Goal: Information Seeking & Learning: Understand process/instructions

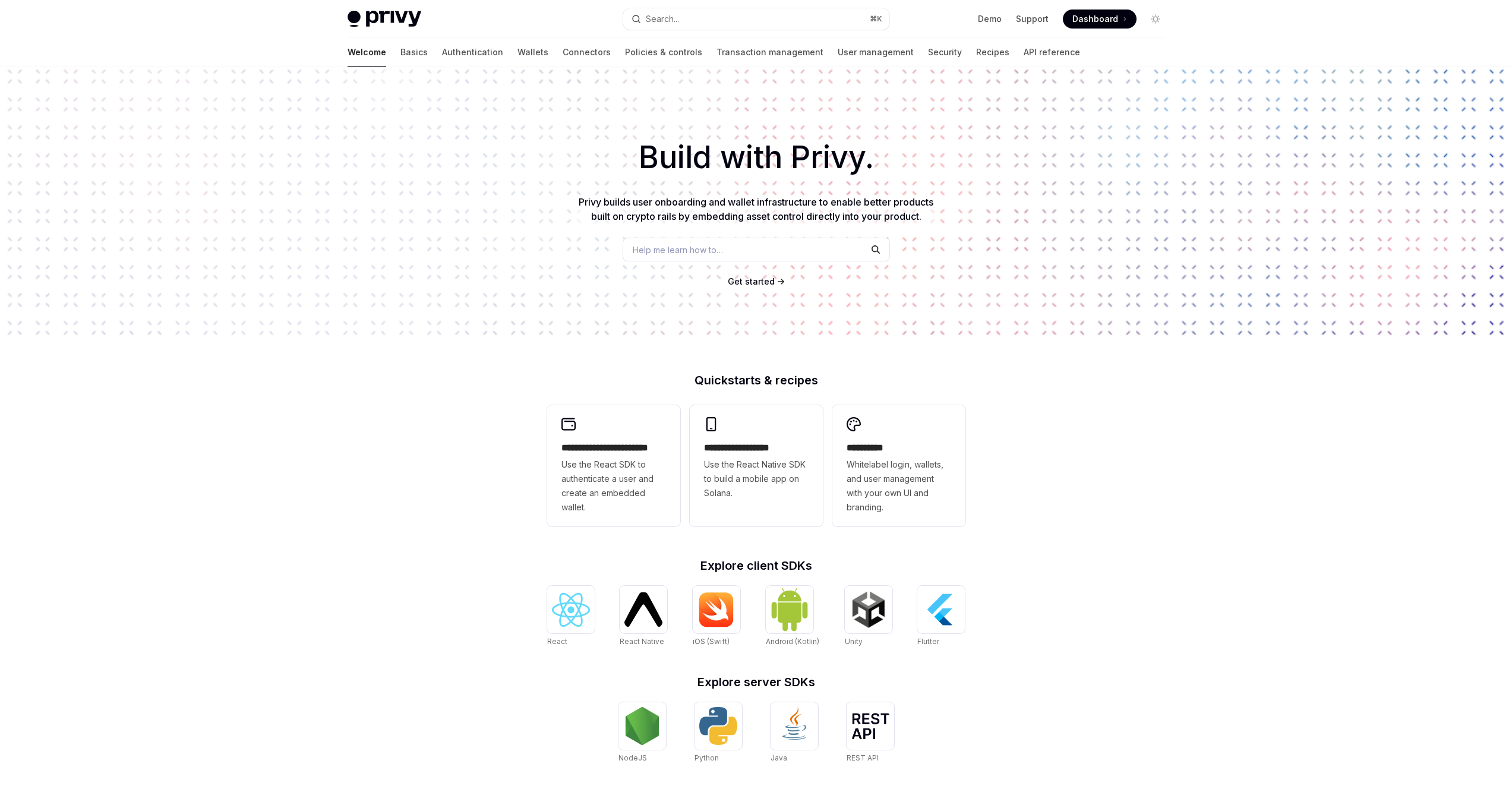
click at [1131, 443] on div "**********" at bounding box center [756, 506] width 1512 height 879
click at [655, 441] on h2 "**********" at bounding box center [614, 448] width 105 height 14
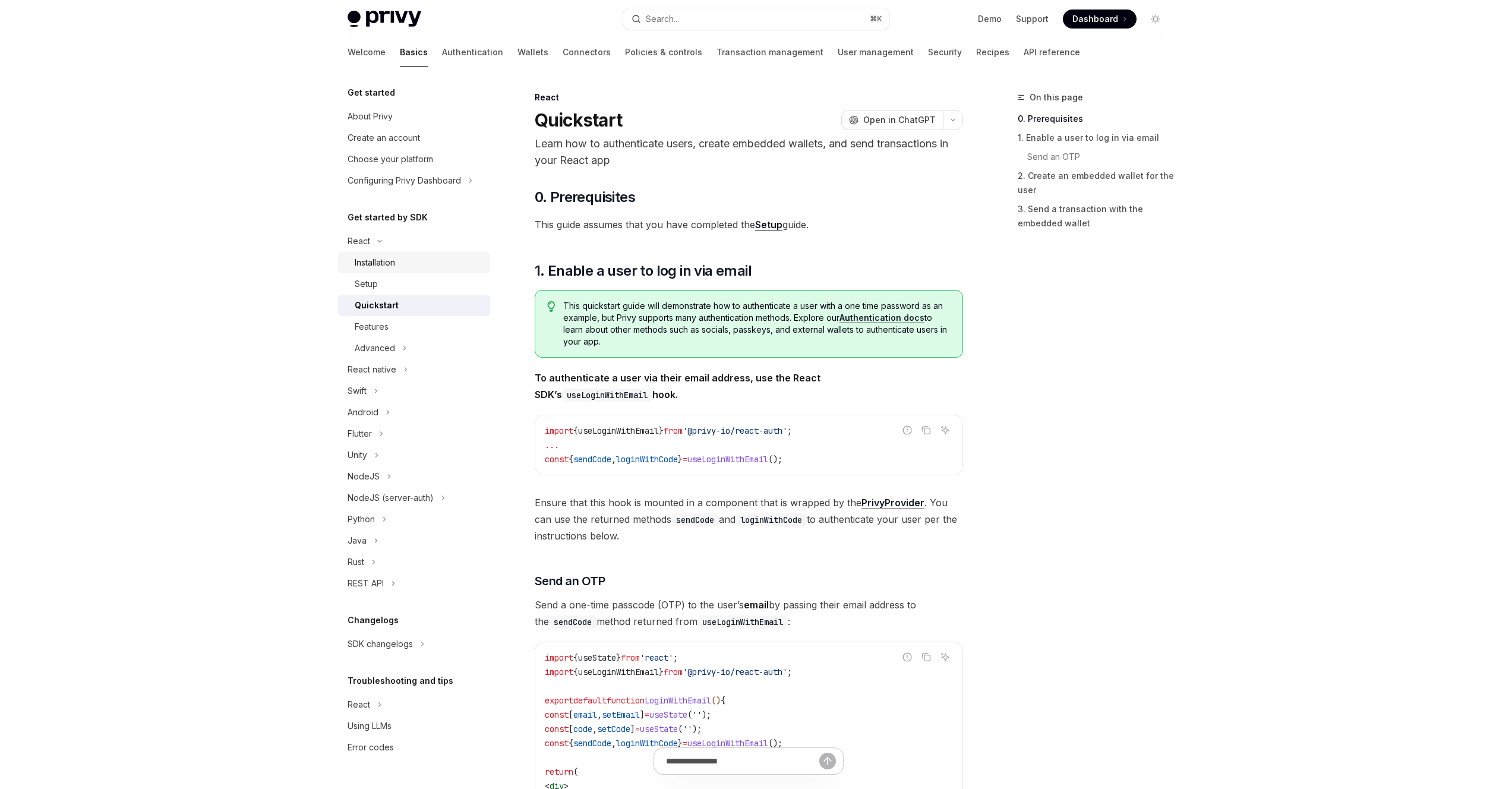
click at [384, 265] on div "Installation" at bounding box center [375, 263] width 40 height 14
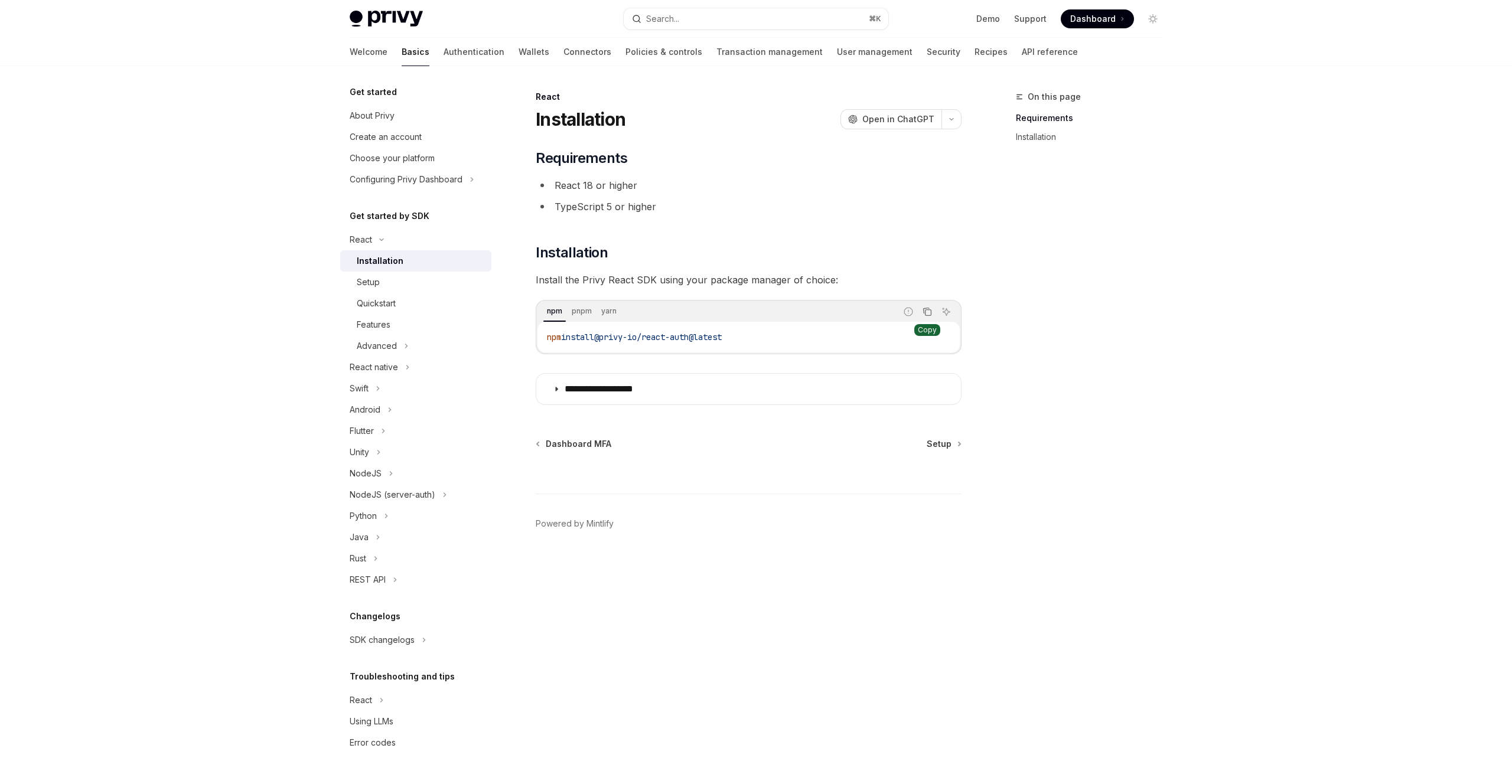
click at [933, 305] on button "Copy the contents from the code block" at bounding box center [927, 312] width 16 height 16
click at [925, 310] on icon "Copy the contents from the code block" at bounding box center [927, 311] width 9 height 9
click at [1180, 322] on div "**********" at bounding box center [756, 425] width 870 height 718
click at [371, 282] on div "Setup" at bounding box center [369, 282] width 23 height 14
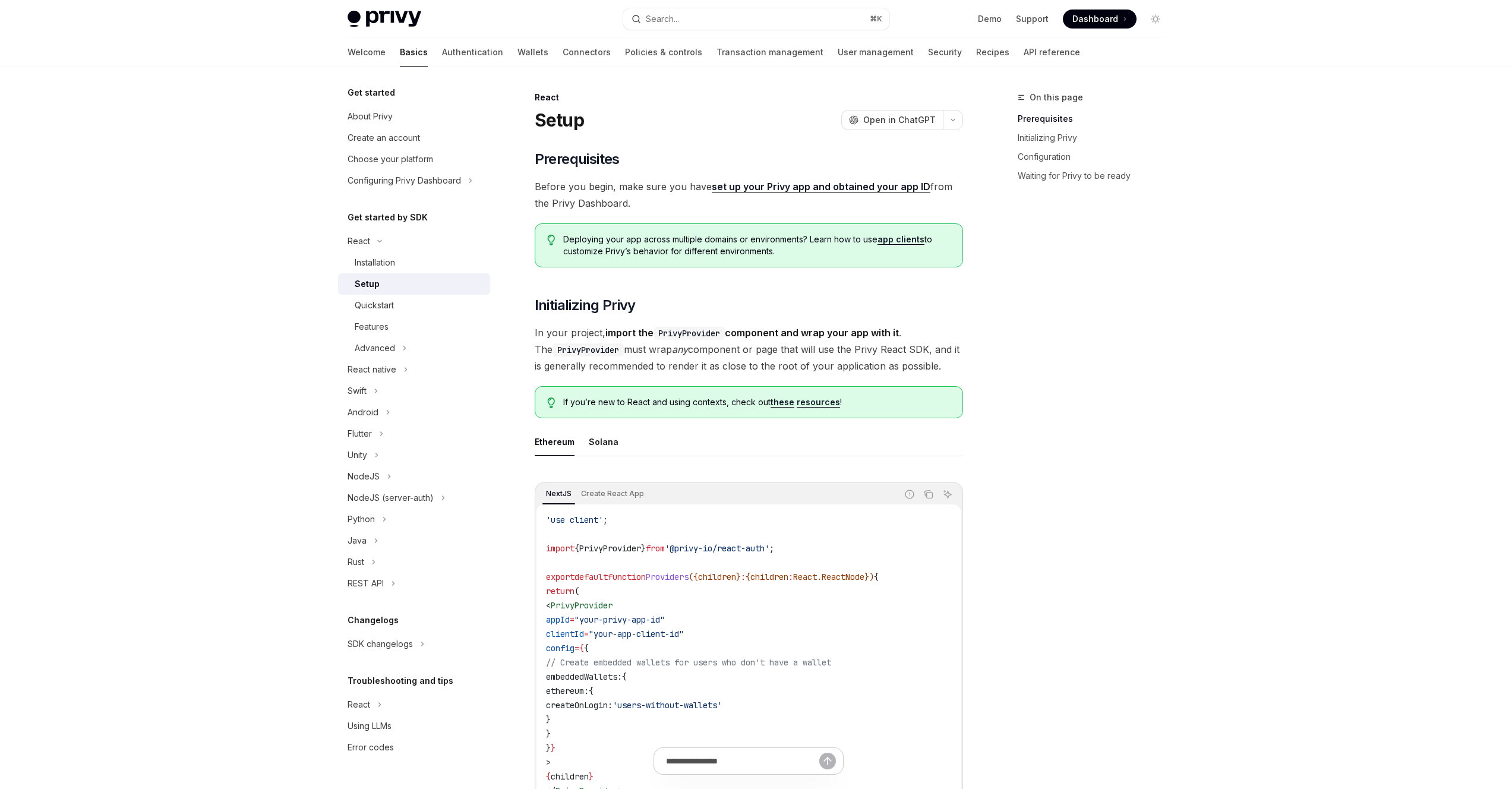
click at [1107, 338] on div "On this page Prerequisites Initializing Privy Configuration Waiting for Privy t…" at bounding box center [1084, 440] width 181 height 699
drag, startPoint x: 1141, startPoint y: 357, endPoint x: 1111, endPoint y: 354, distance: 30.1
click at [1111, 354] on div "On this page Prerequisites Initializing Privy Configuration Waiting for Privy t…" at bounding box center [1084, 440] width 181 height 699
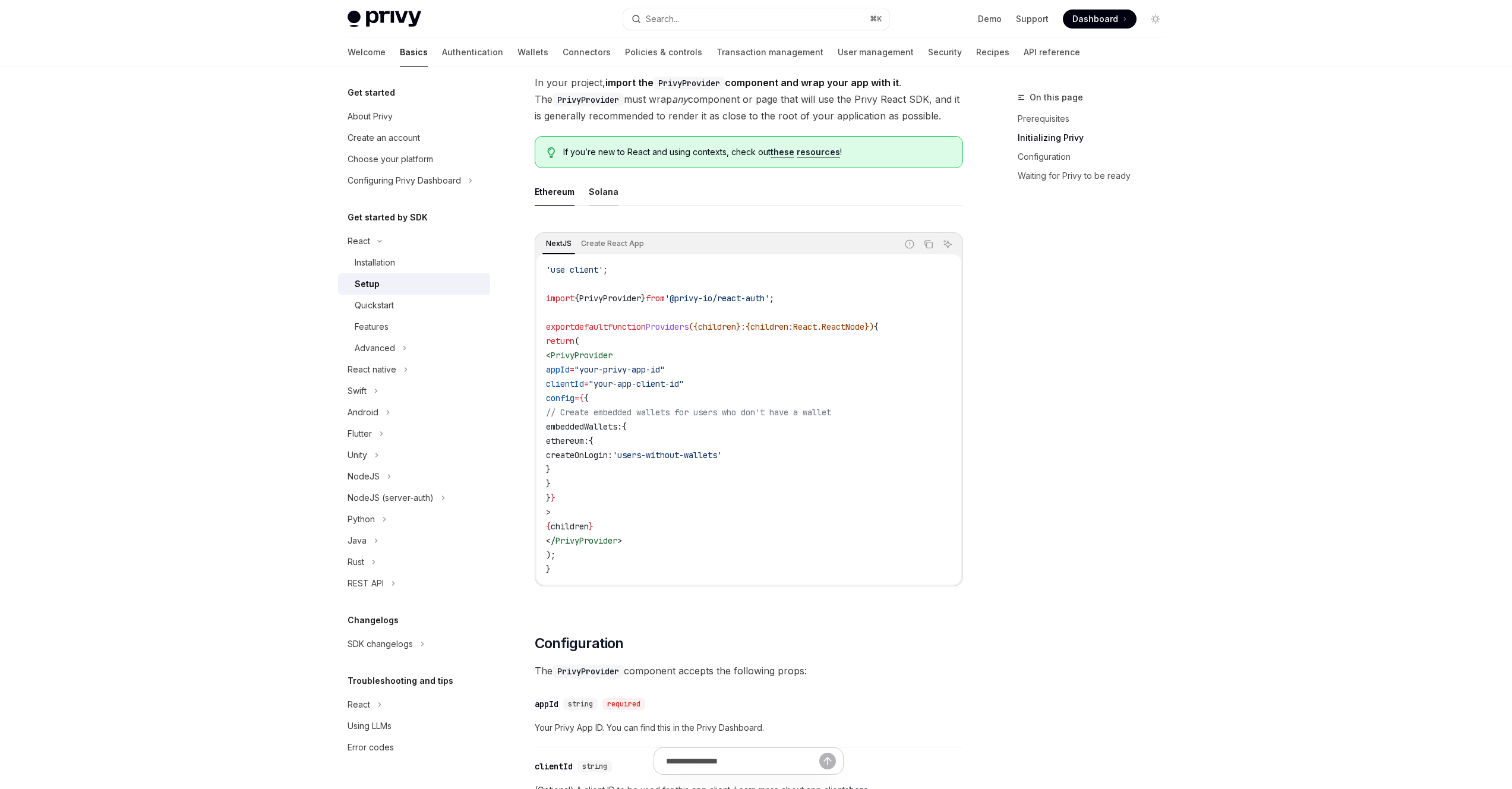
click at [599, 194] on div "Solana" at bounding box center [603, 192] width 29 height 28
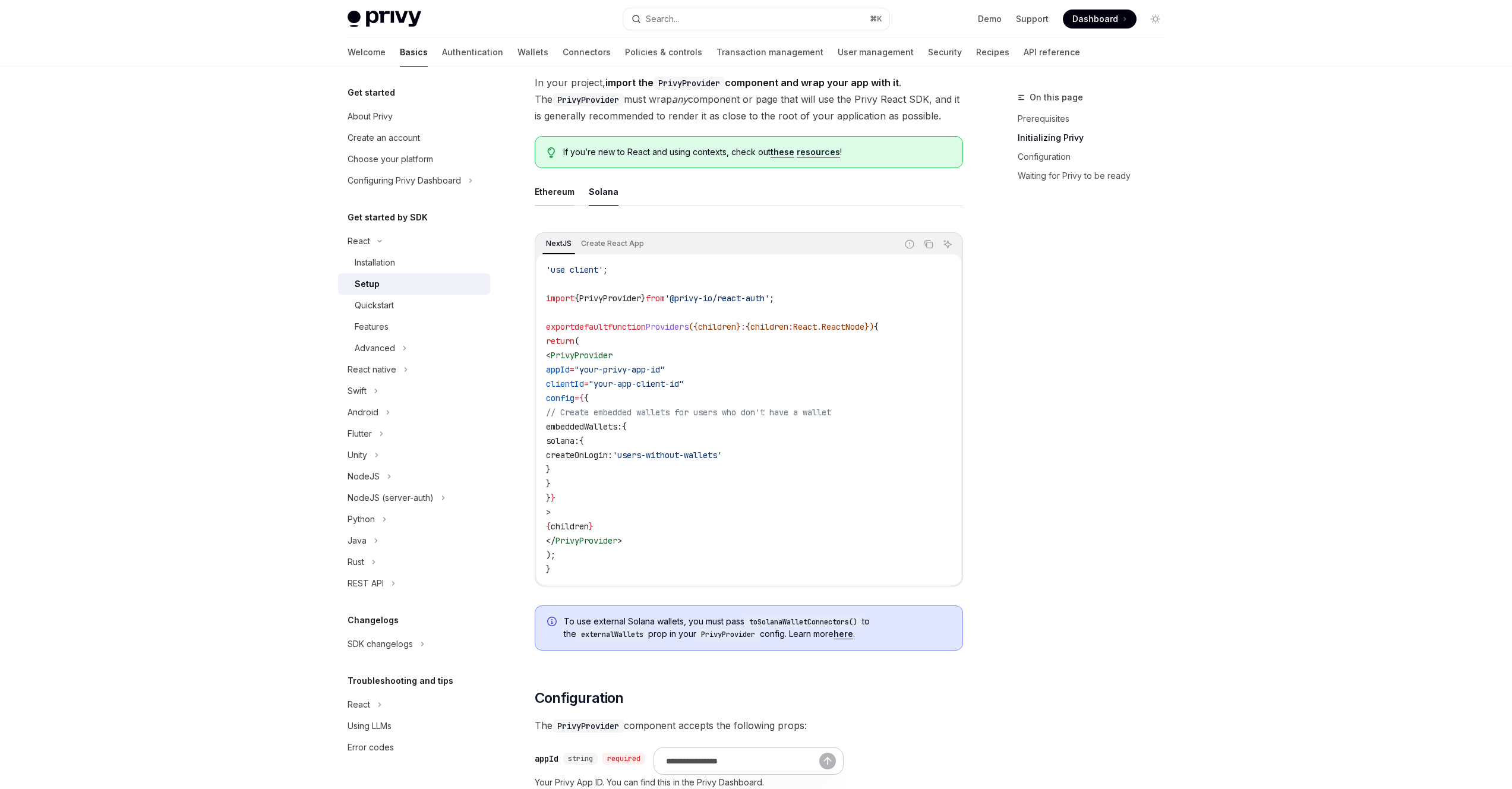
click at [556, 192] on div "Ethereum" at bounding box center [555, 192] width 40 height 28
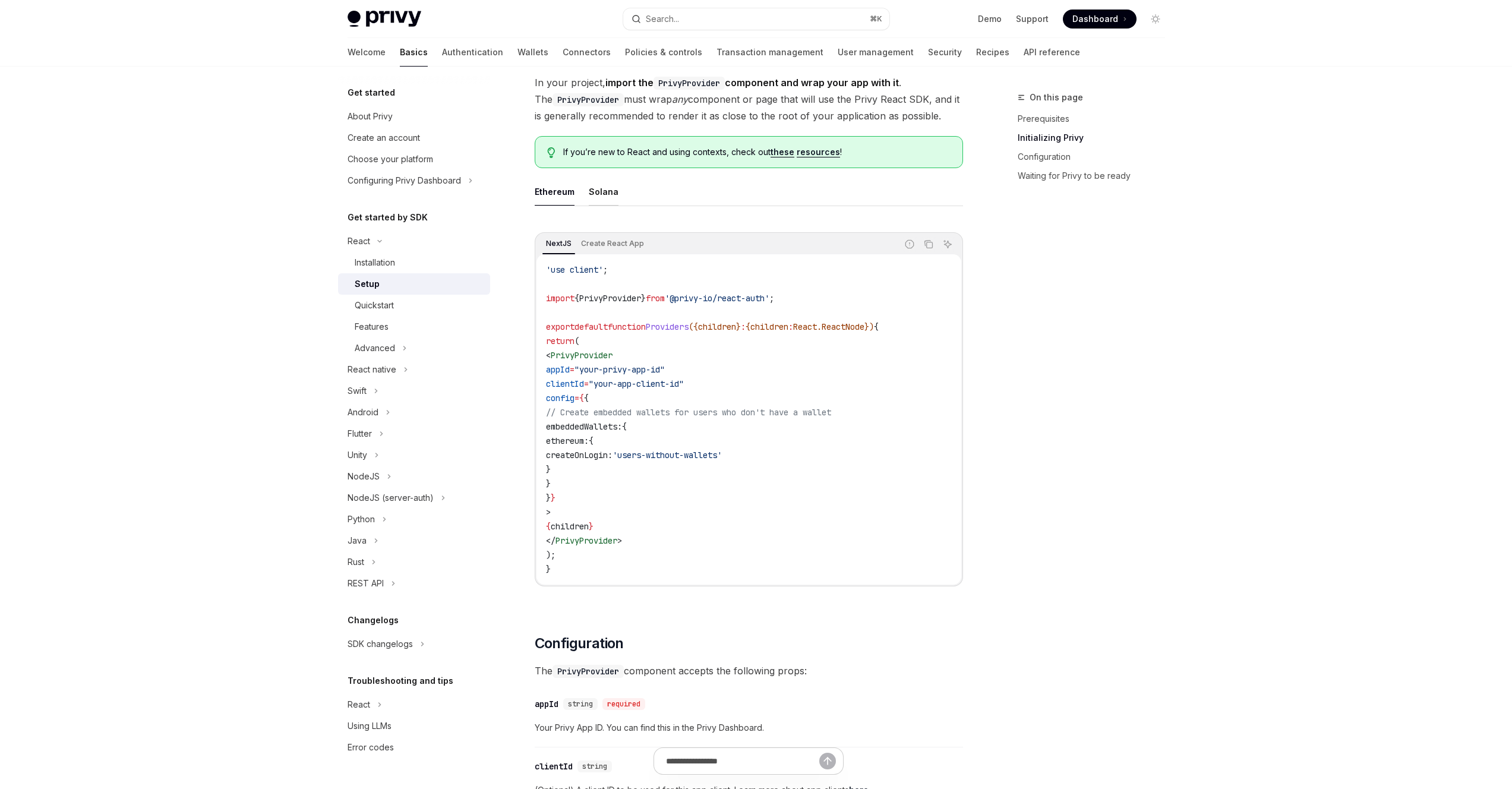
click at [606, 194] on div "Solana" at bounding box center [603, 192] width 29 height 28
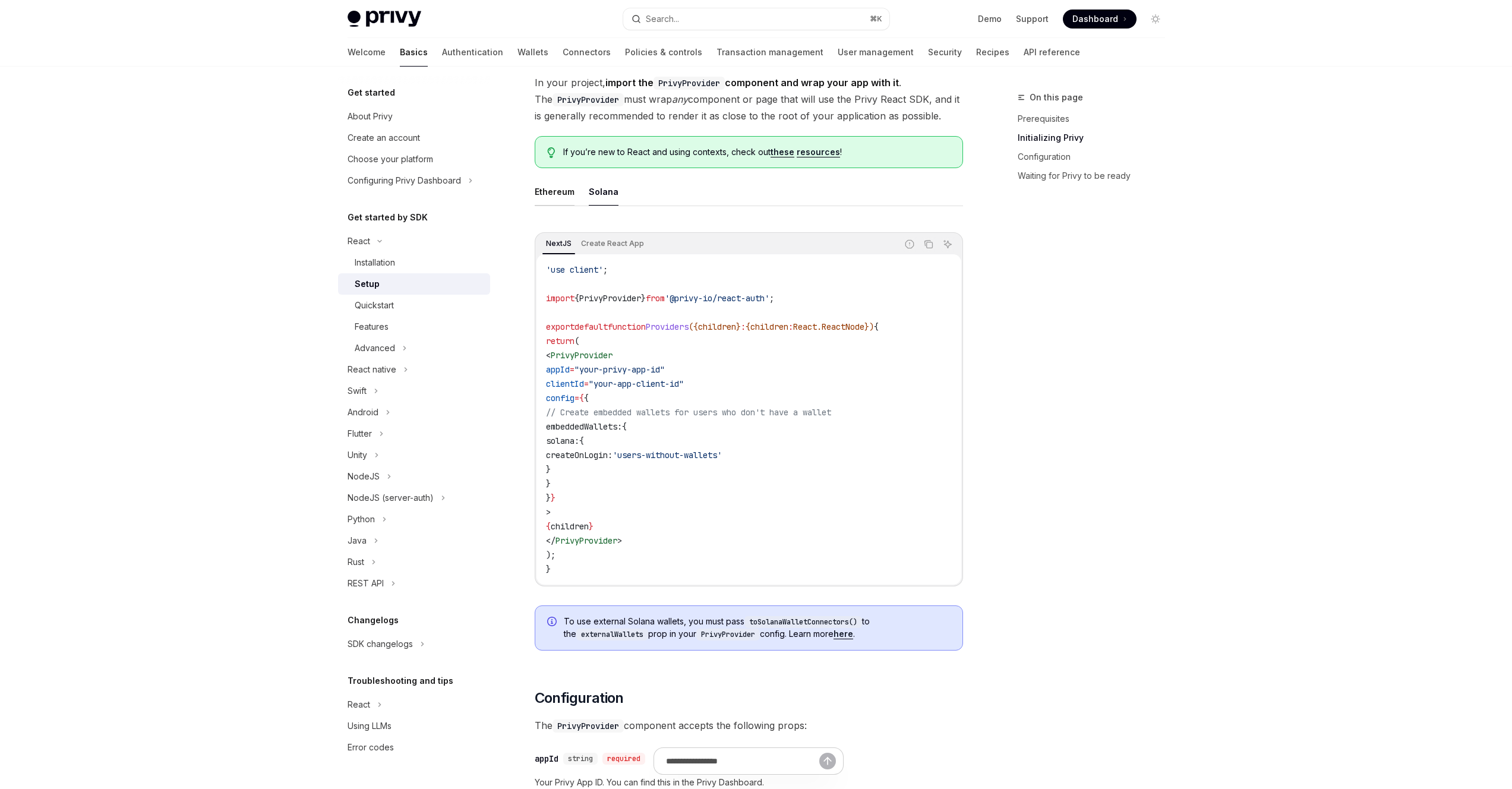
click at [560, 190] on div "Ethereum" at bounding box center [555, 192] width 40 height 28
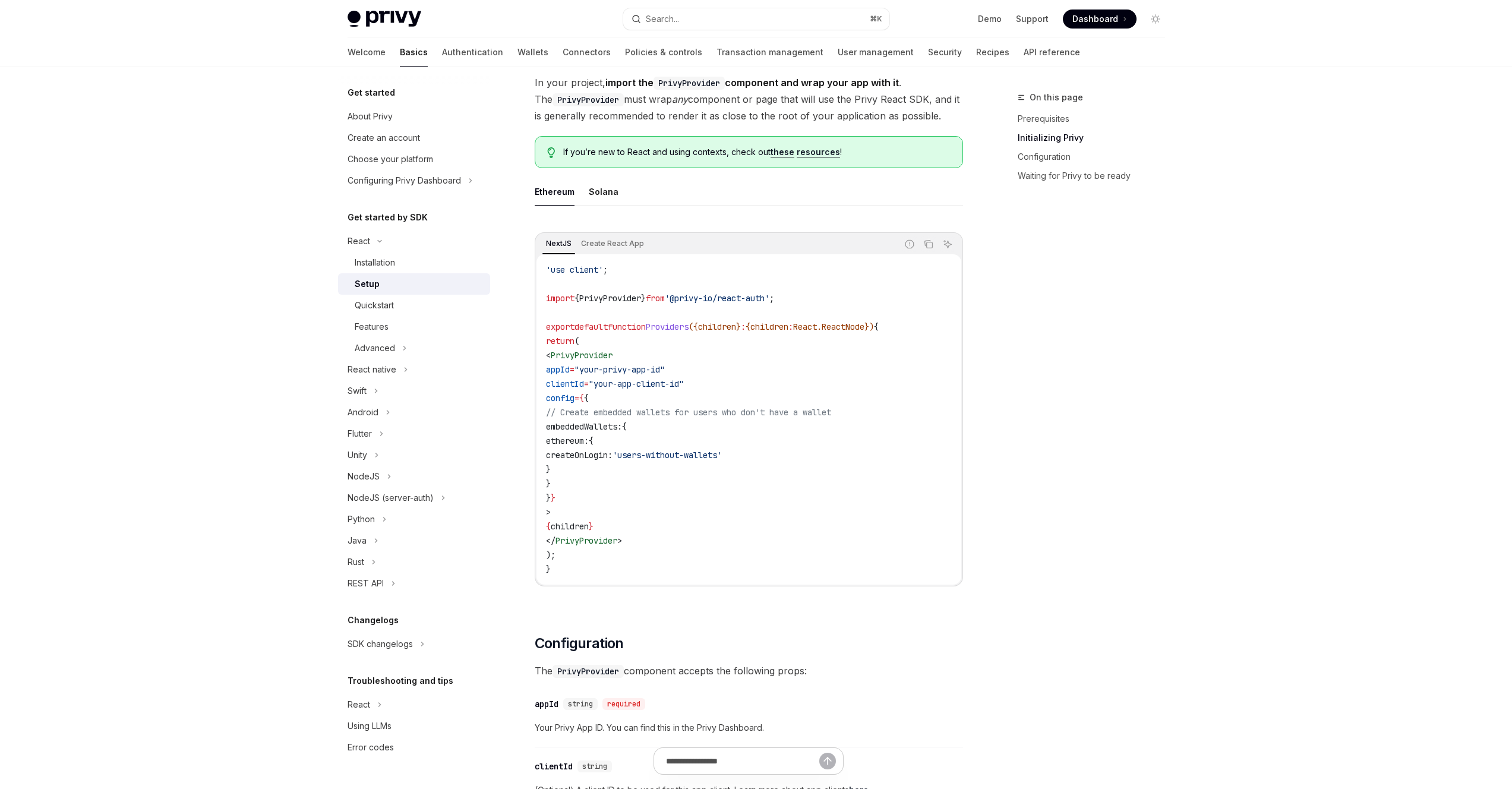
click at [620, 189] on ul "Ethereum Solana" at bounding box center [748, 192] width 428 height 29
click at [607, 195] on div "Solana" at bounding box center [603, 192] width 29 height 28
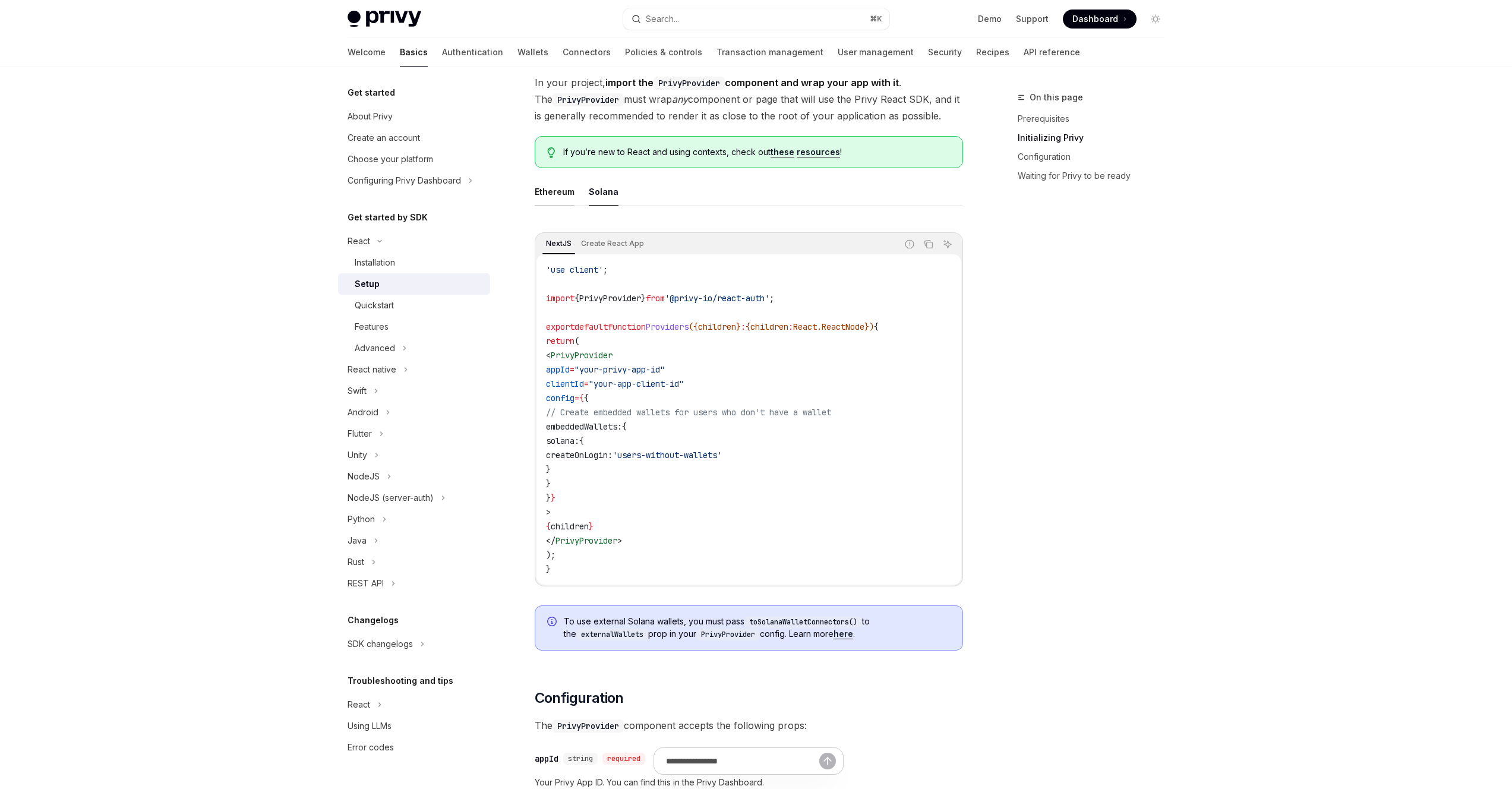
click at [550, 191] on div "Ethereum" at bounding box center [555, 192] width 40 height 28
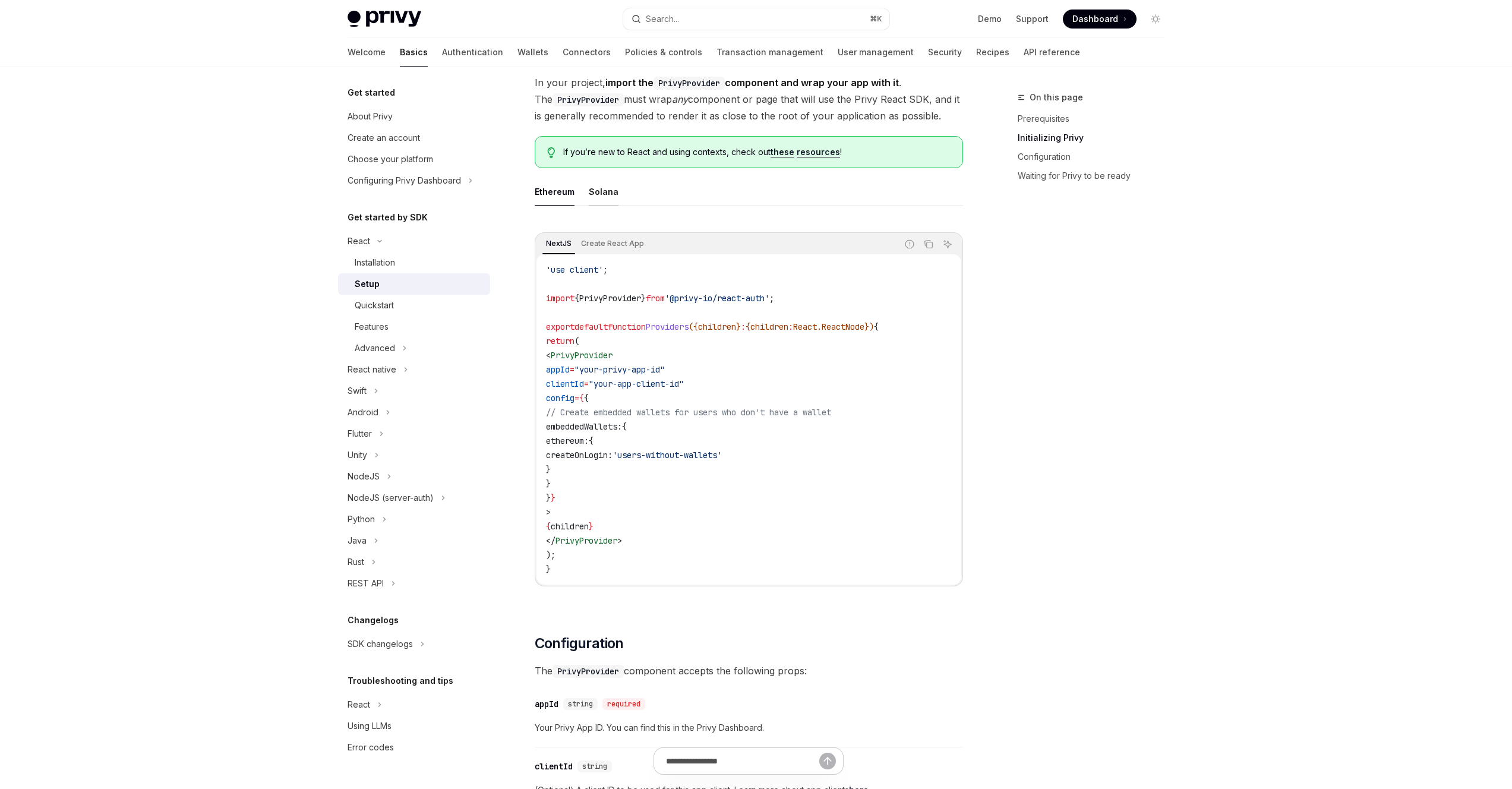
click at [607, 189] on div "Solana" at bounding box center [603, 192] width 29 height 28
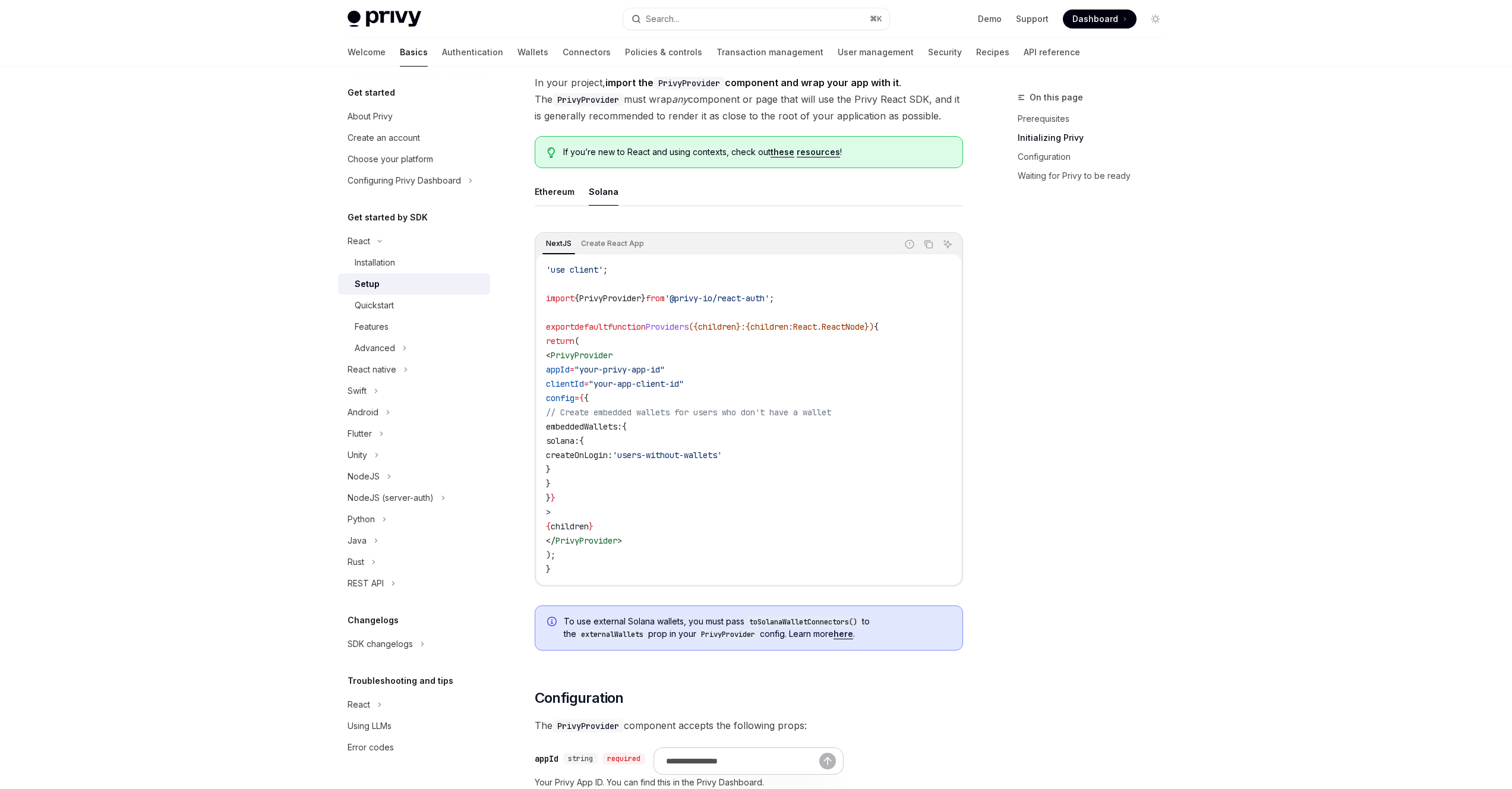
click at [551, 189] on div "Ethereum" at bounding box center [555, 192] width 40 height 28
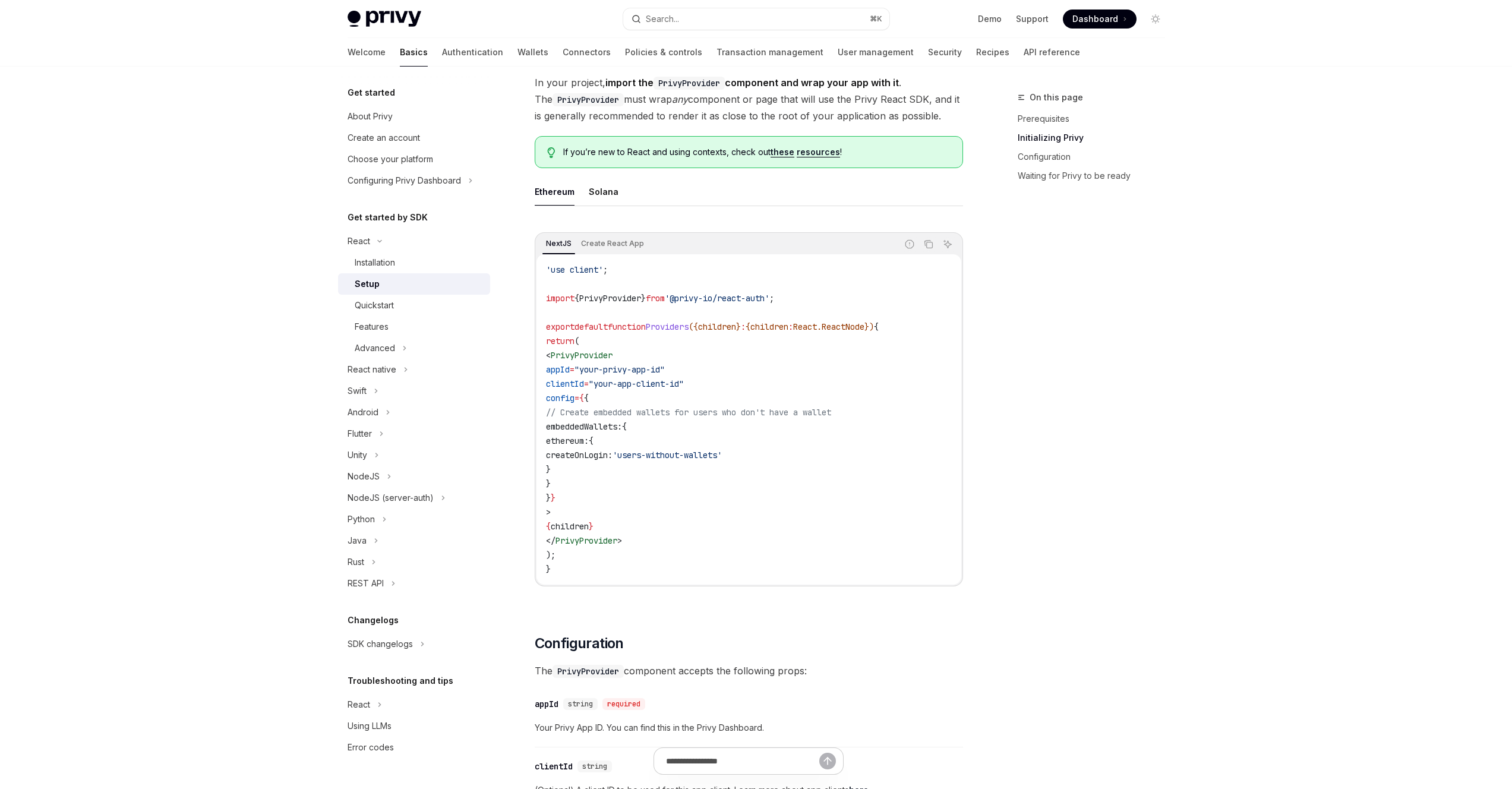
click at [767, 209] on div "Ethereum Solana NextJS Create React App Report incorrect code Copy Ask AI 'use …" at bounding box center [748, 392] width 428 height 428
click at [766, 210] on div "Ethereum Solana NextJS Create React App Report incorrect code Copy Ask AI 'use …" at bounding box center [748, 392] width 428 height 428
click at [1108, 386] on div "On this page Prerequisites Initializing Privy Configuration Waiting for Privy t…" at bounding box center [1084, 440] width 181 height 699
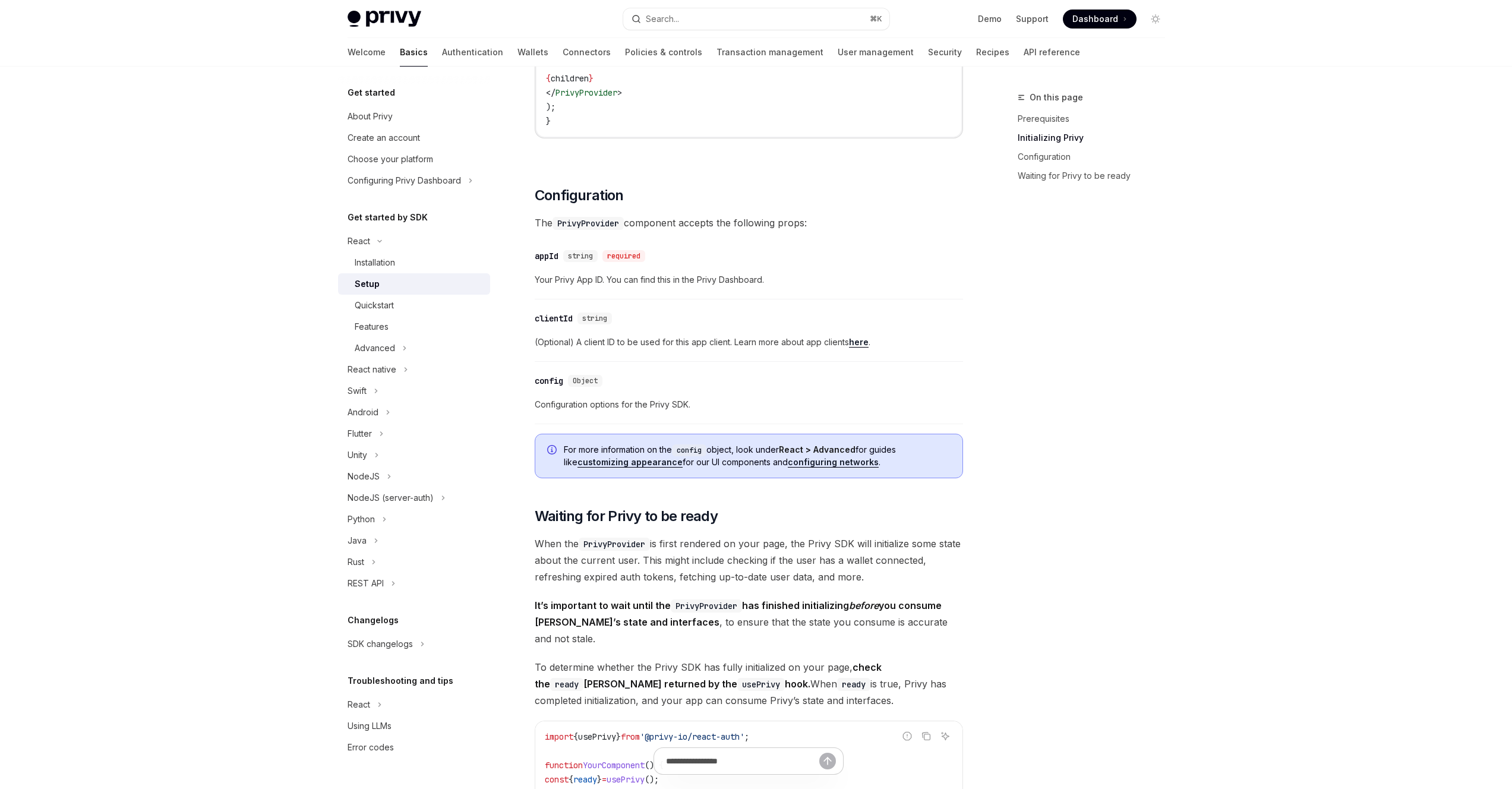
scroll to position [725, 0]
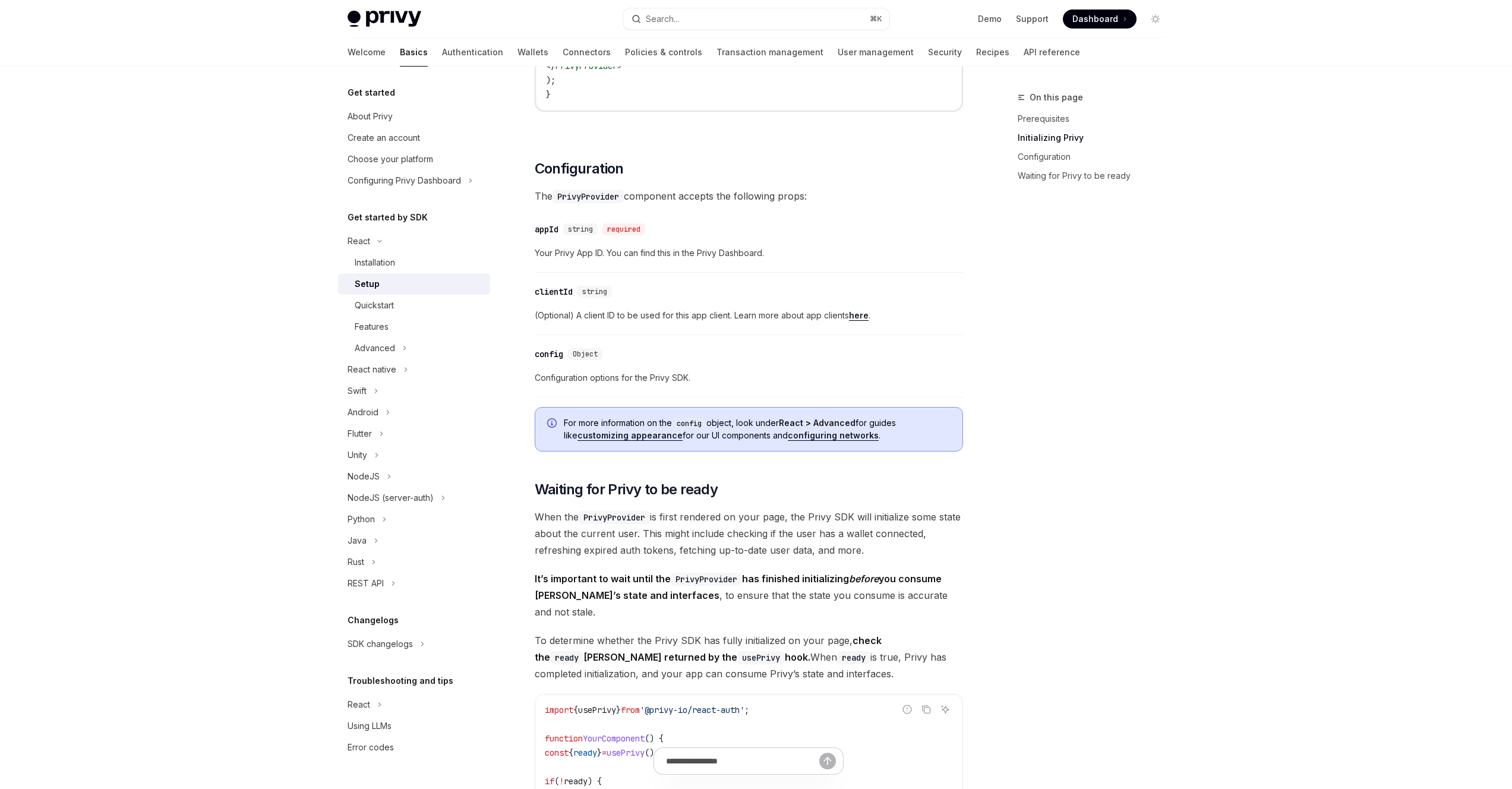
click at [1062, 450] on div "On this page Prerequisites Initializing Privy Configuration Waiting for Privy t…" at bounding box center [1084, 440] width 181 height 699
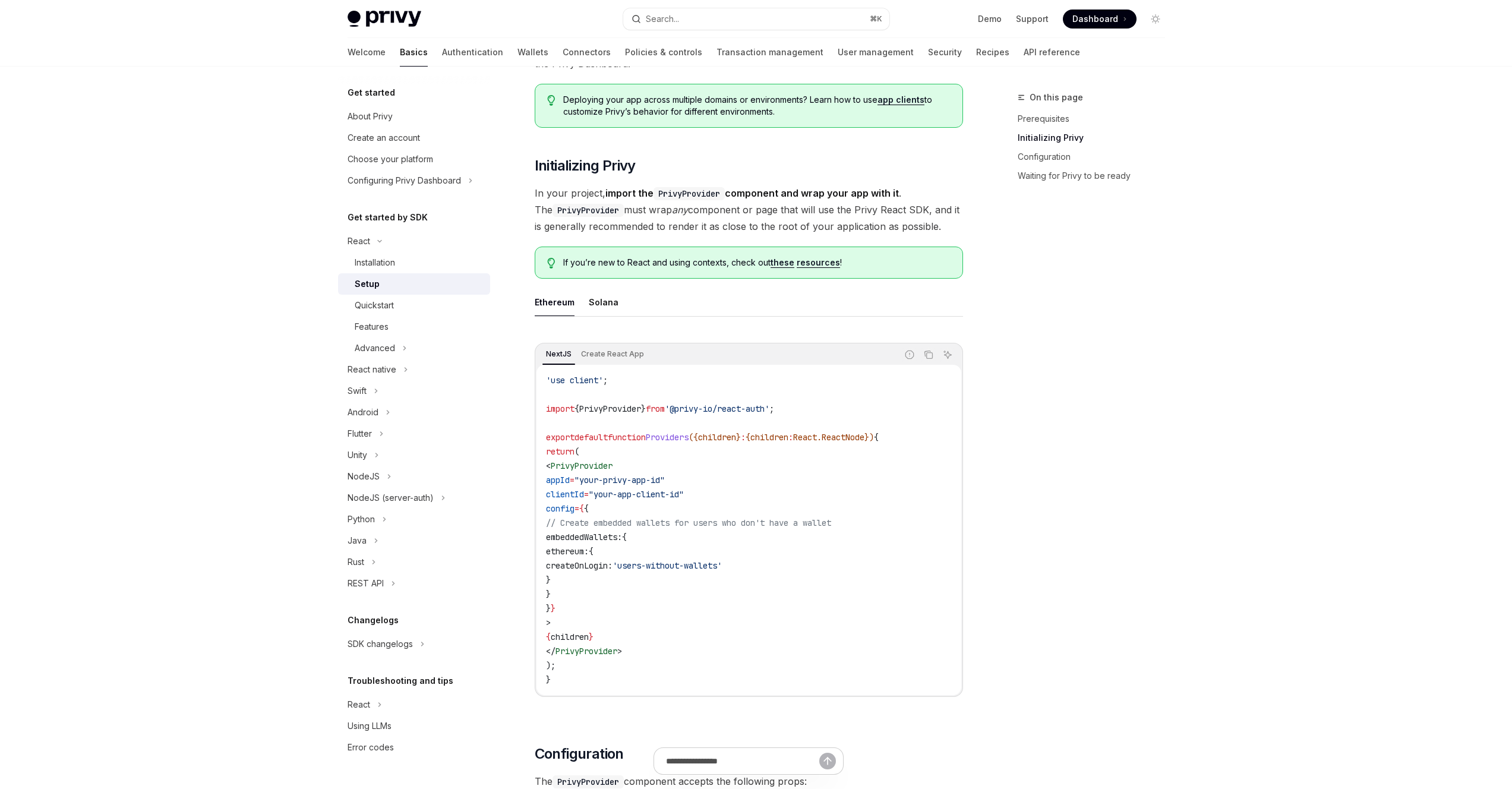
scroll to position [0, 0]
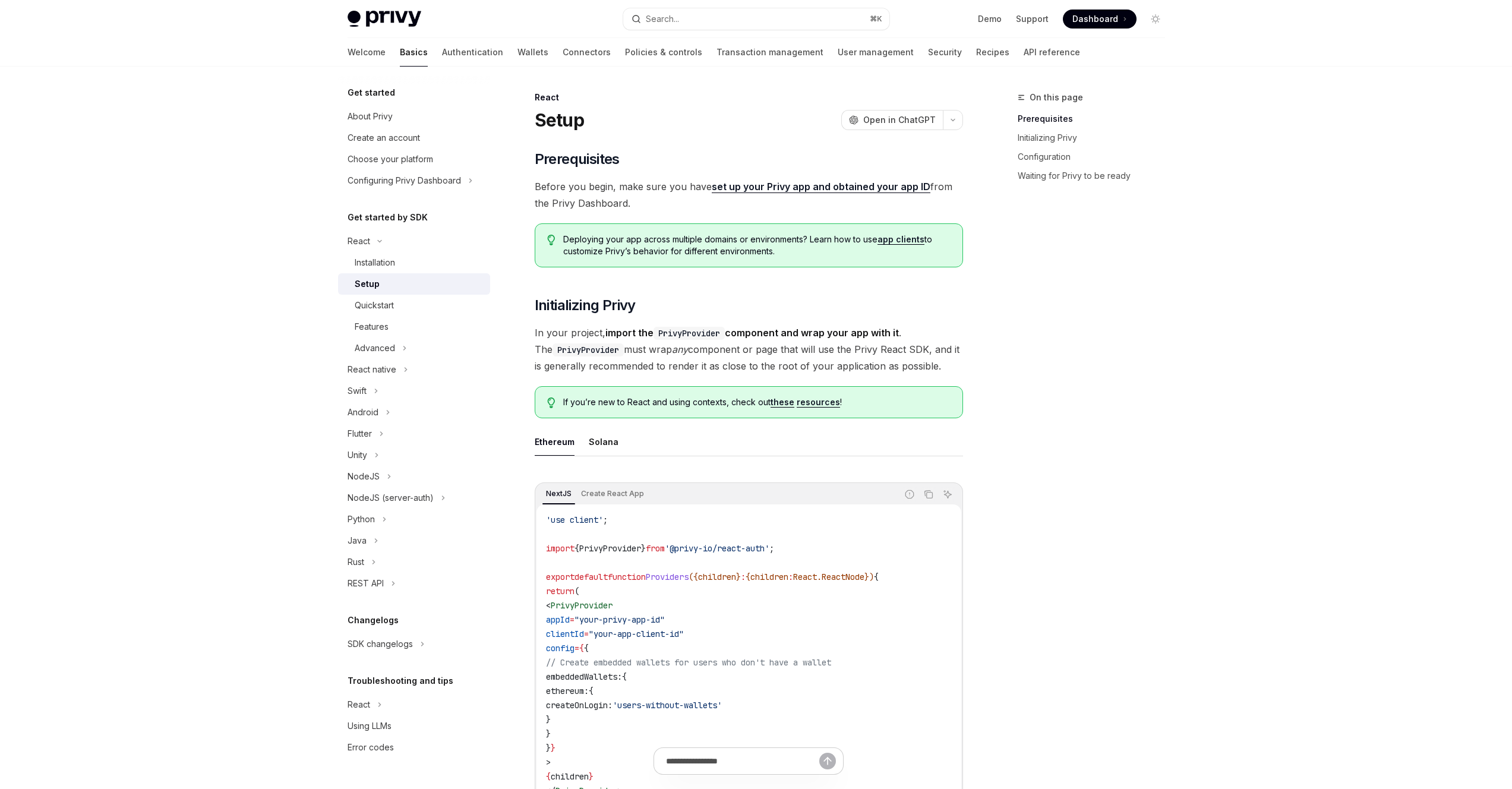
click at [1077, 453] on div "On this page Prerequisites Initializing Privy Configuration Waiting for Privy t…" at bounding box center [1084, 440] width 181 height 699
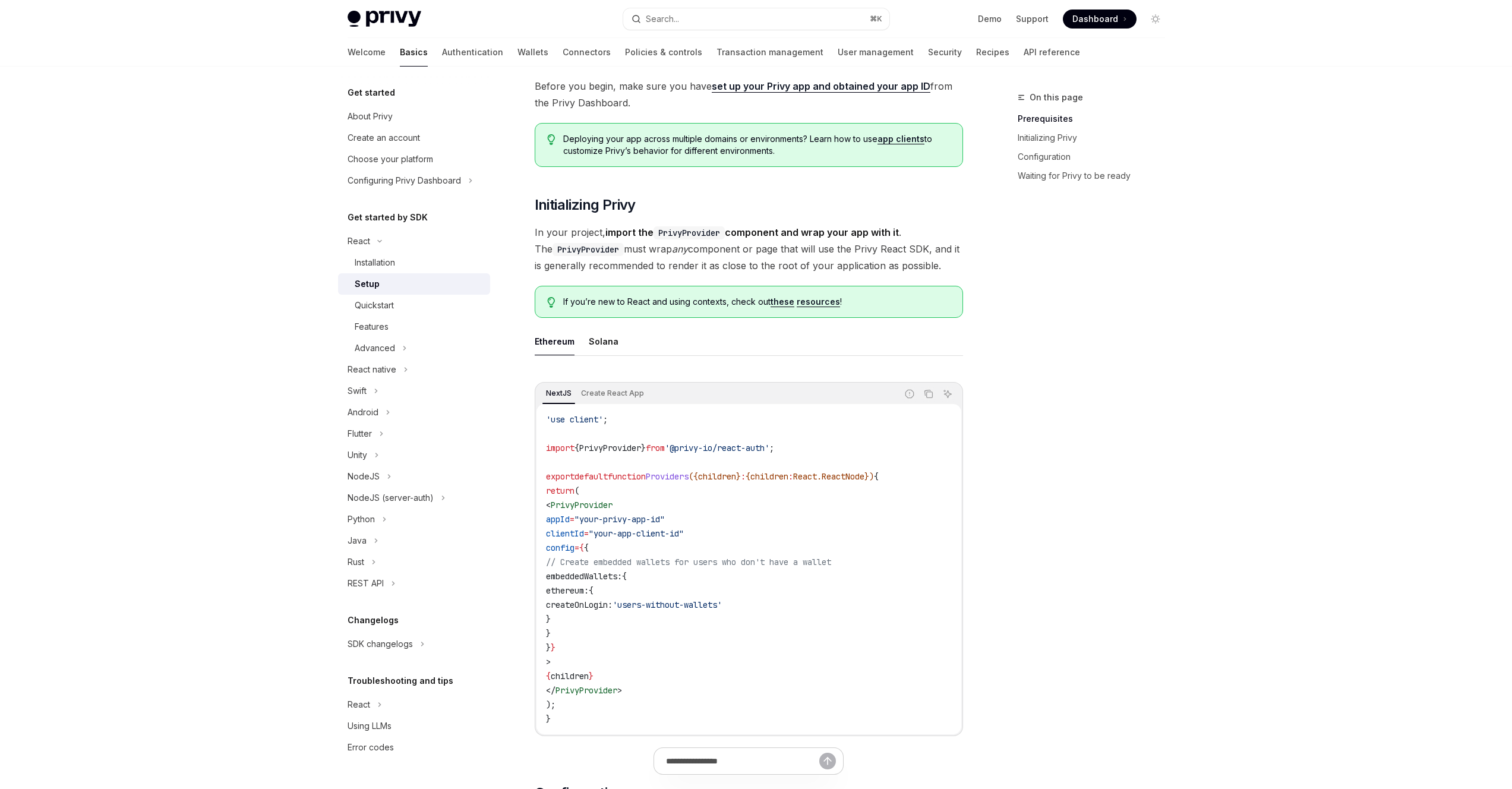
scroll to position [254, 0]
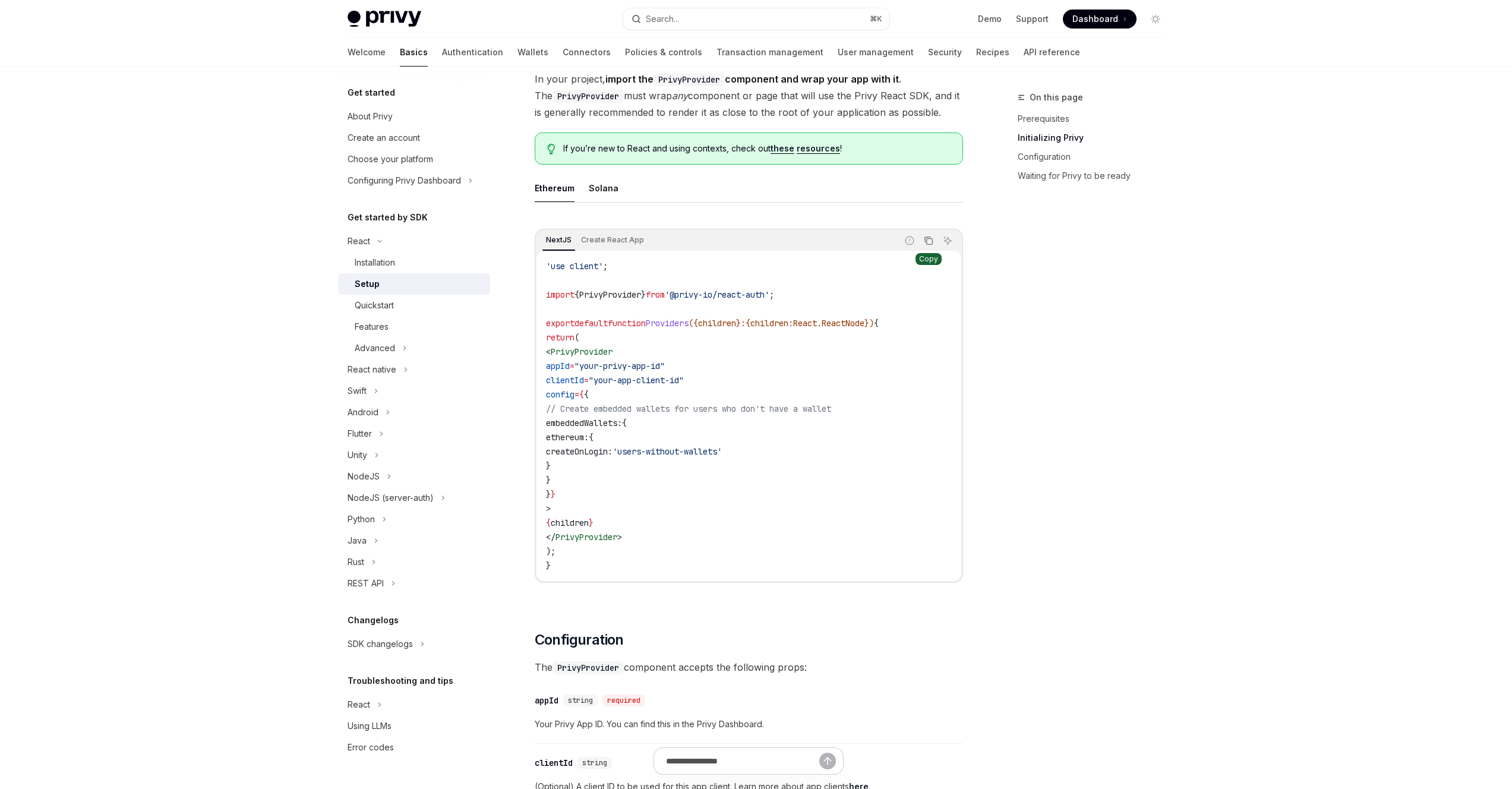
click at [928, 242] on icon "Copy the contents from the code block" at bounding box center [928, 240] width 9 height 9
click at [1121, 341] on div "On this page Prerequisites Initializing Privy Configuration Waiting for Privy t…" at bounding box center [1084, 440] width 181 height 699
click at [1020, 345] on div "On this page Prerequisites Initializing Privy Configuration Waiting for Privy t…" at bounding box center [1084, 440] width 181 height 699
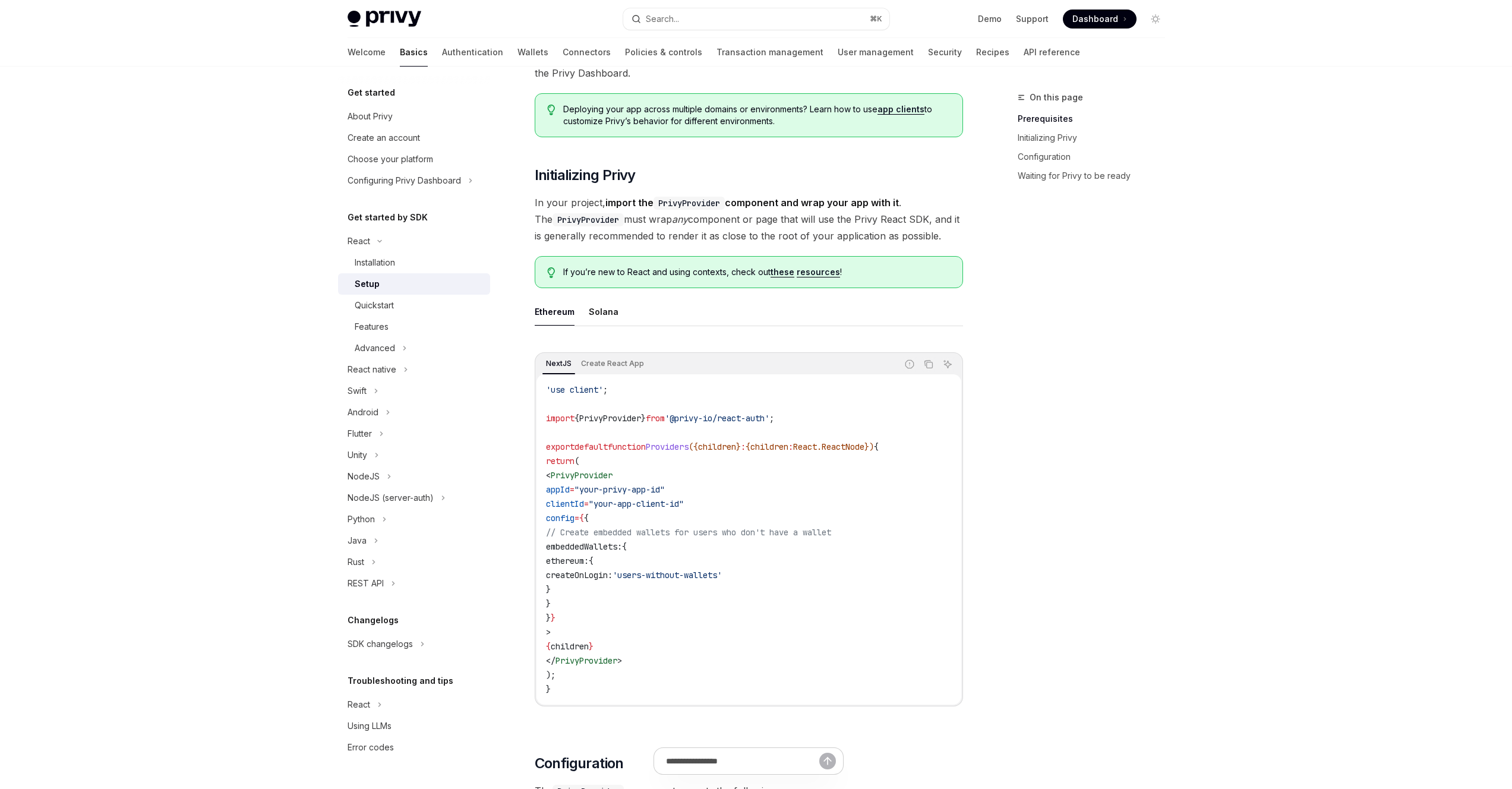
scroll to position [128, 0]
click at [1071, 340] on div "On this page Prerequisites Initializing Privy Configuration Waiting for Privy t…" at bounding box center [1084, 440] width 181 height 699
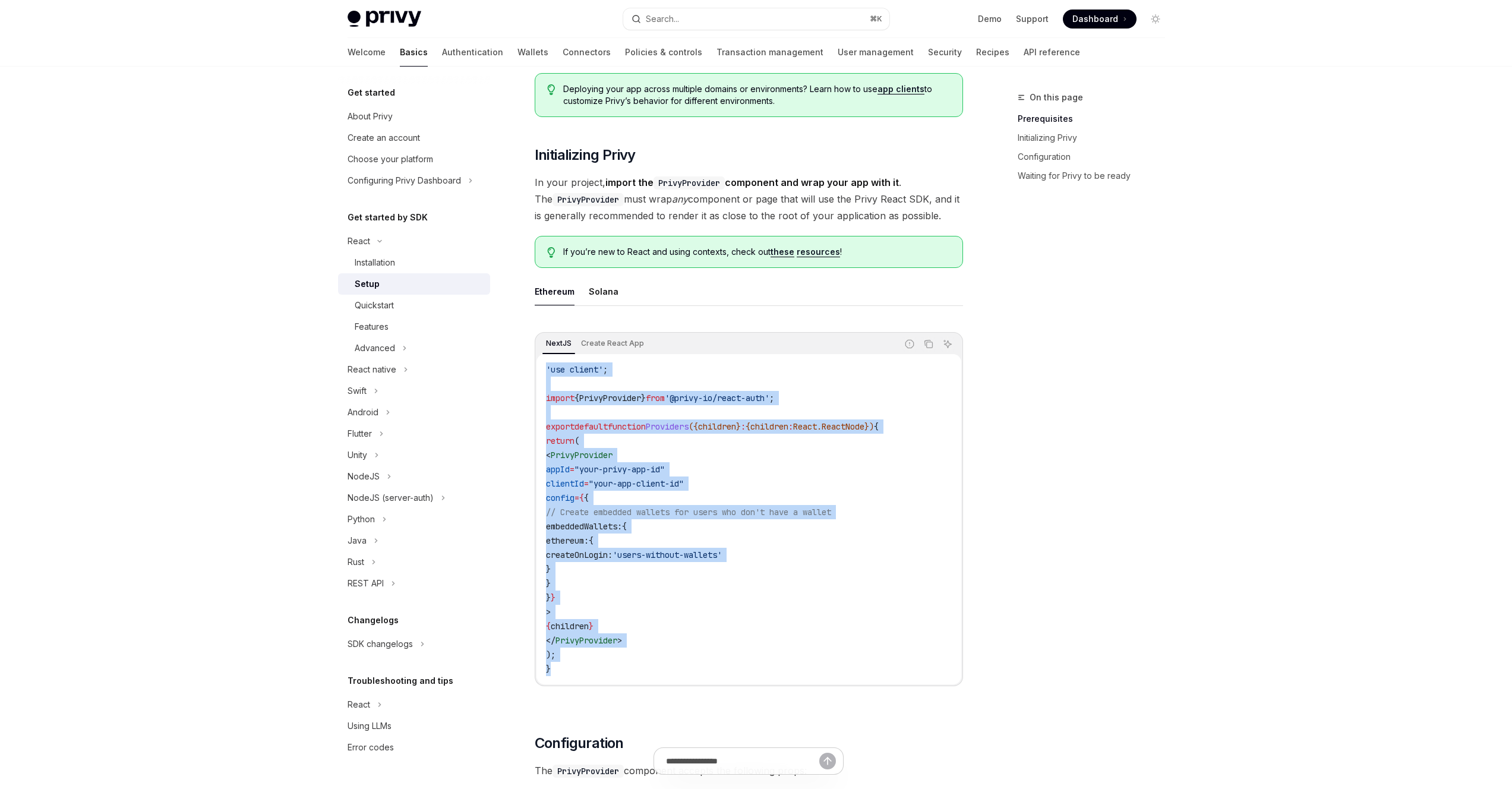
drag, startPoint x: 925, startPoint y: 671, endPoint x: 542, endPoint y: 372, distance: 485.9
click at [542, 372] on div "'use client' ; import { PrivyProvider } from '@privy-io/react-auth' ; export de…" at bounding box center [748, 519] width 424 height 331
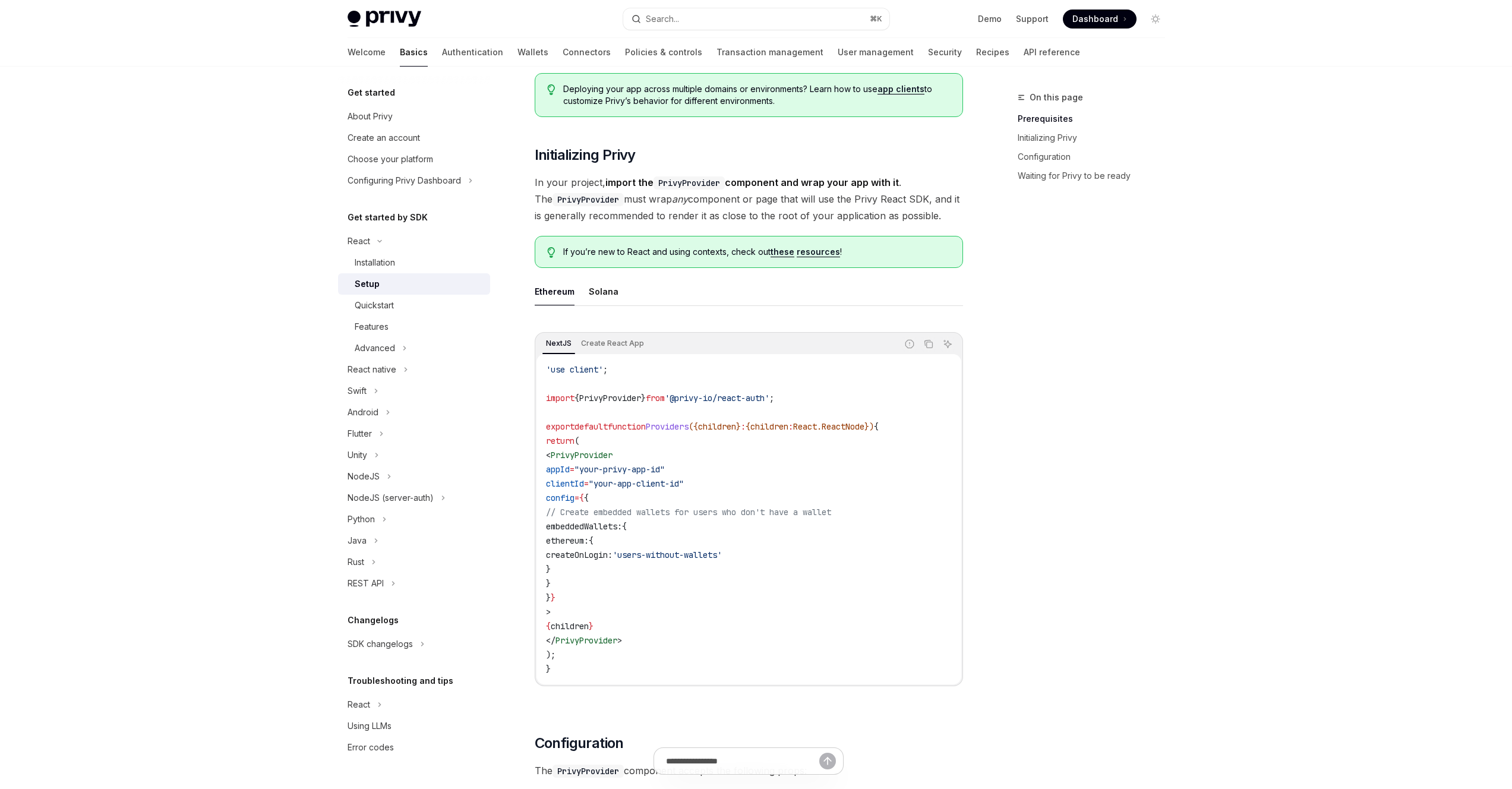
click at [779, 265] on div "If you’re new to React and using contexts, check out these resources !" at bounding box center [748, 252] width 428 height 32
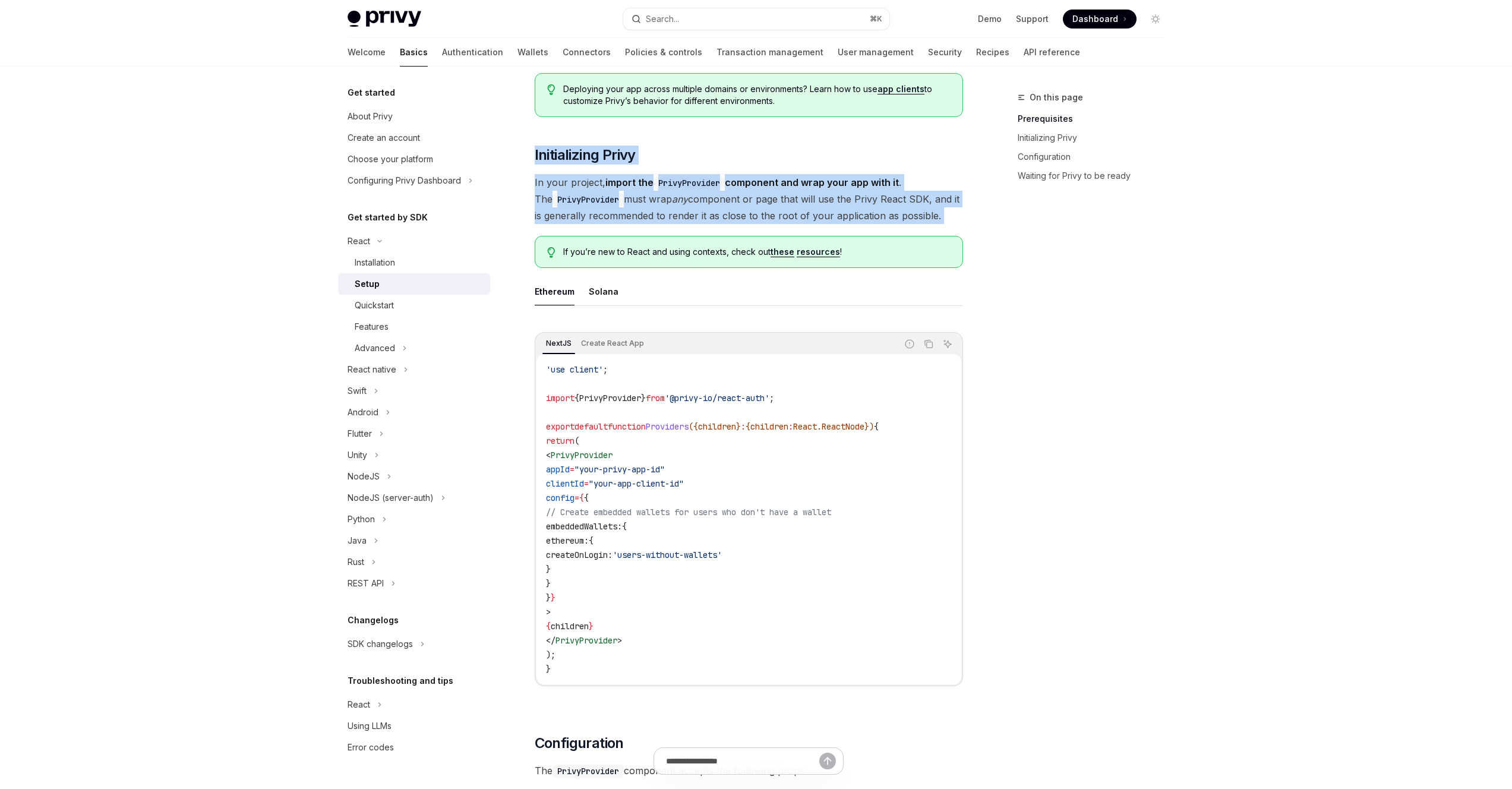
drag, startPoint x: 536, startPoint y: 154, endPoint x: 909, endPoint y: 231, distance: 380.9
copy div "Initializing Privy In your project, import the PrivyProvider component and wrap…"
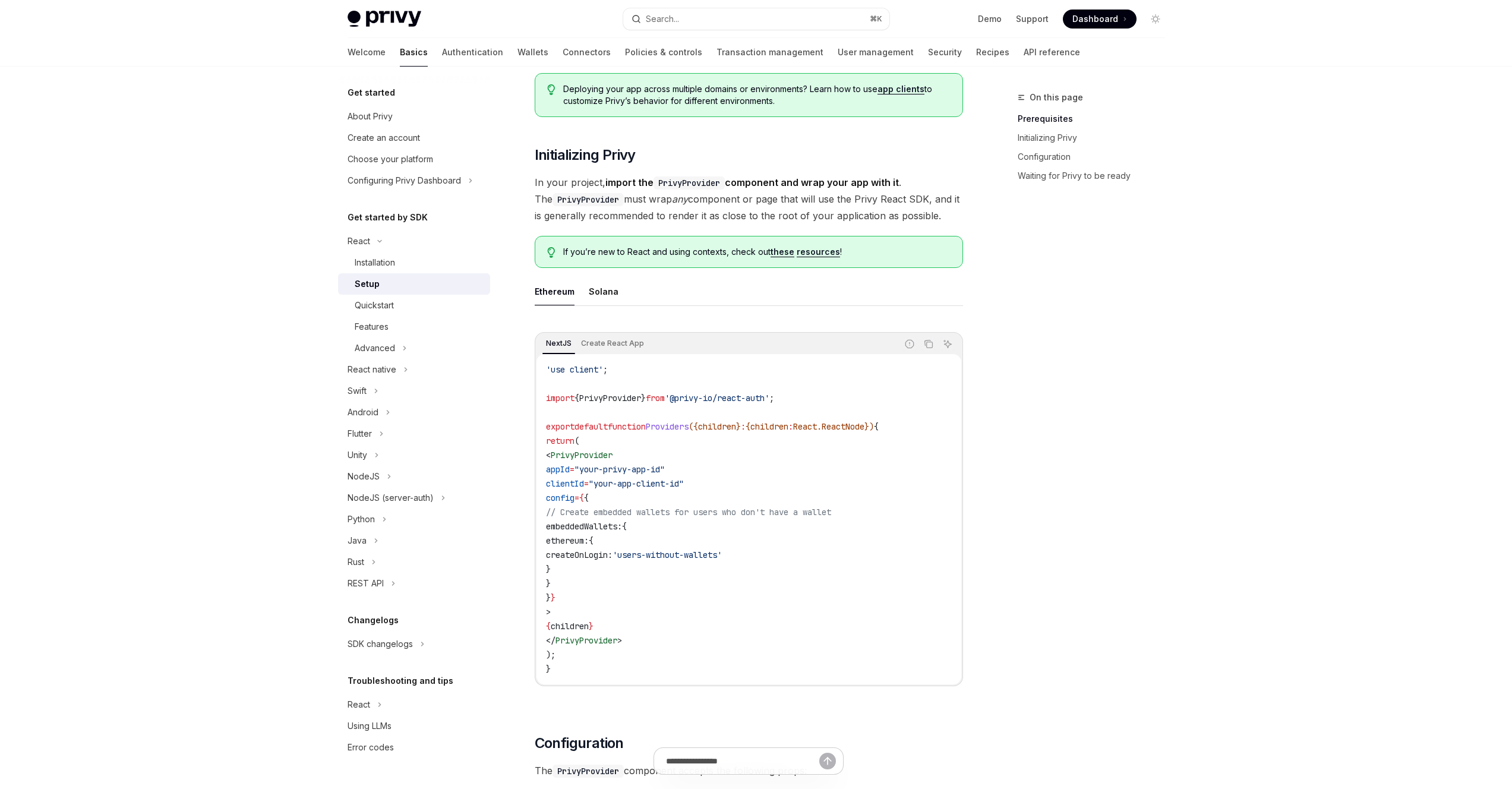
click at [1106, 352] on div "On this page Prerequisites Initializing Privy Configuration Waiting for Privy t…" at bounding box center [1084, 440] width 181 height 699
click at [1082, 329] on div "On this page Prerequisites Initializing Privy Configuration Waiting for Privy t…" at bounding box center [1084, 440] width 181 height 699
click at [931, 348] on icon "Copy the contents from the code block" at bounding box center [929, 345] width 6 height 6
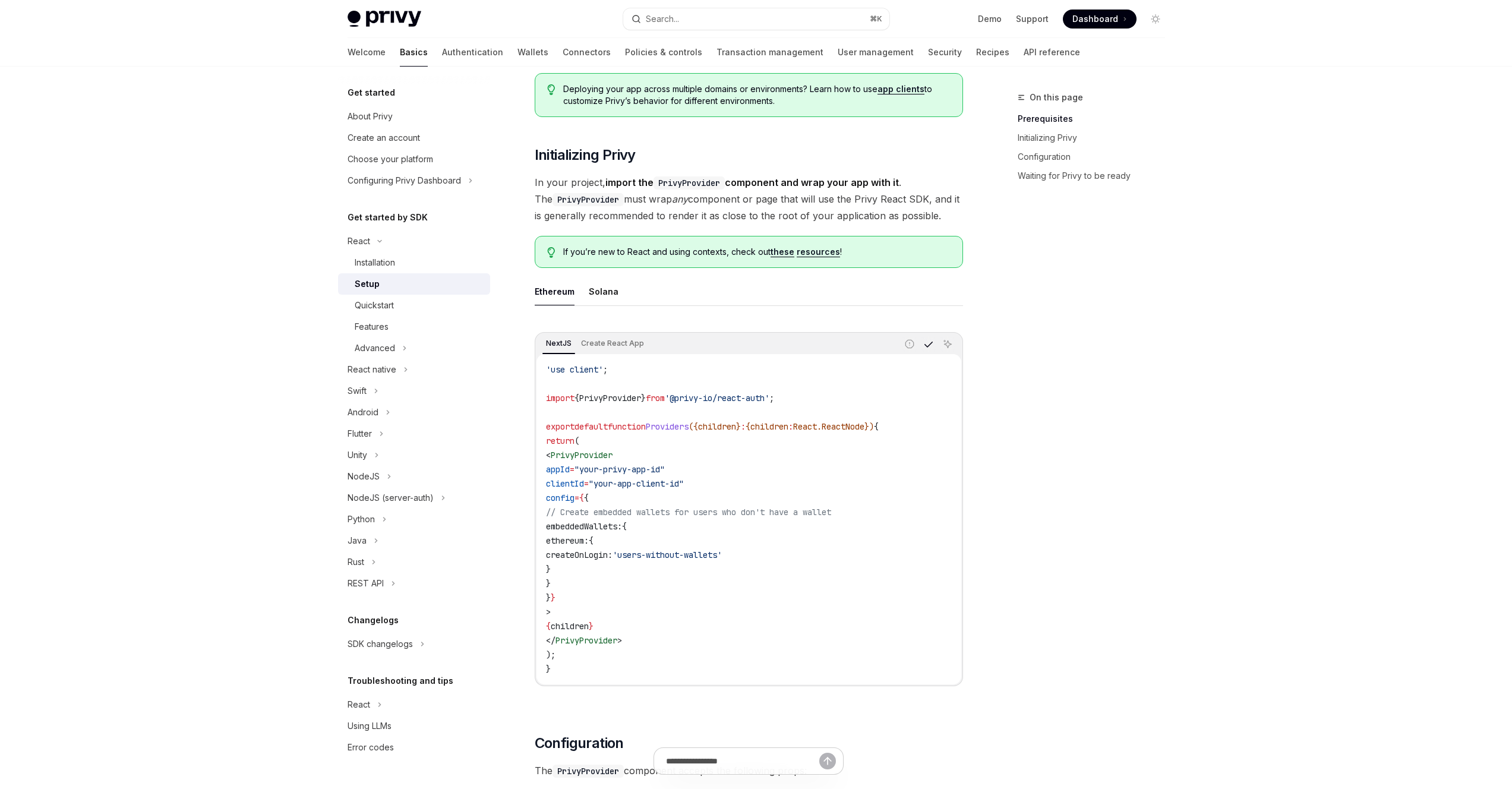
click at [1076, 350] on div "On this page Prerequisites Initializing Privy Configuration Waiting for Privy t…" at bounding box center [1084, 440] width 181 height 699
click at [933, 349] on button "Copy the contents from the code block" at bounding box center [928, 344] width 16 height 16
drag, startPoint x: 939, startPoint y: 220, endPoint x: 518, endPoint y: 189, distance: 422.1
copy span "In your project, import the PrivyProvider component and wrap your app with it .…"
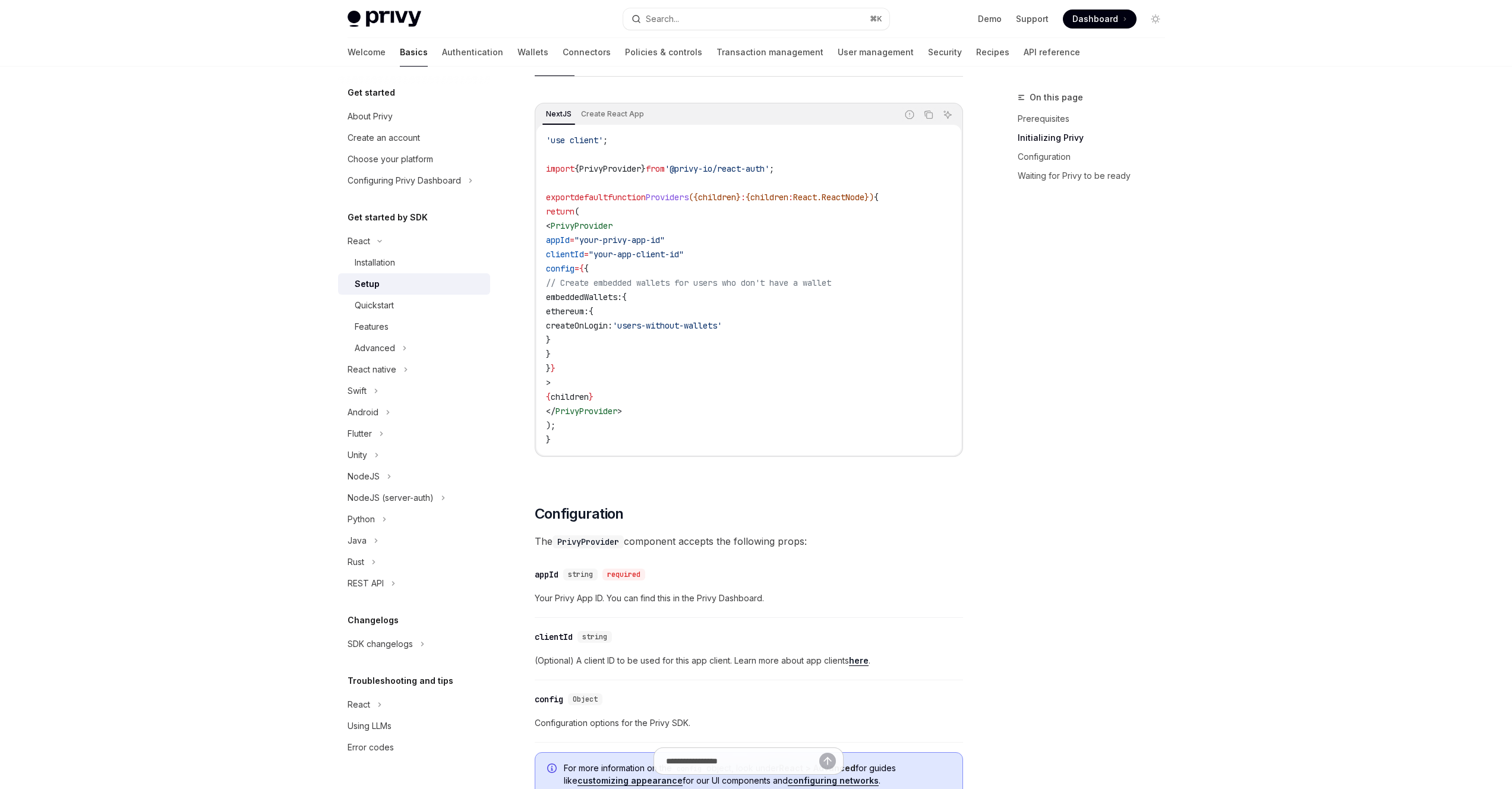
click at [1143, 391] on div "On this page Prerequisites Initializing Privy Configuration Waiting for Privy t…" at bounding box center [1084, 440] width 181 height 699
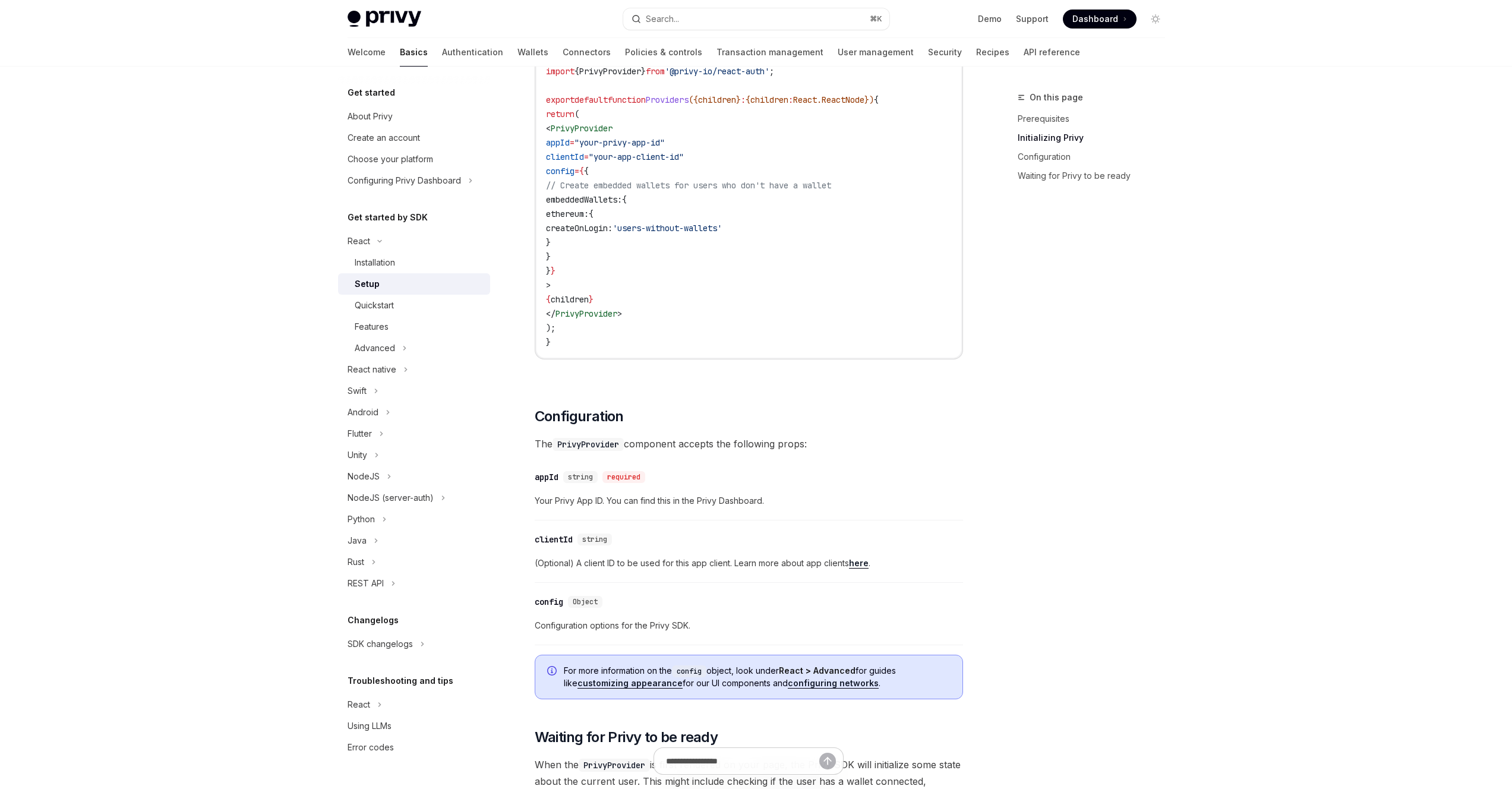
scroll to position [495, 0]
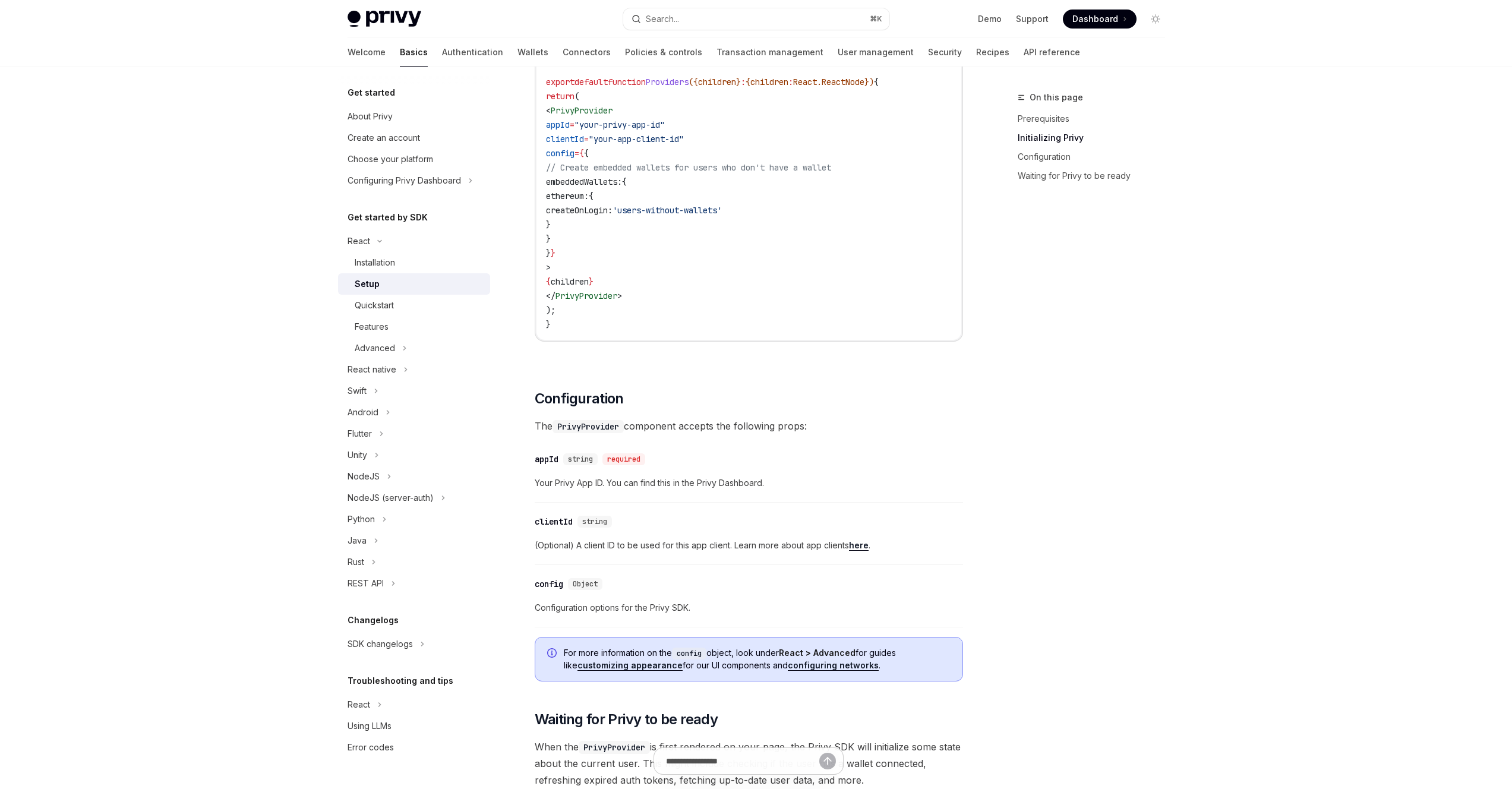
click at [1123, 378] on div "On this page Prerequisites Initializing Privy Configuration Waiting for Privy t…" at bounding box center [1084, 440] width 181 height 699
click at [1113, 377] on div "On this page Prerequisites Initializing Privy Configuration Waiting for Privy t…" at bounding box center [1084, 440] width 181 height 699
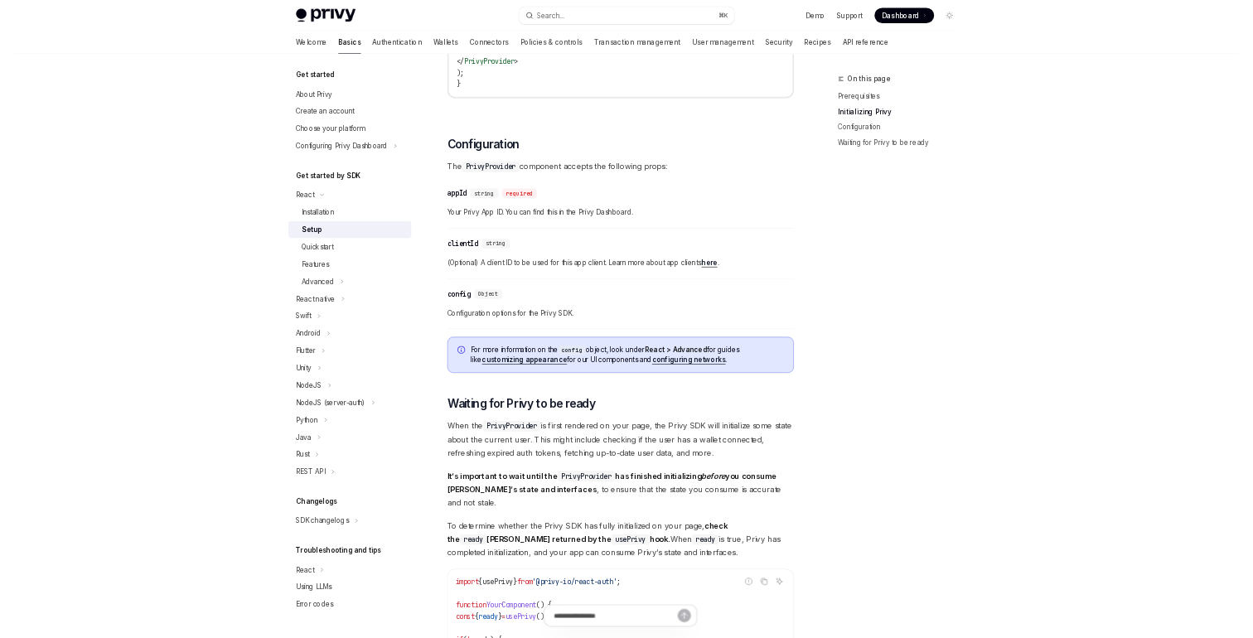
scroll to position [1020, 0]
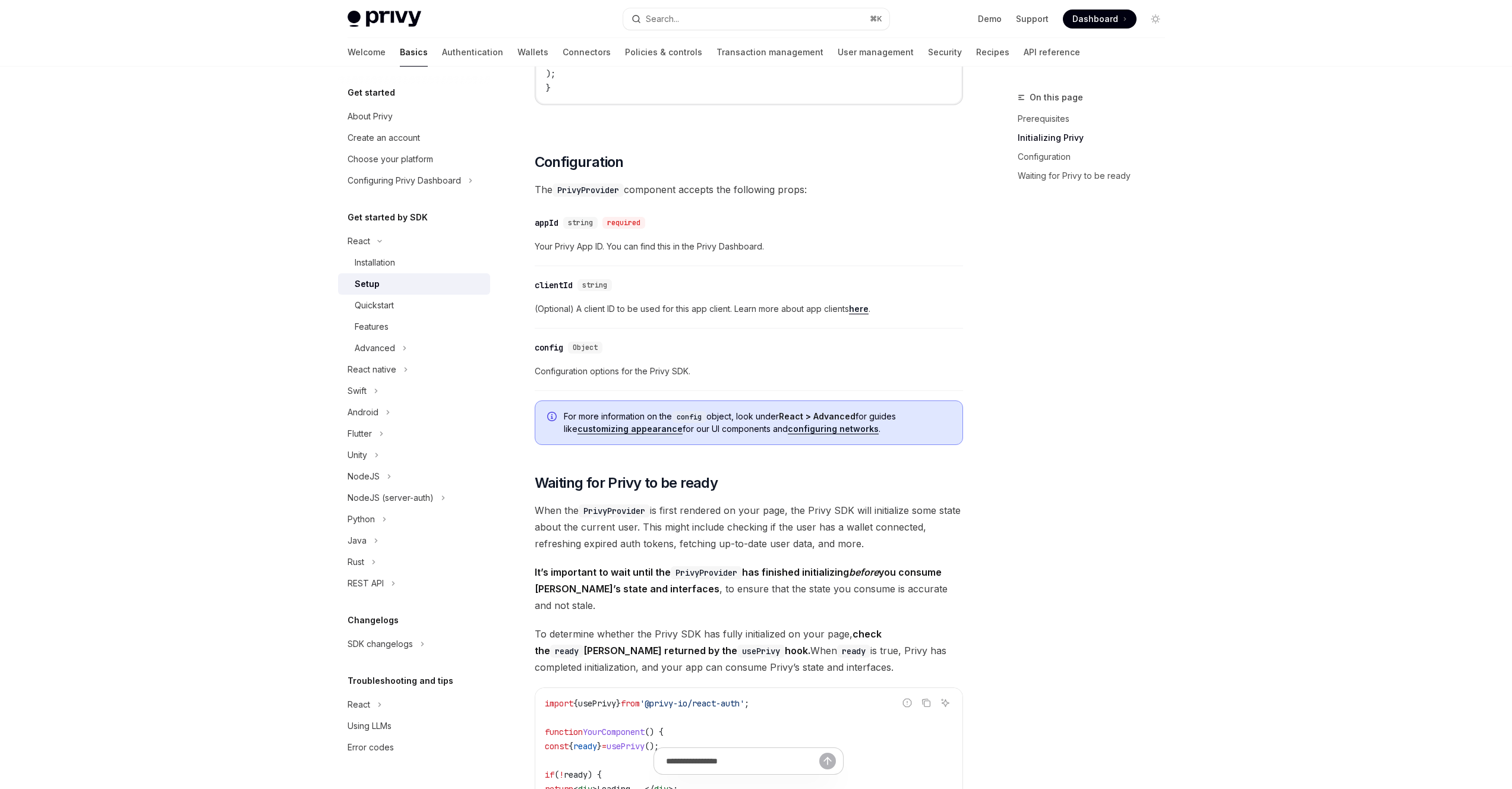
click at [1119, 376] on div "On this page Prerequisites Initializing Privy Configuration Waiting for Privy t…" at bounding box center [1084, 440] width 181 height 699
type textarea "*"
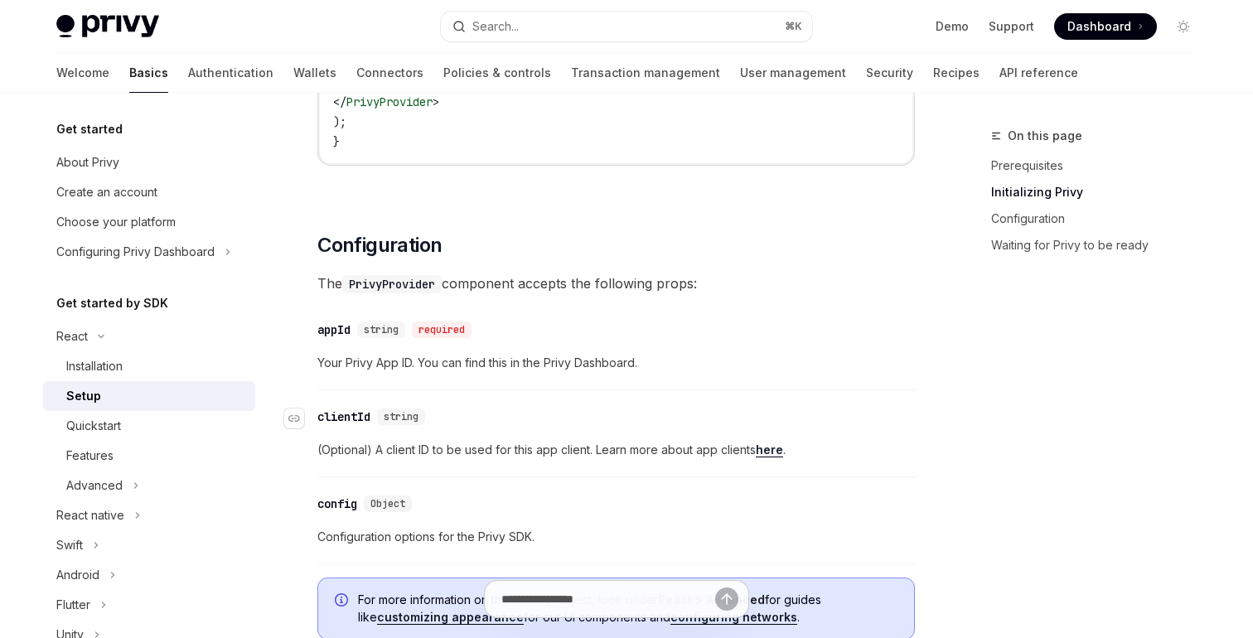
scroll to position [976, 0]
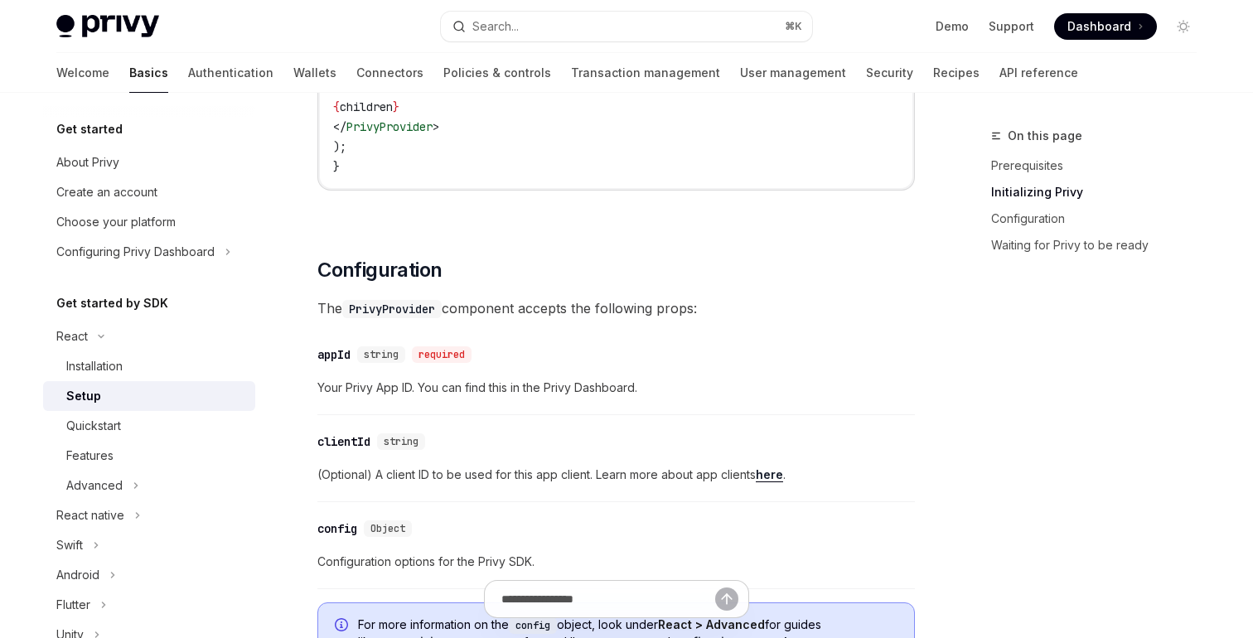
click at [468, 242] on div "​ Prerequisites Before you begin, make sure you have set up your Privy app and …" at bounding box center [615, 443] width 597 height 2421
click at [905, 237] on div "​ Prerequisites Before you begin, make sure you have set up your Privy app and …" at bounding box center [615, 443] width 597 height 2421
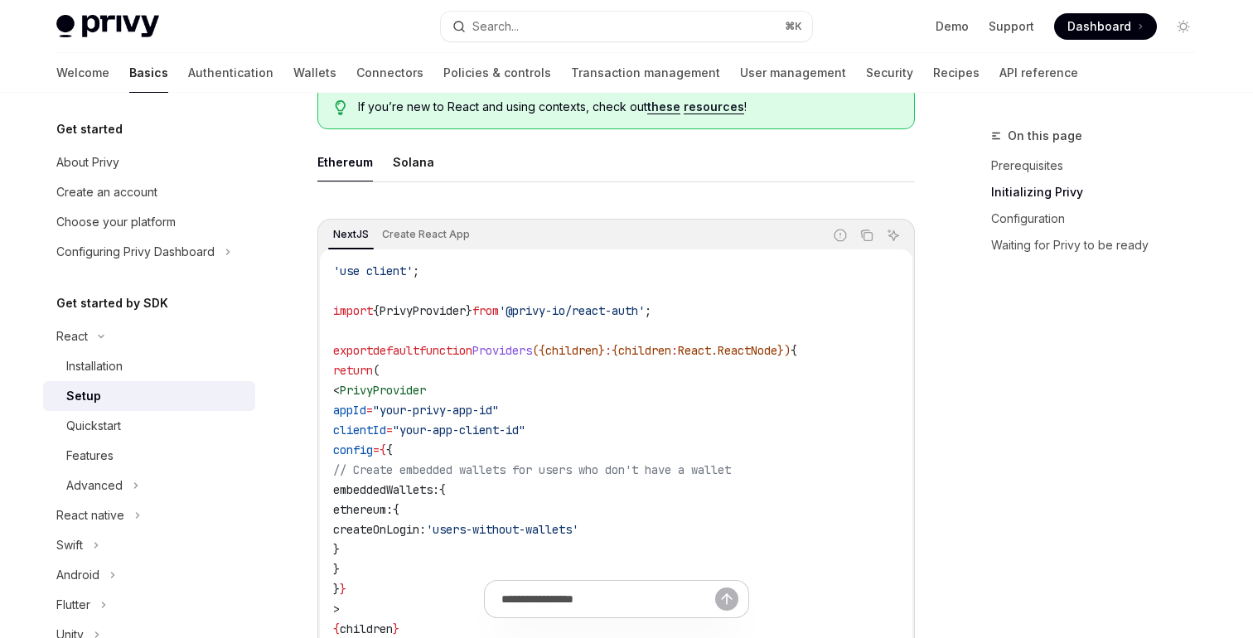
scroll to position [342, 0]
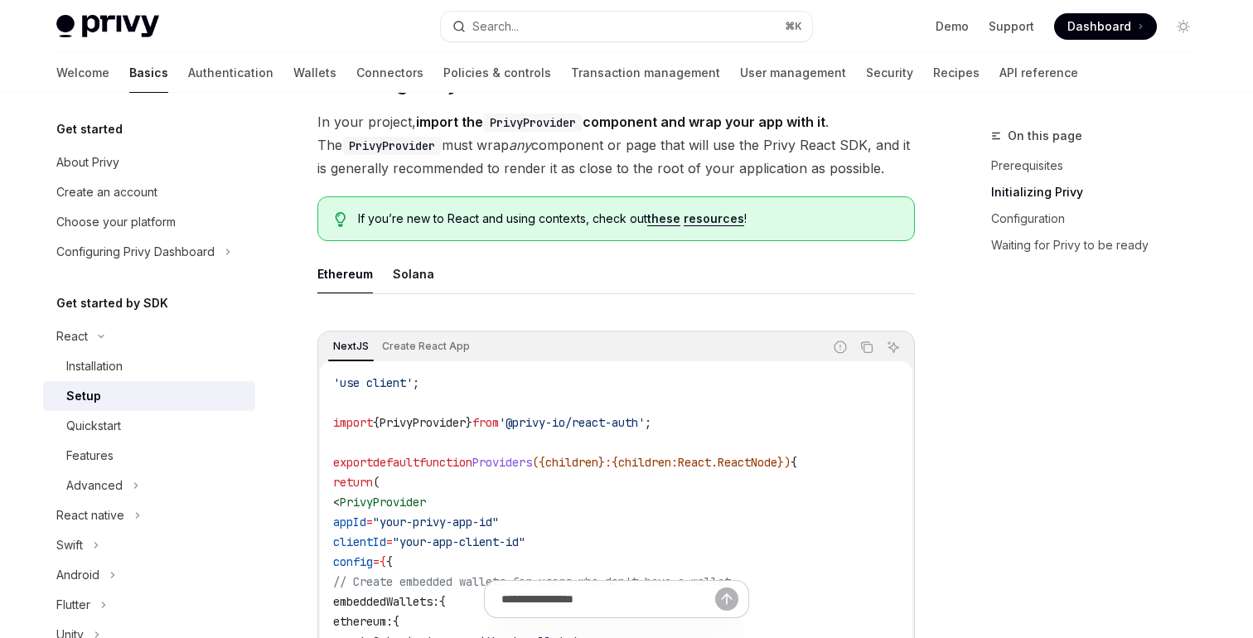
click at [823, 300] on div "Ethereum Solana NextJS Create React App Report incorrect code Copy Ask AI 'use …" at bounding box center [615, 552] width 597 height 597
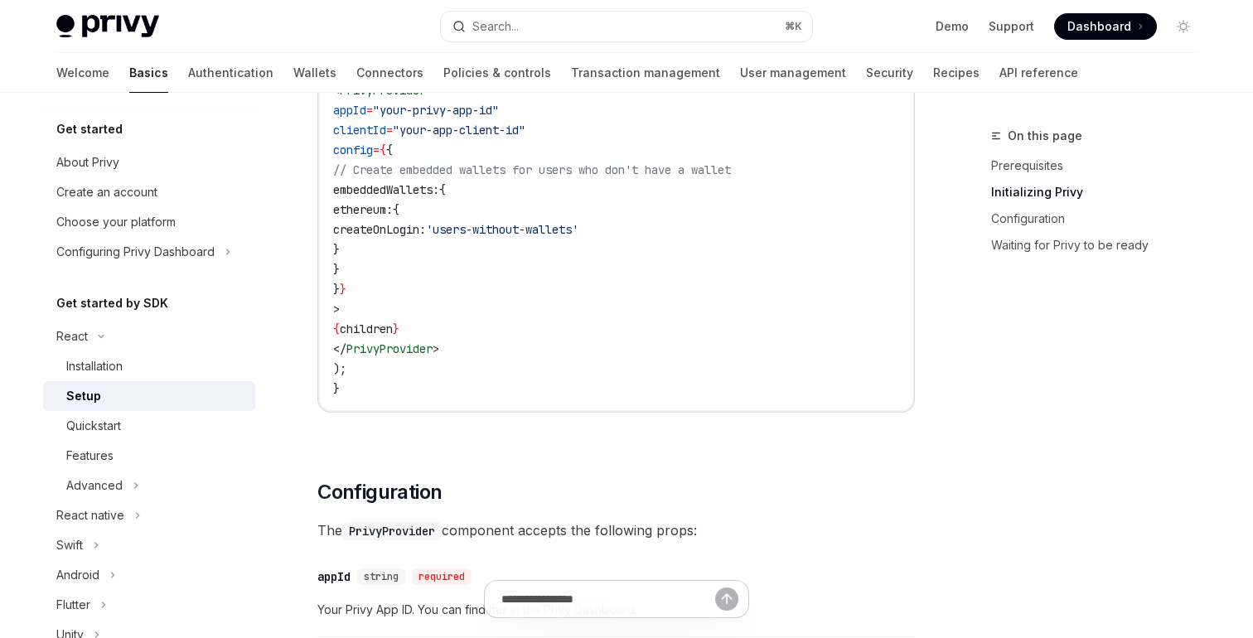
scroll to position [760, 0]
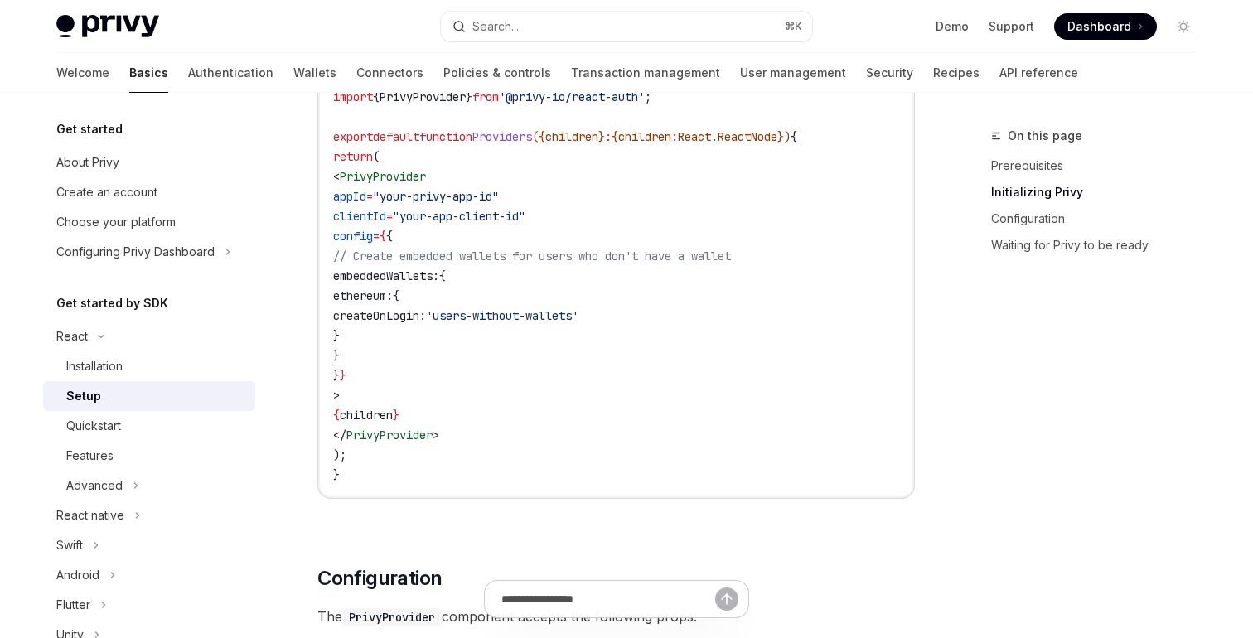
scroll to position [653, 0]
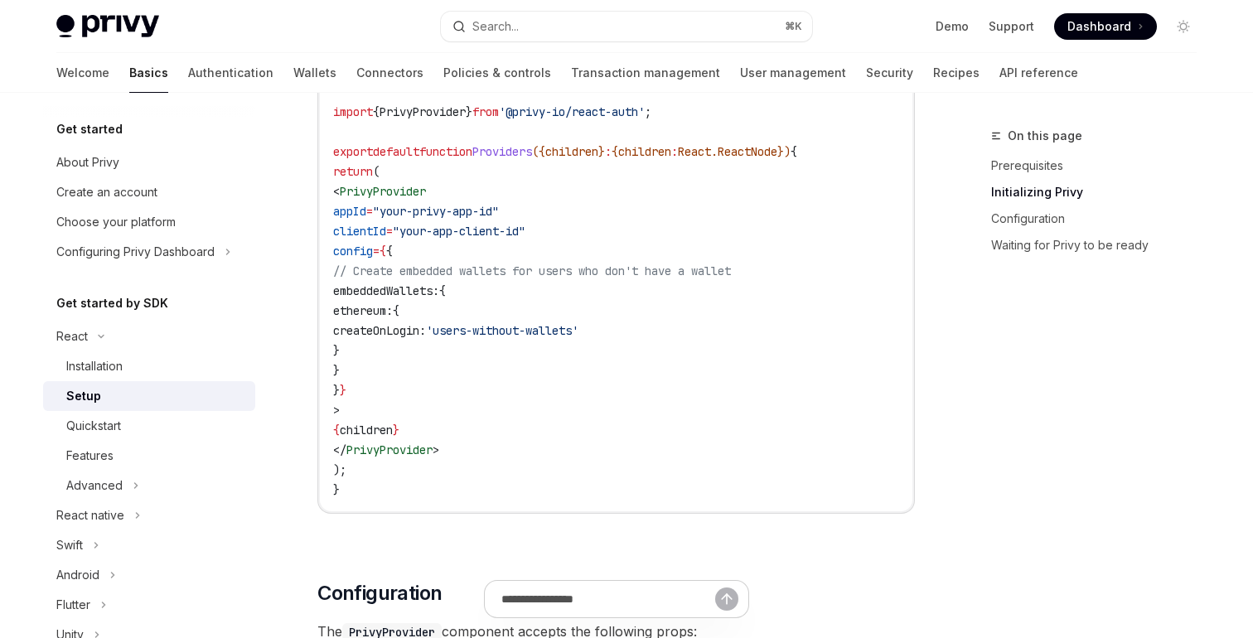
click at [660, 230] on code "'use client' ; import { PrivyProvider } from '@privy-io/react-auth' ; export de…" at bounding box center [616, 281] width 566 height 438
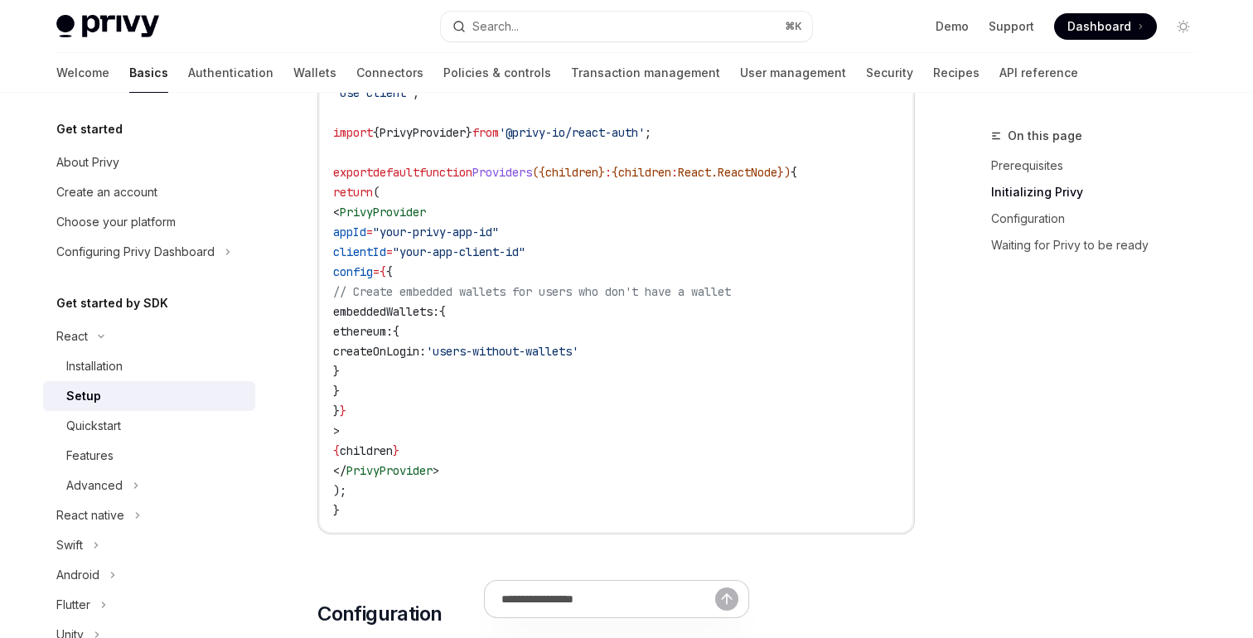
scroll to position [594, 0]
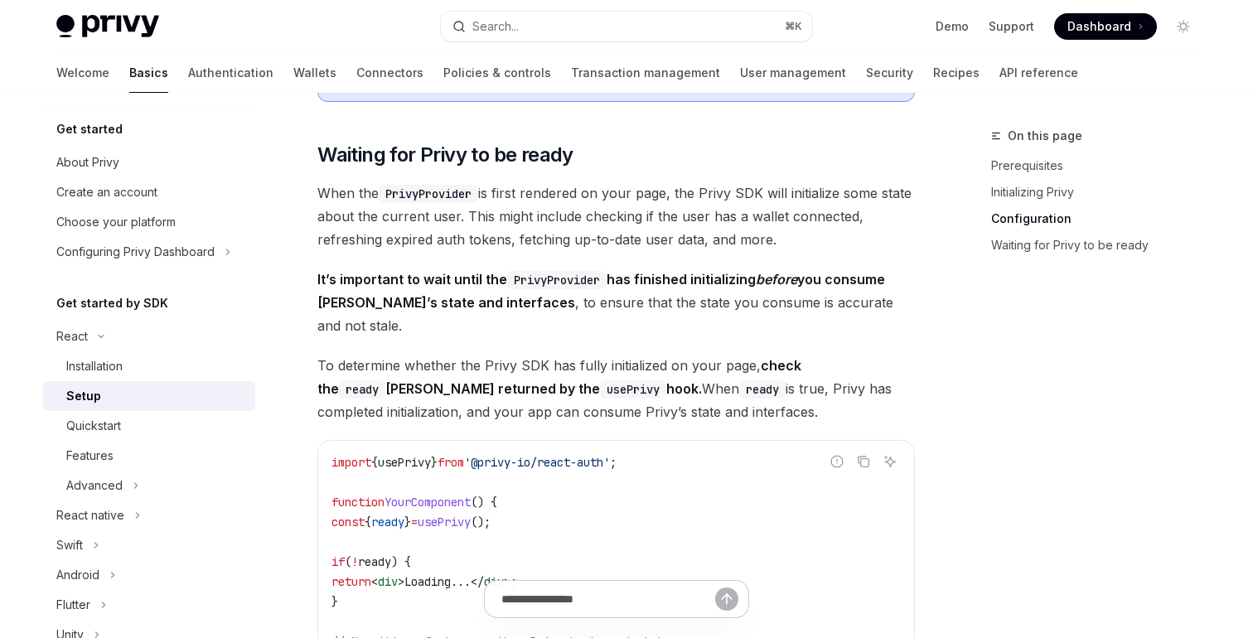
scroll to position [1685, 0]
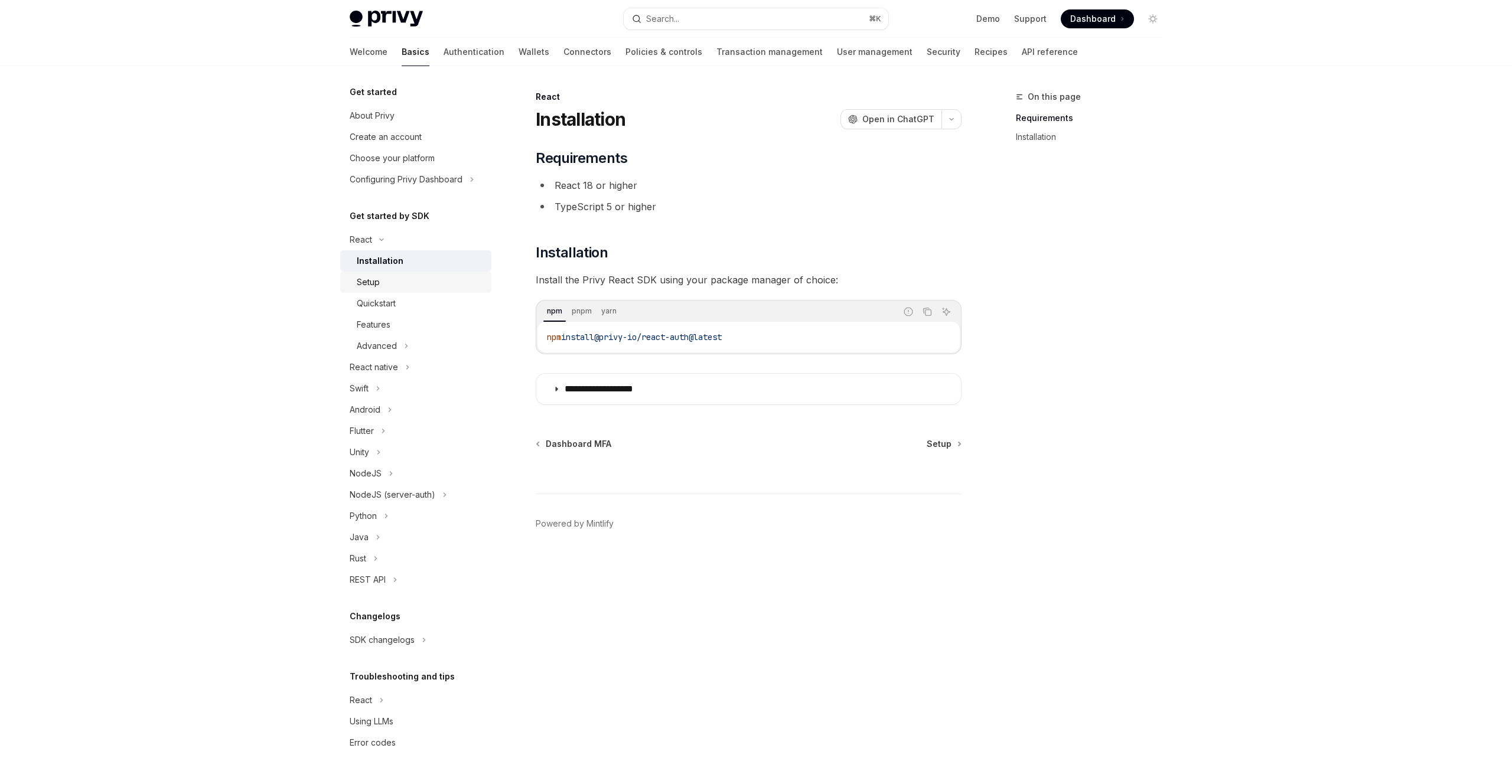
click at [398, 289] on div "Setup" at bounding box center [421, 282] width 128 height 14
type textarea "*"
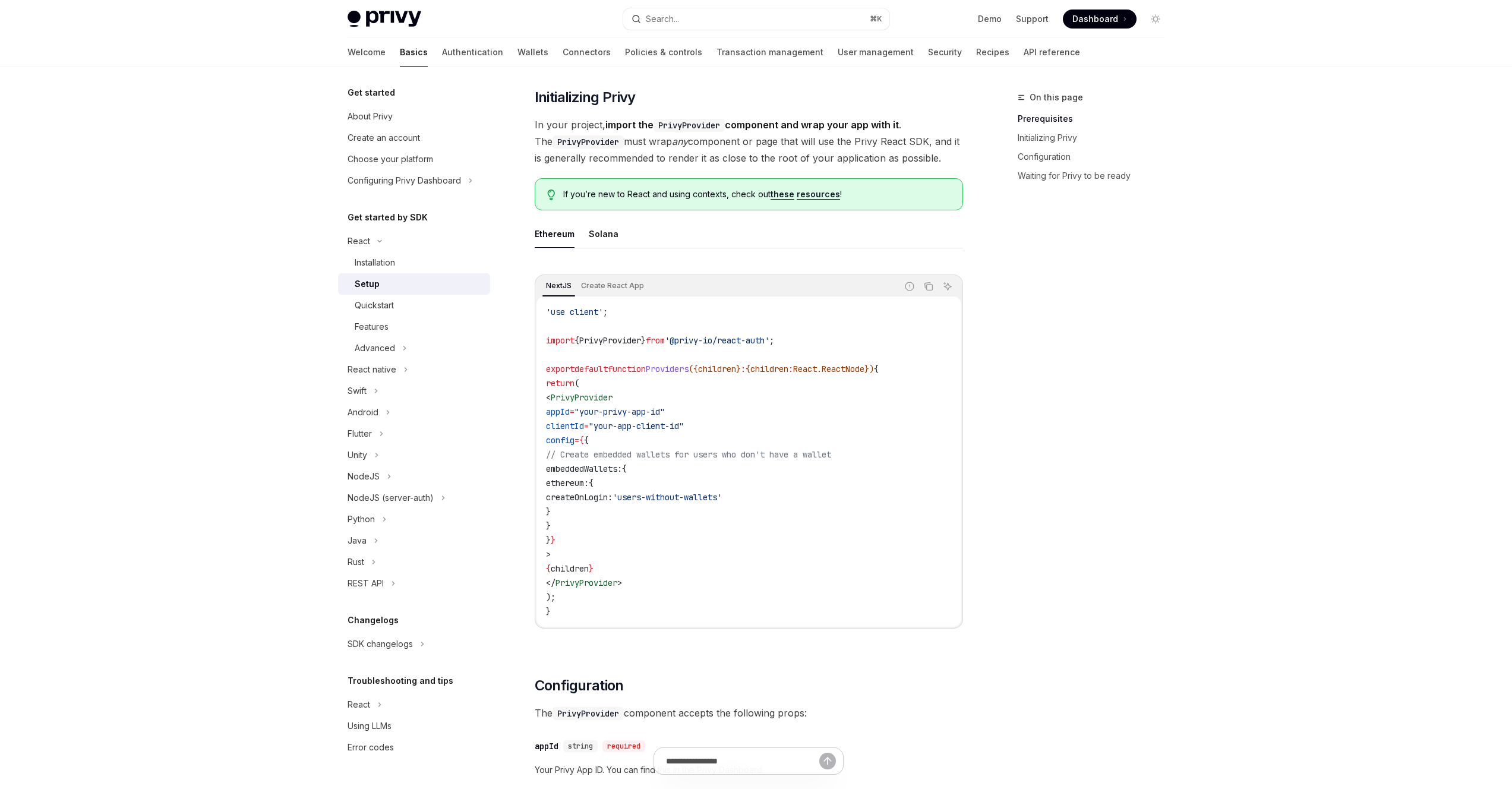
scroll to position [215, 0]
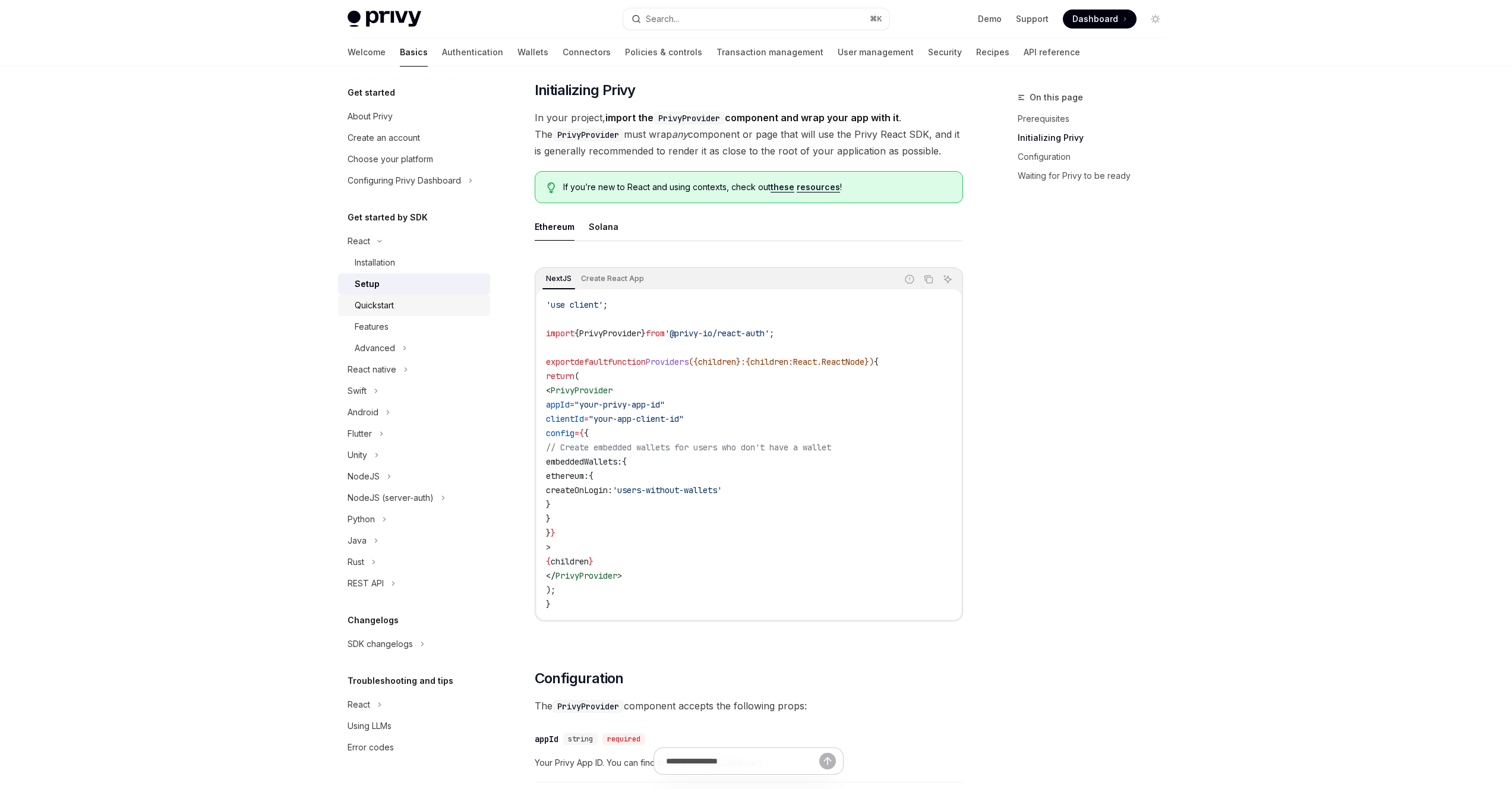
click at [398, 308] on div "Quickstart" at bounding box center [419, 306] width 128 height 14
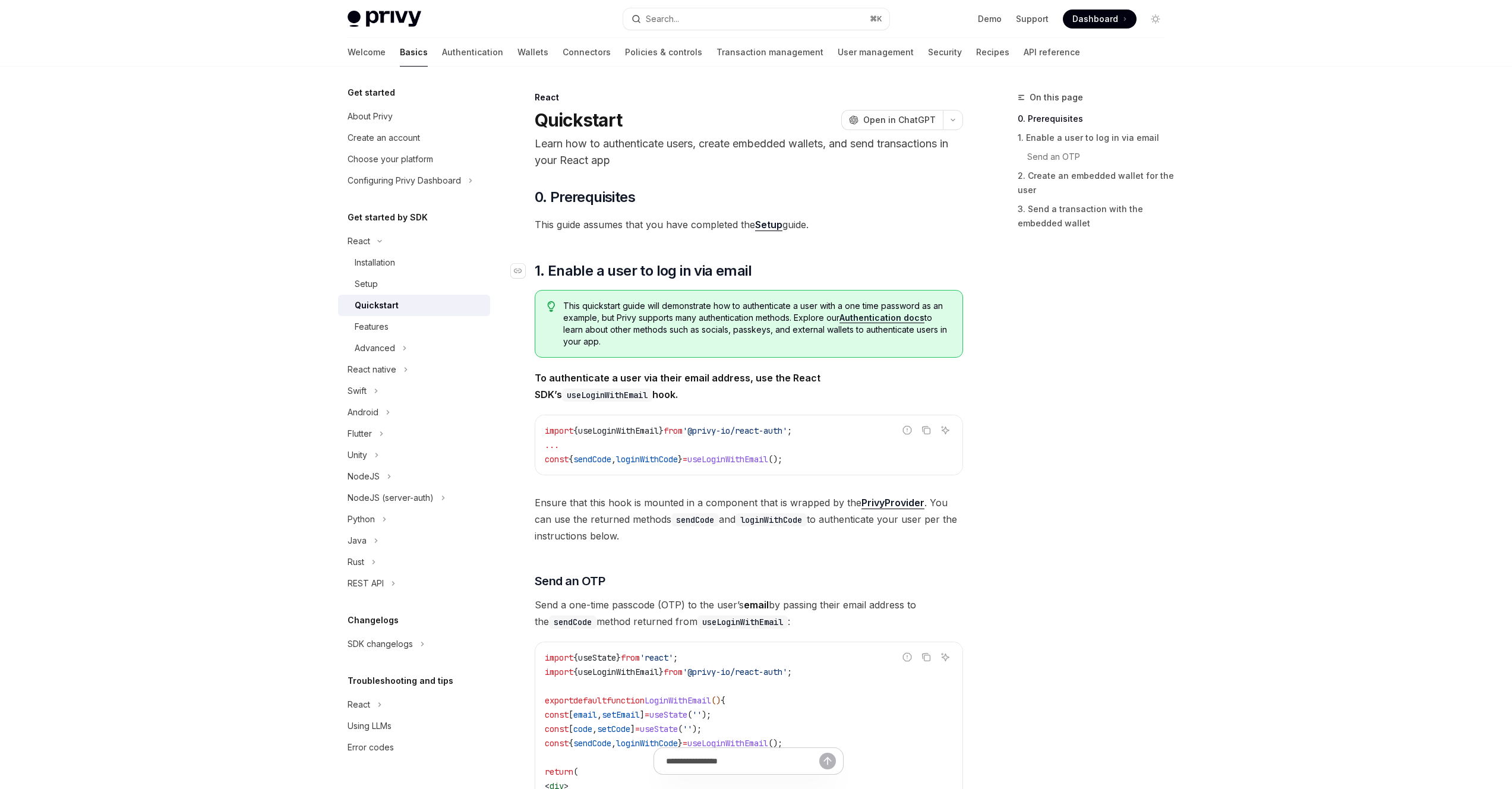
click at [709, 270] on span "1. Enable a user to log in via email" at bounding box center [643, 271] width 217 height 19
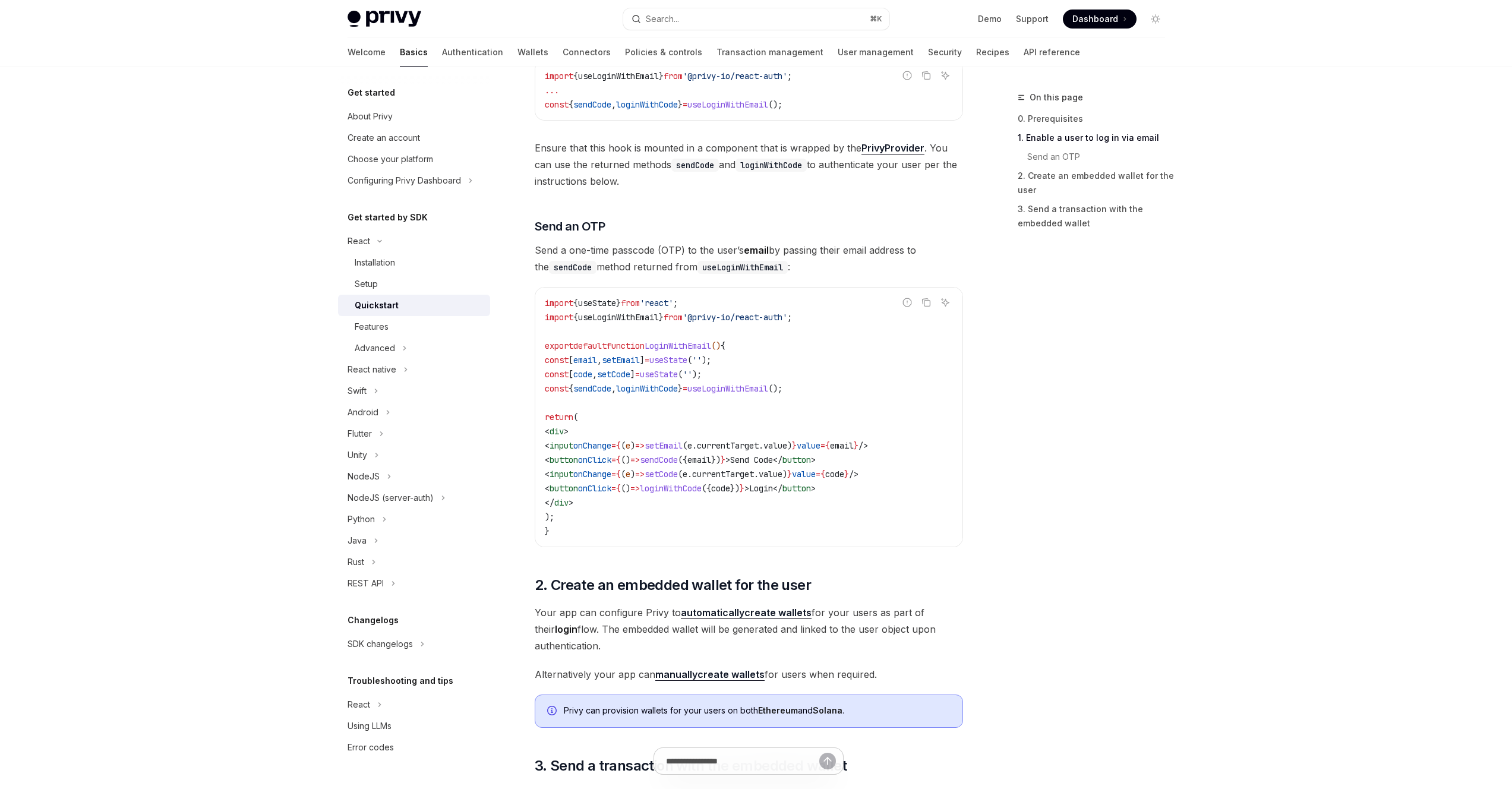
scroll to position [557, 0]
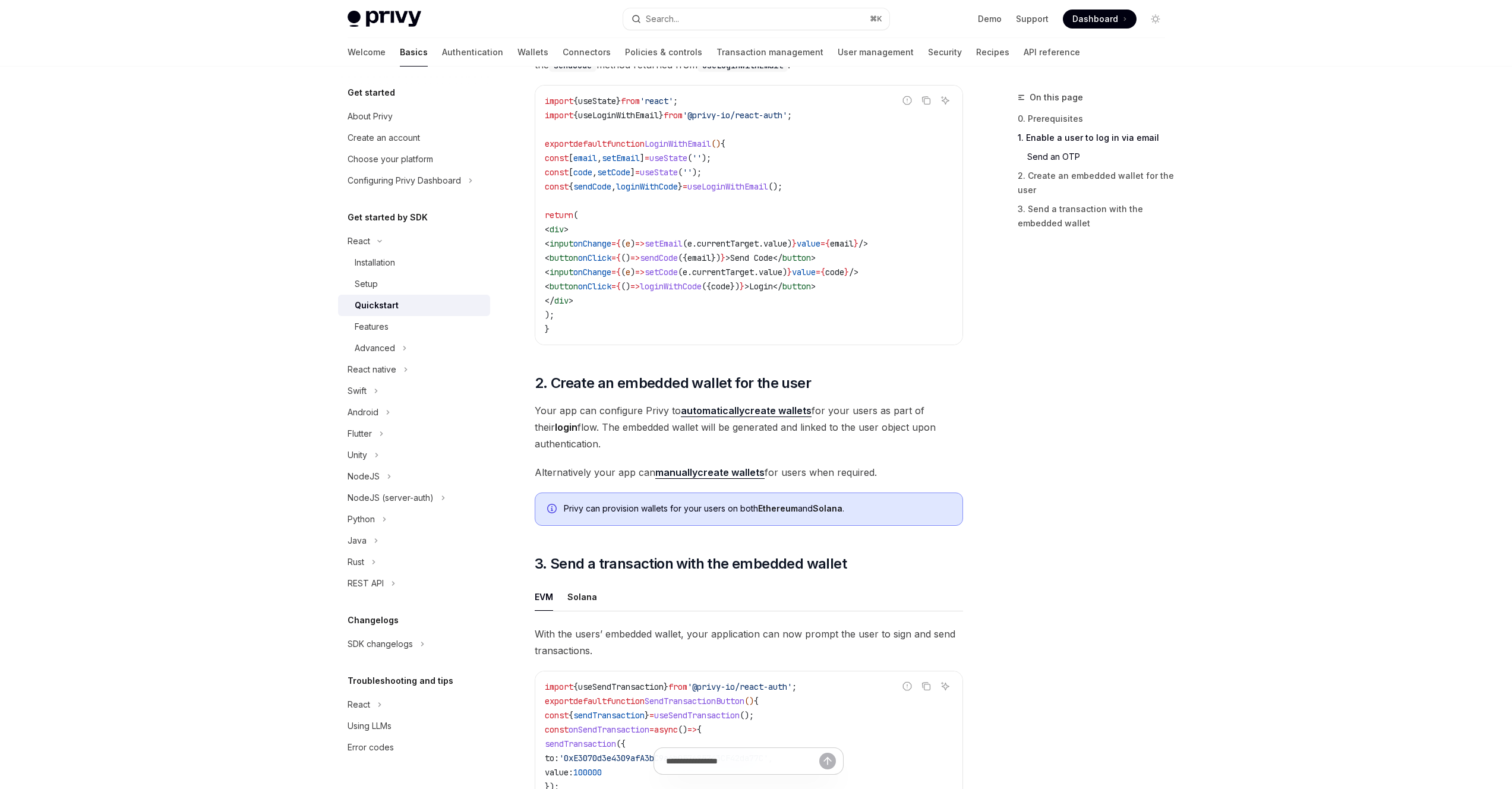
click at [1122, 389] on div "On this page 0. Prerequisites 1. Enable a user to log in via email Send an OTP …" at bounding box center [1084, 440] width 181 height 699
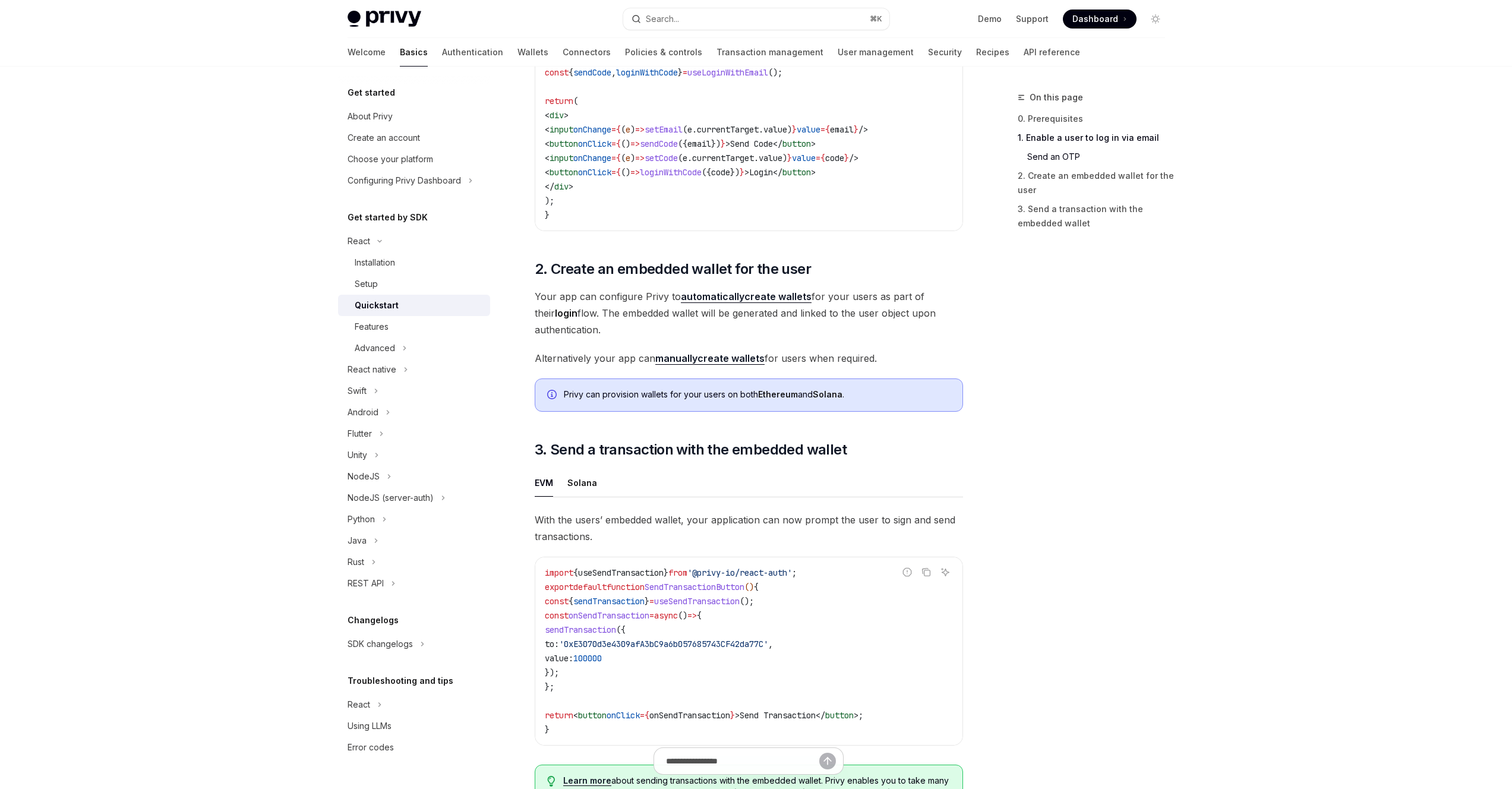
scroll to position [674, 0]
click at [1149, 388] on div "On this page 0. Prerequisites 1. Enable a user to log in via email Send an OTP …" at bounding box center [1084, 440] width 181 height 699
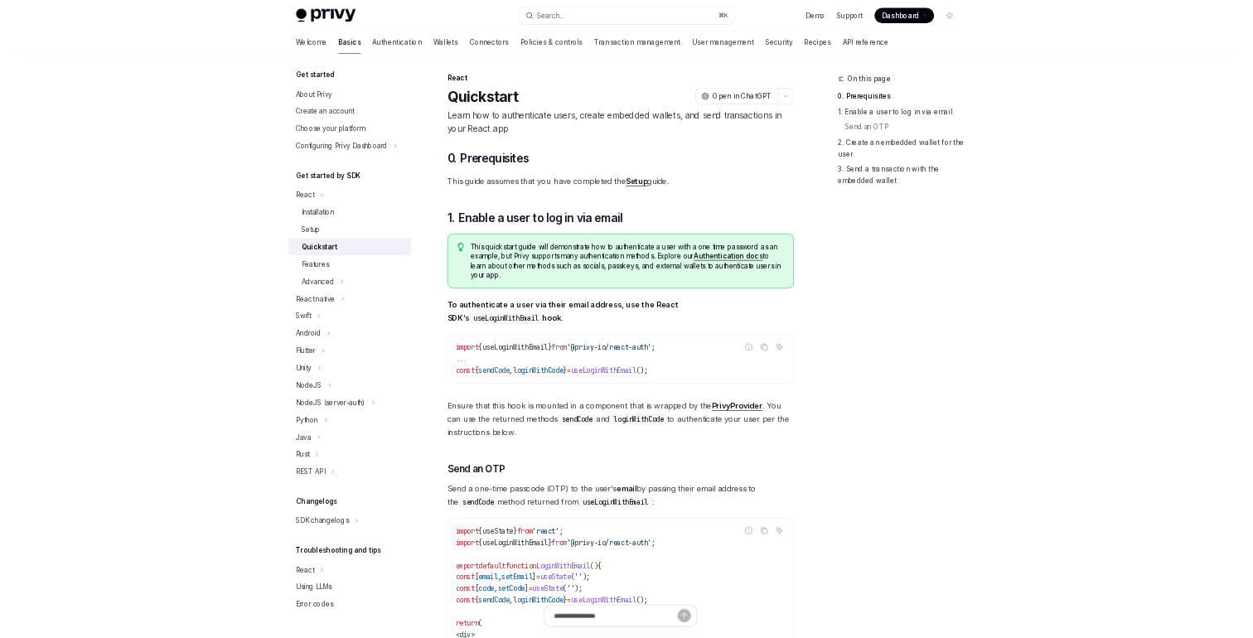
scroll to position [0, 0]
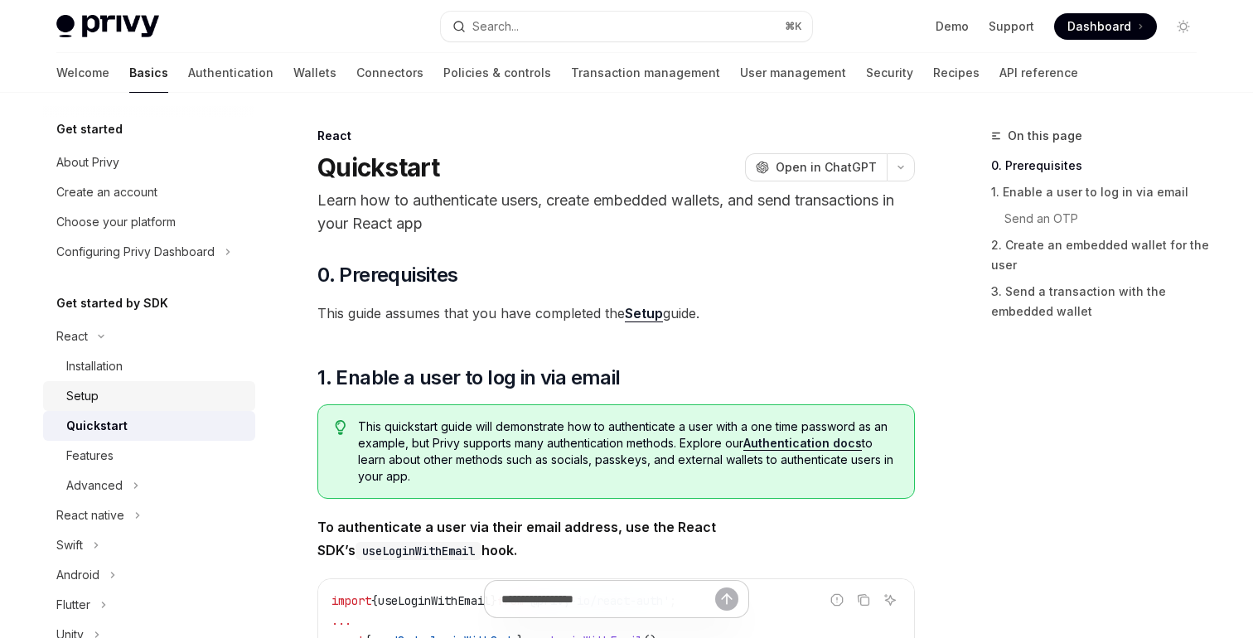
click at [74, 402] on div "Setup" at bounding box center [82, 396] width 32 height 20
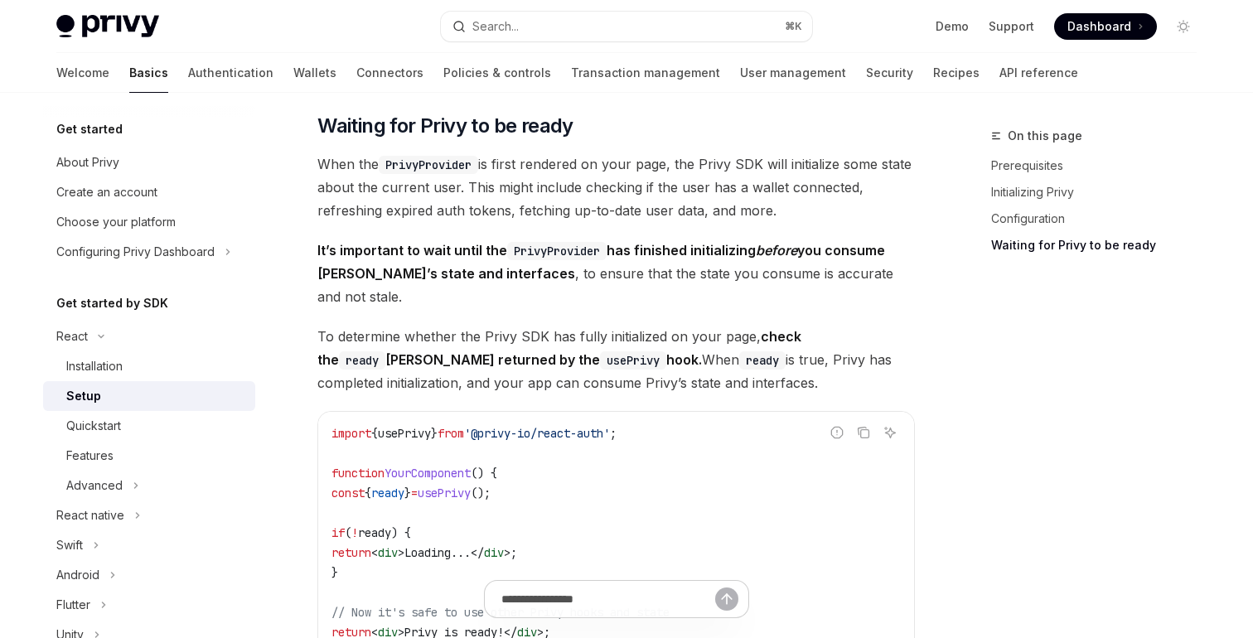
scroll to position [1585, 0]
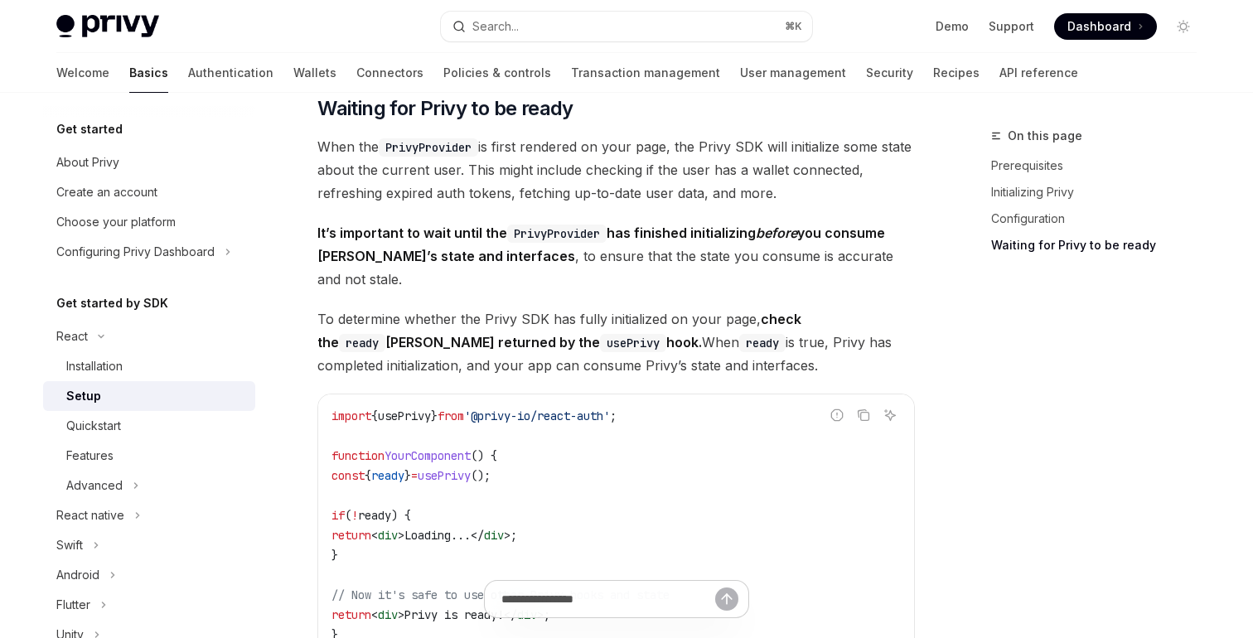
click at [825, 192] on span "When the PrivyProvider is first rendered on your page, the Privy SDK will initi…" at bounding box center [615, 170] width 597 height 70
click at [805, 199] on span "When the PrivyProvider is first rendered on your page, the Privy SDK will initi…" at bounding box center [615, 170] width 597 height 70
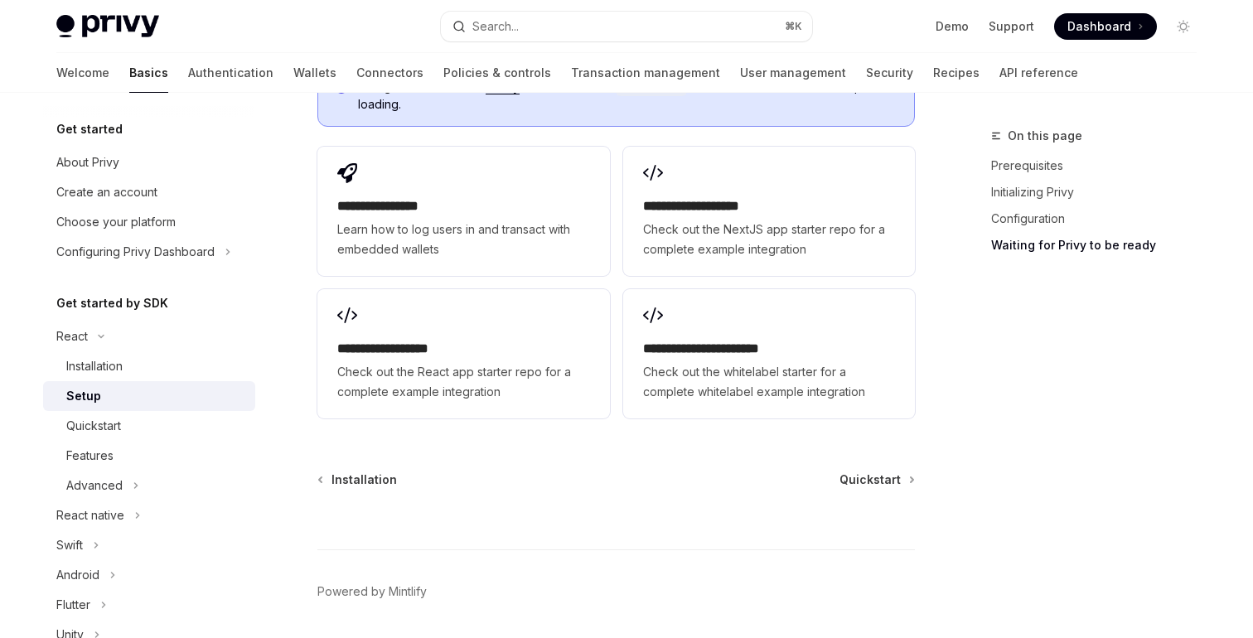
scroll to position [2205, 0]
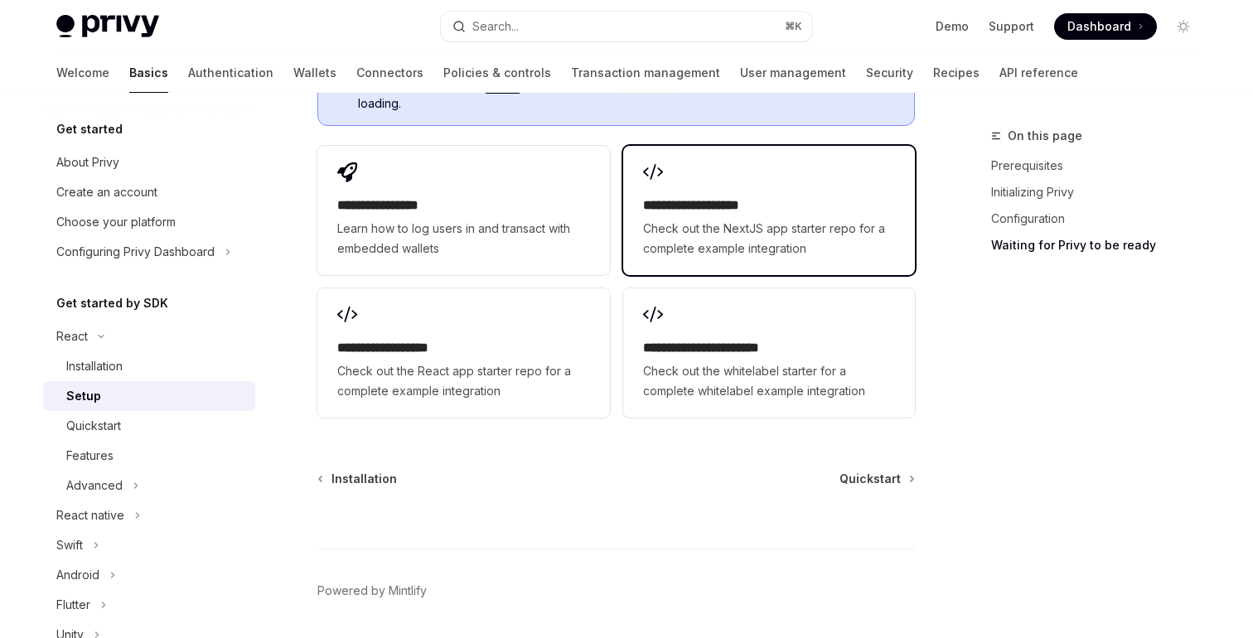
click at [752, 219] on span "Check out the NextJS app starter repo for a complete example integration" at bounding box center [769, 239] width 252 height 40
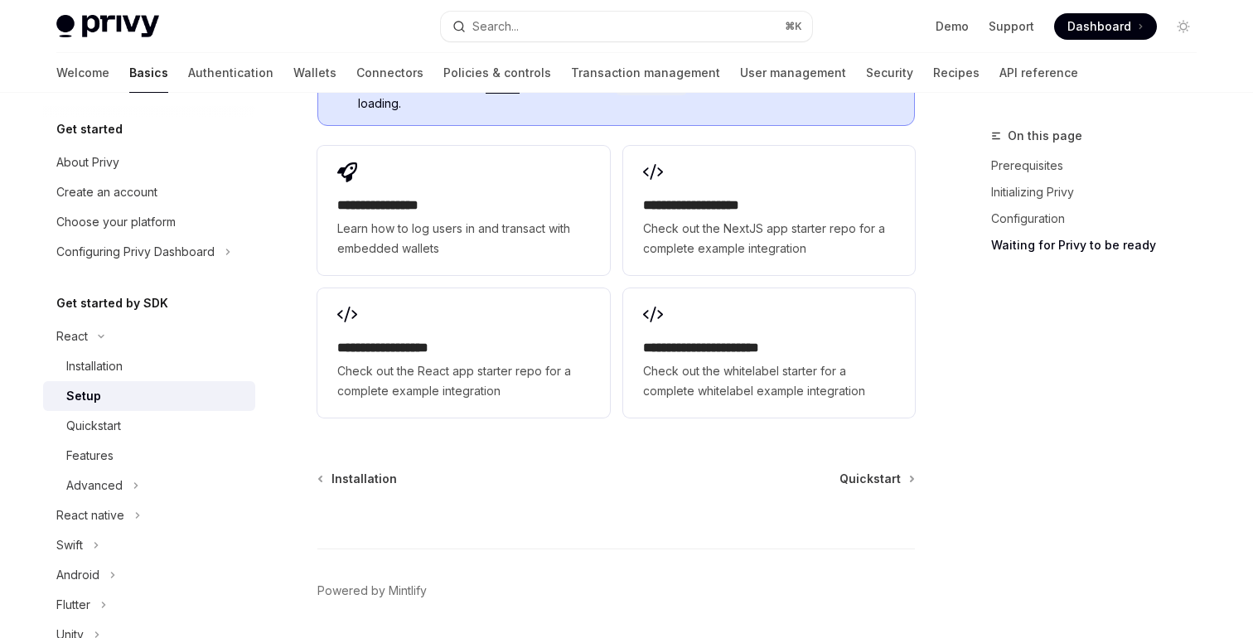
click at [117, 402] on div "Setup" at bounding box center [155, 396] width 179 height 20
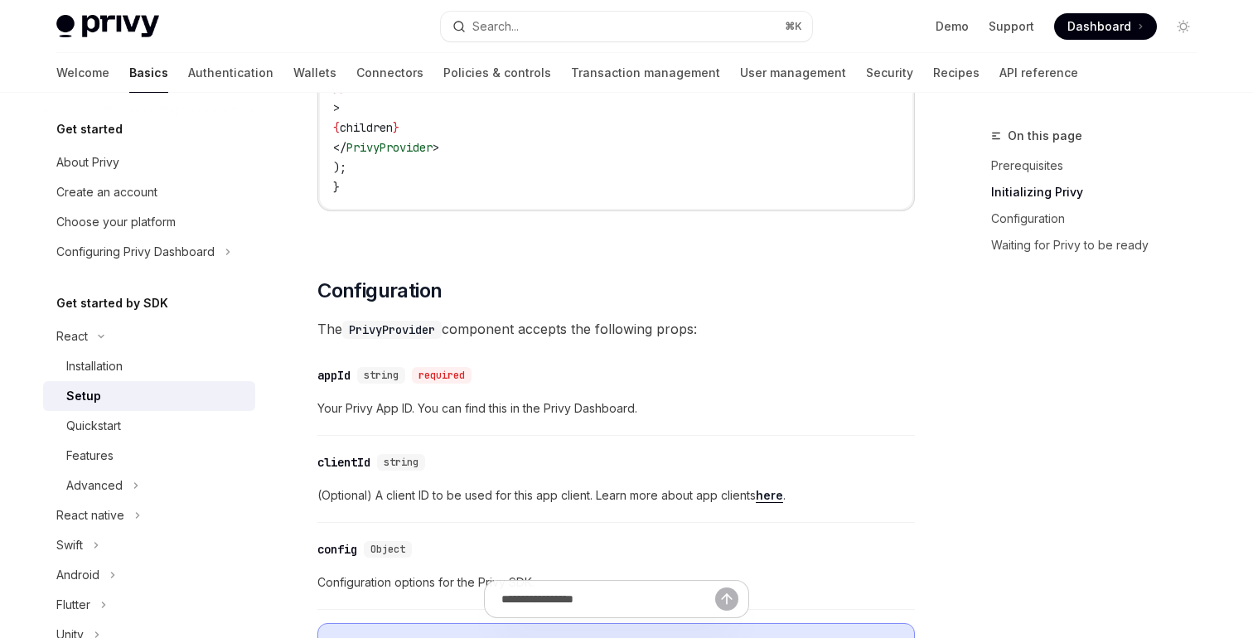
scroll to position [1077, 0]
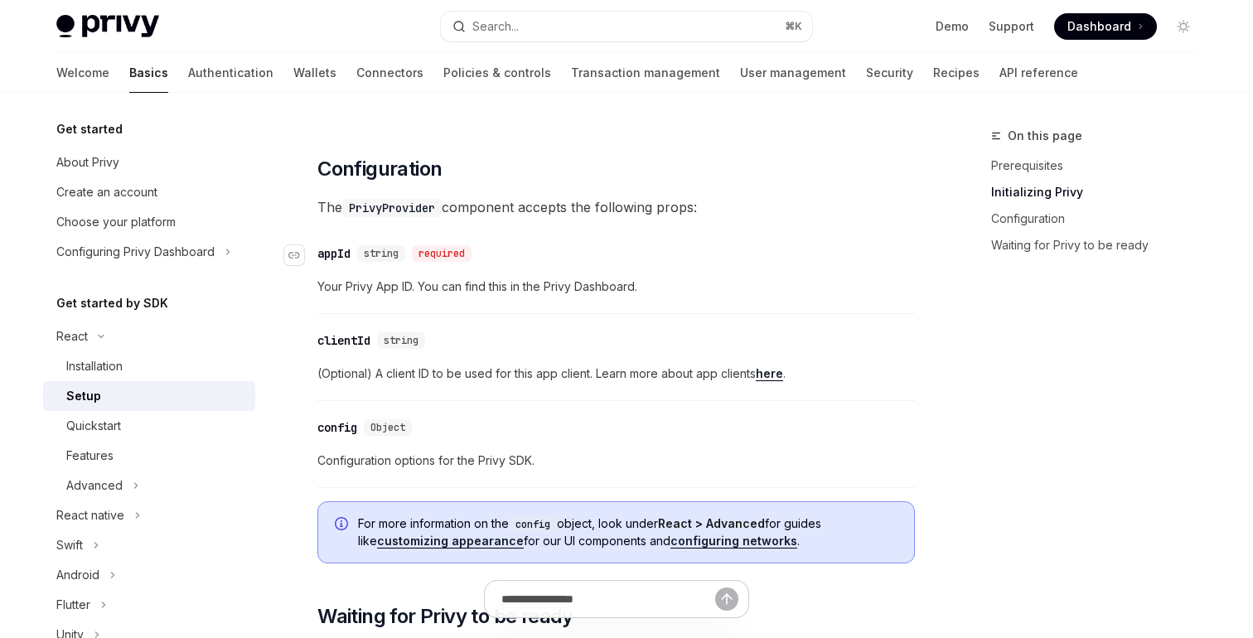
click at [610, 244] on div "​ appId string required" at bounding box center [607, 254] width 581 height 20
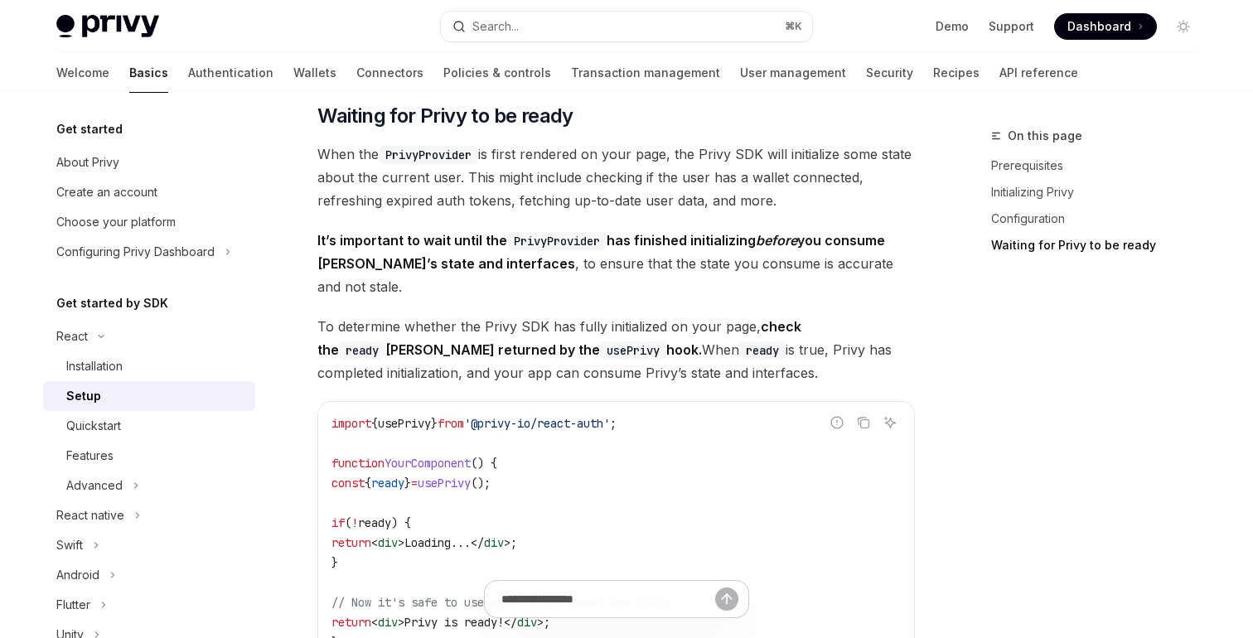
scroll to position [1570, 0]
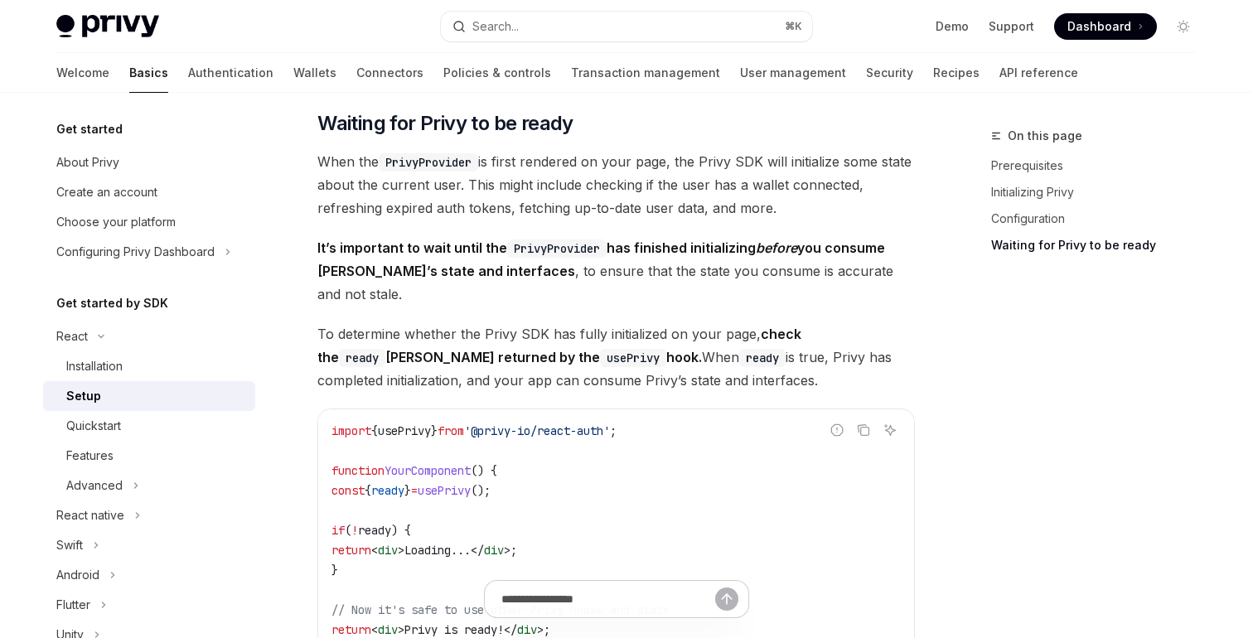
click at [620, 281] on span "It’s important to wait until the PrivyProvider has finished initializing before…" at bounding box center [615, 271] width 597 height 70
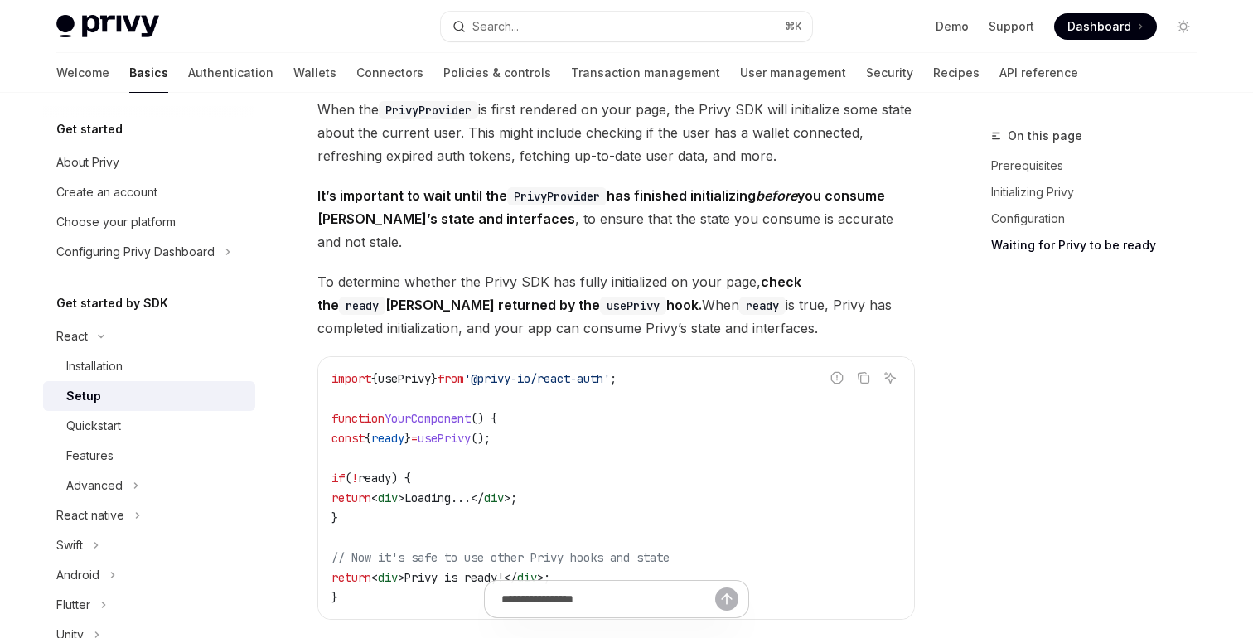
scroll to position [1623, 0]
click at [796, 293] on span "To determine whether the Privy SDK has fully initialized on your page, check th…" at bounding box center [615, 304] width 597 height 70
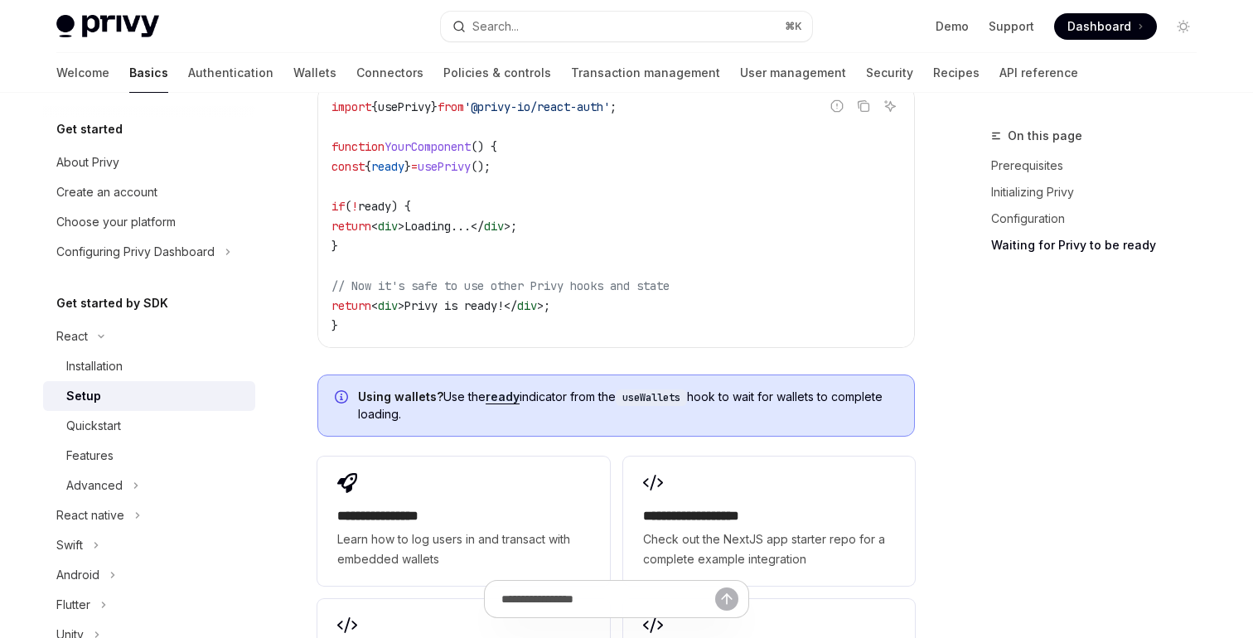
scroll to position [1971, 0]
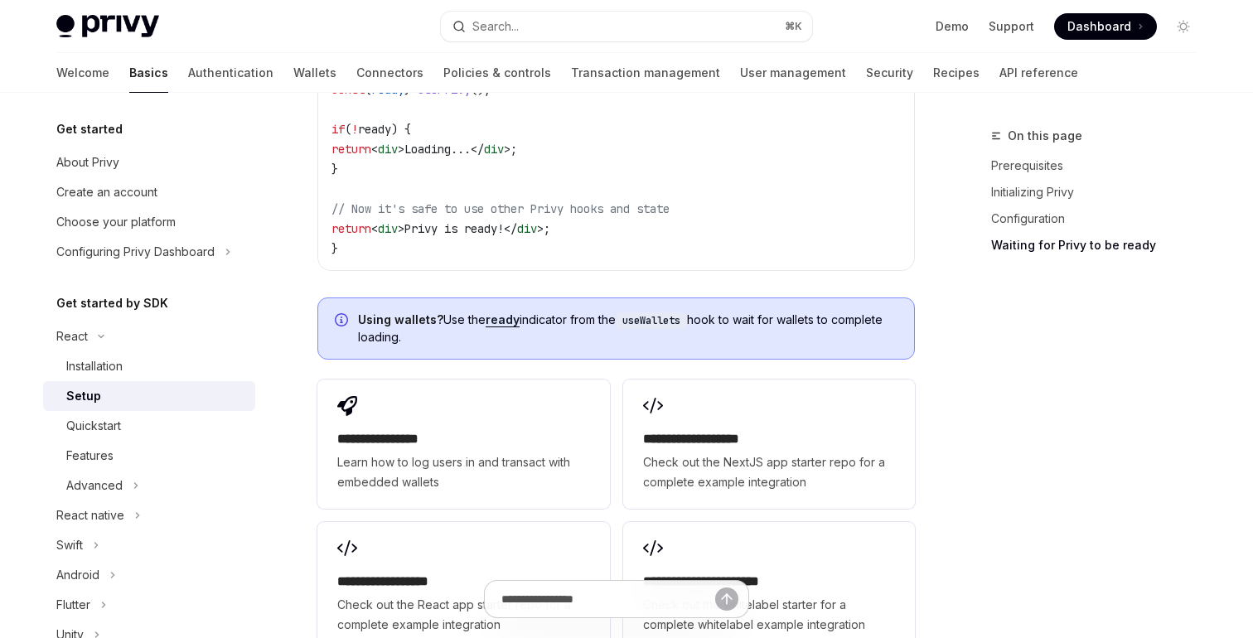
click at [615, 373] on div "**********" at bounding box center [615, 515] width 597 height 285
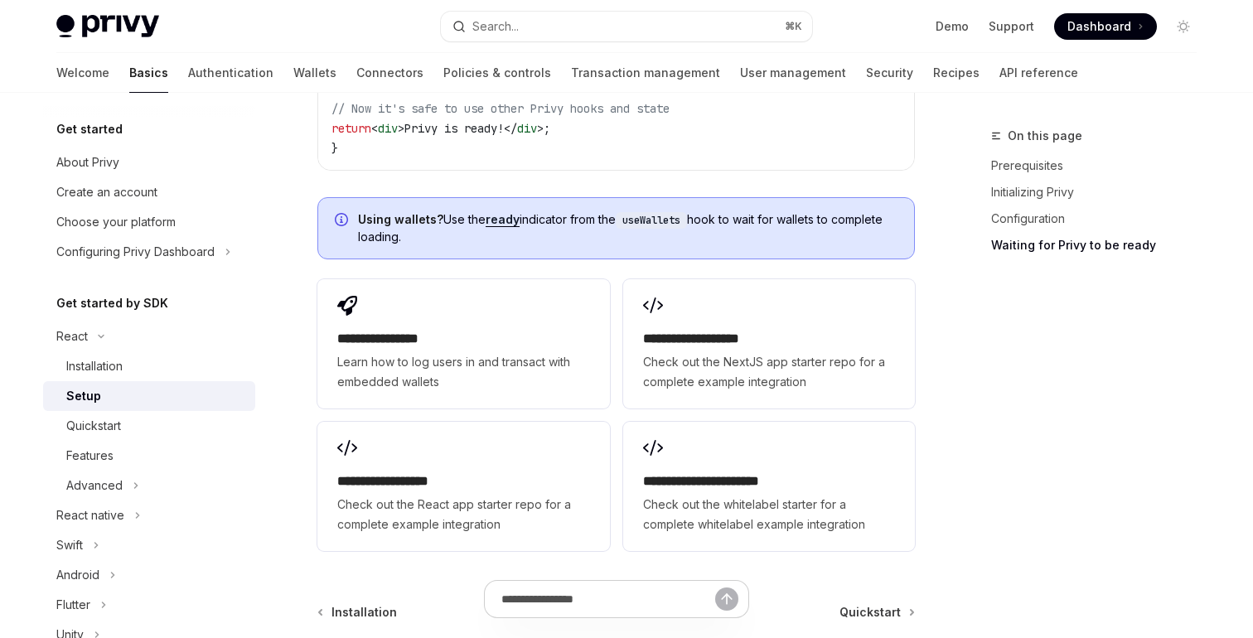
scroll to position [2092, 0]
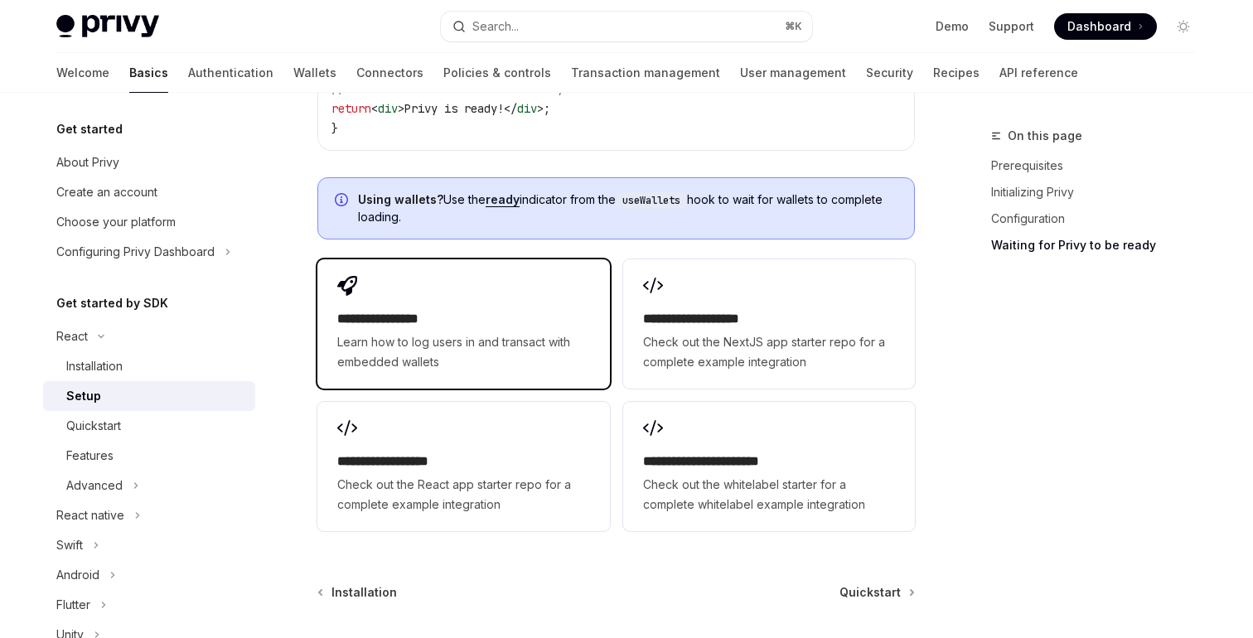
click at [536, 346] on span "Learn how to log users in and transact with embedded wallets" at bounding box center [463, 352] width 252 height 40
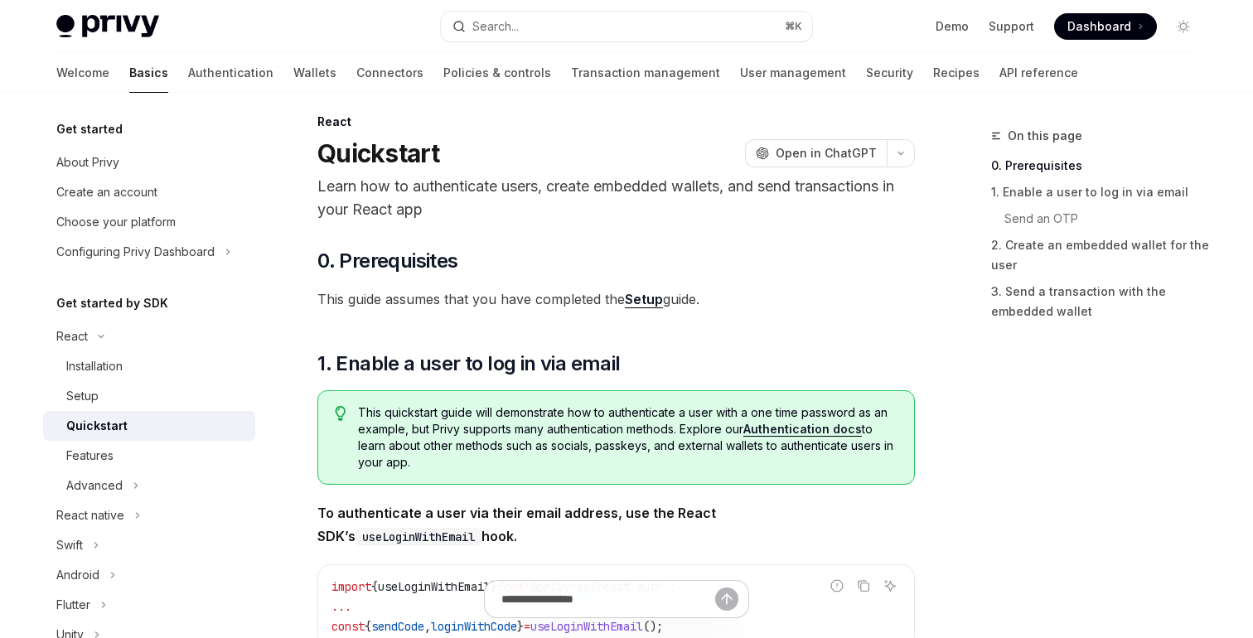
scroll to position [16, 0]
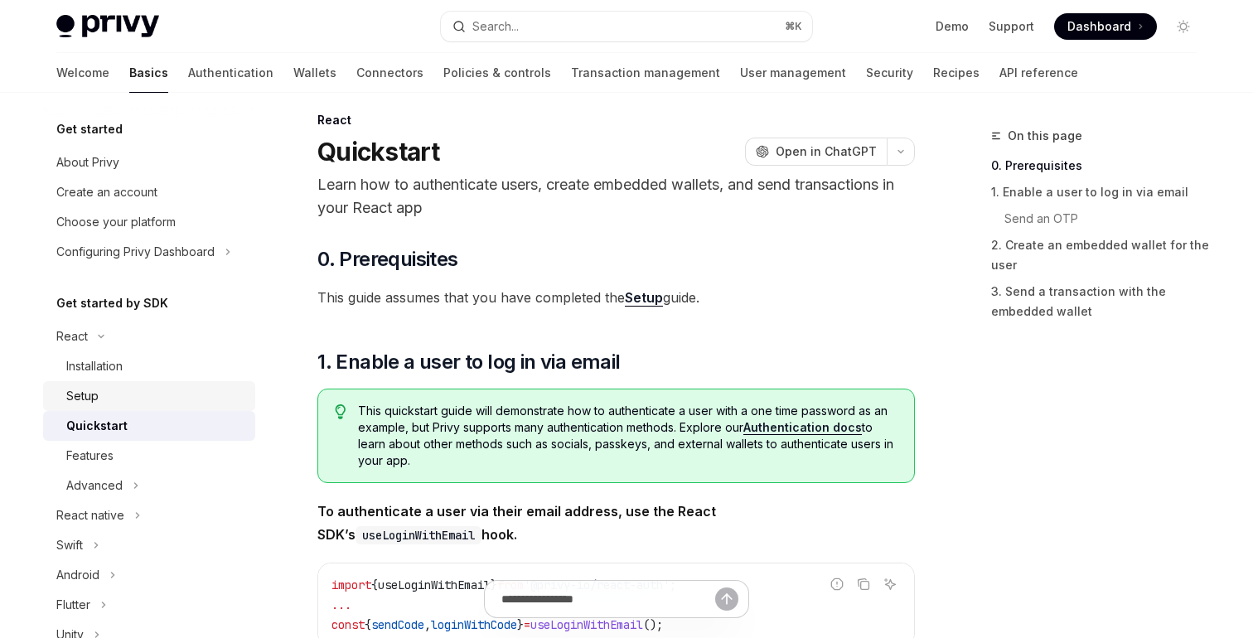
click at [115, 397] on div "Setup" at bounding box center [155, 396] width 179 height 20
type textarea "*"
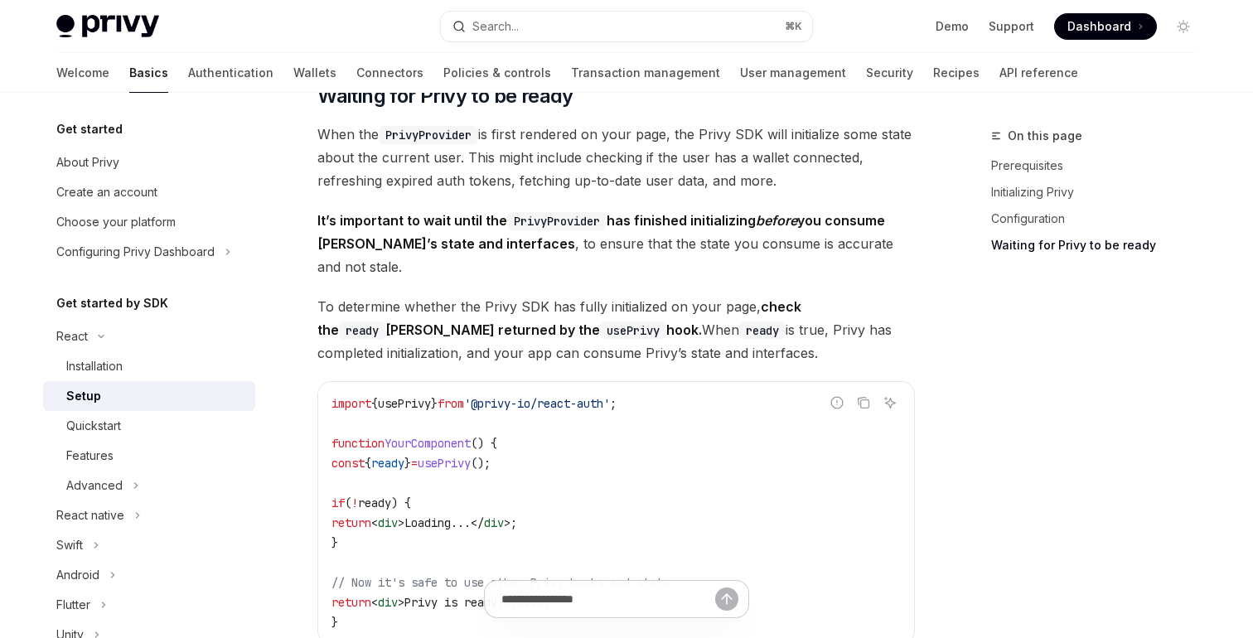
scroll to position [1601, 0]
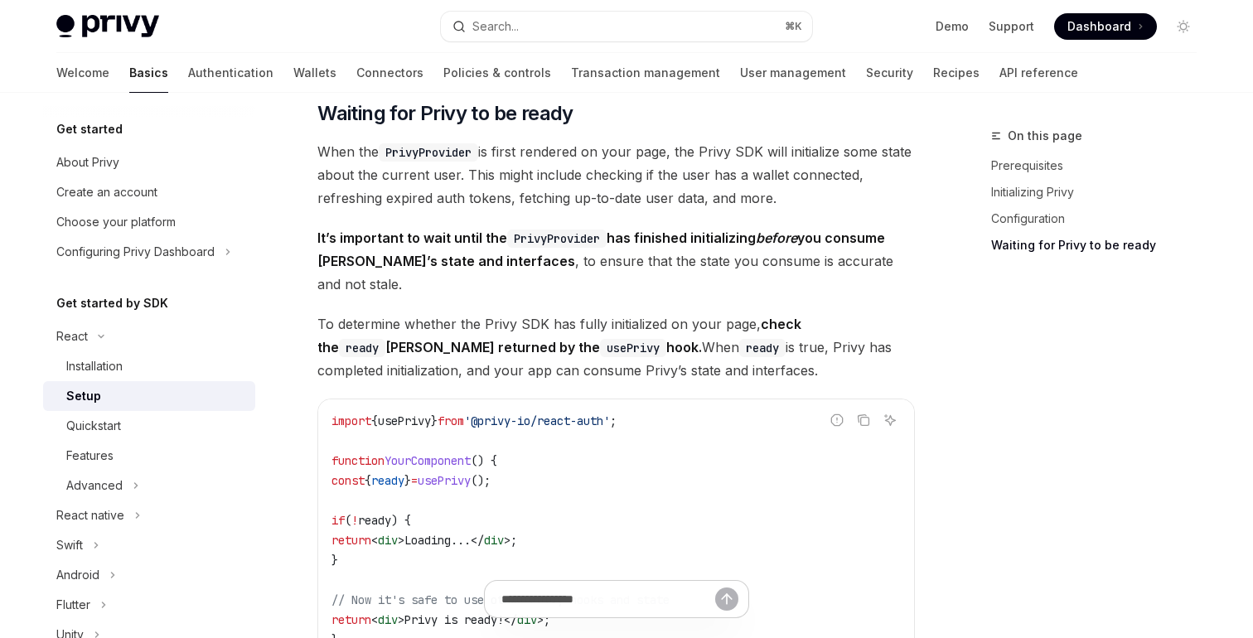
scroll to position [1527, 0]
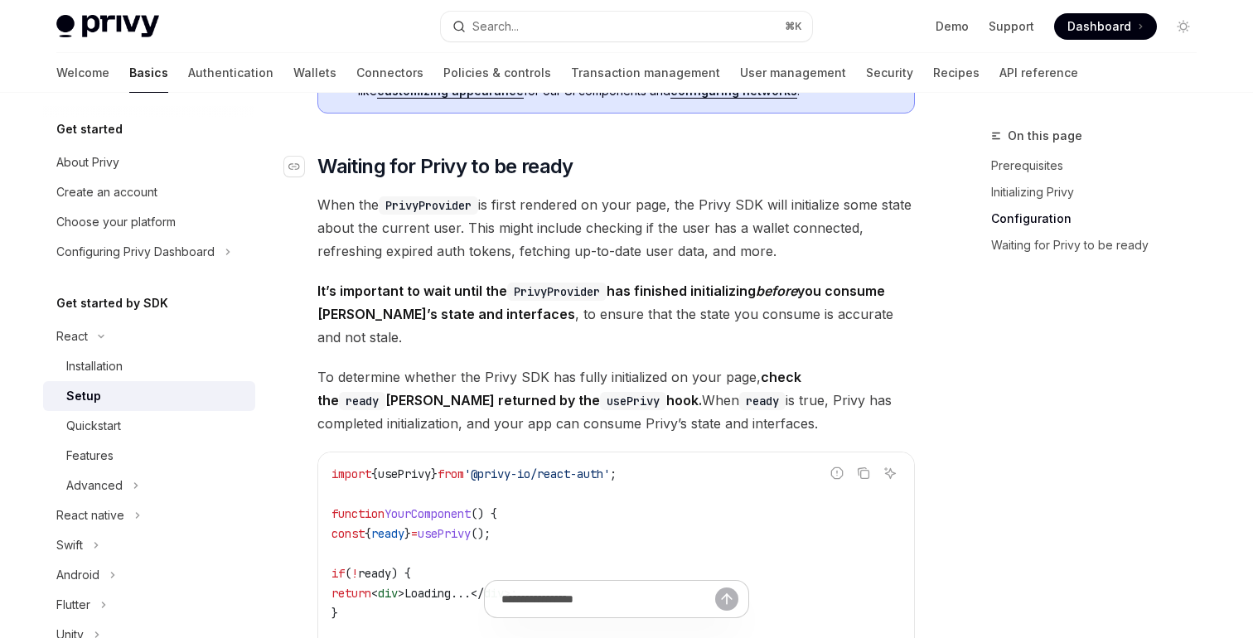
click at [636, 162] on h2 "​ Waiting for Privy to be ready" at bounding box center [615, 166] width 597 height 27
click at [536, 244] on span "When the PrivyProvider is first rendered on your page, the Privy SDK will initi…" at bounding box center [615, 228] width 597 height 70
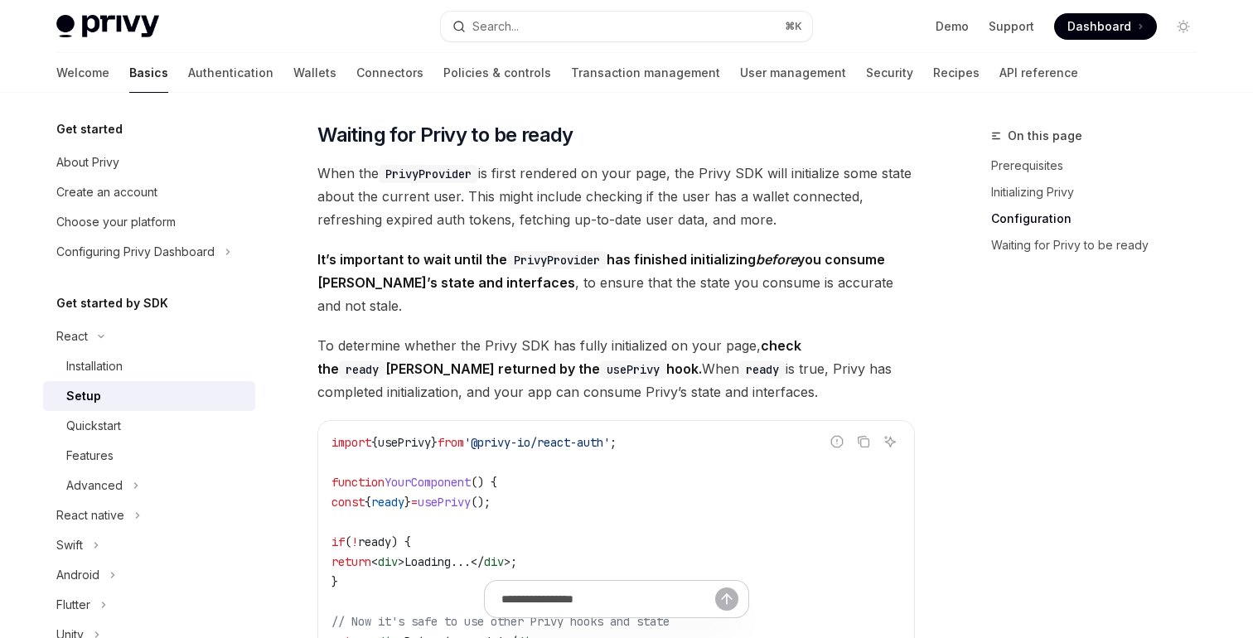
scroll to position [1561, 0]
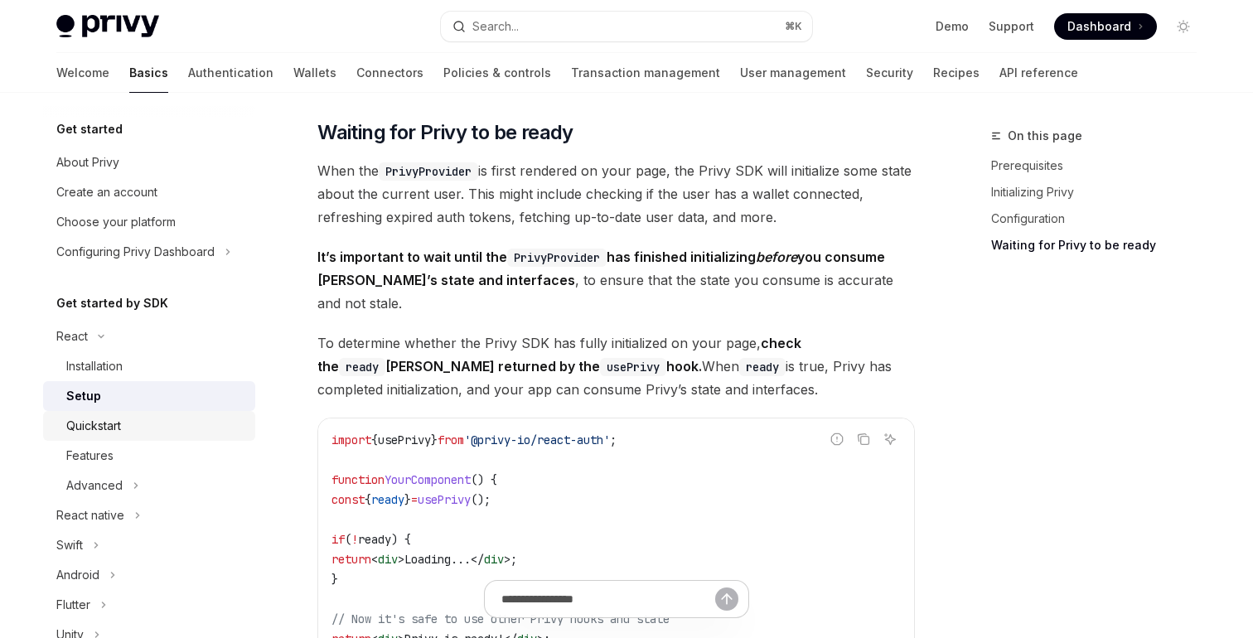
click at [90, 428] on div "Quickstart" at bounding box center [93, 426] width 55 height 20
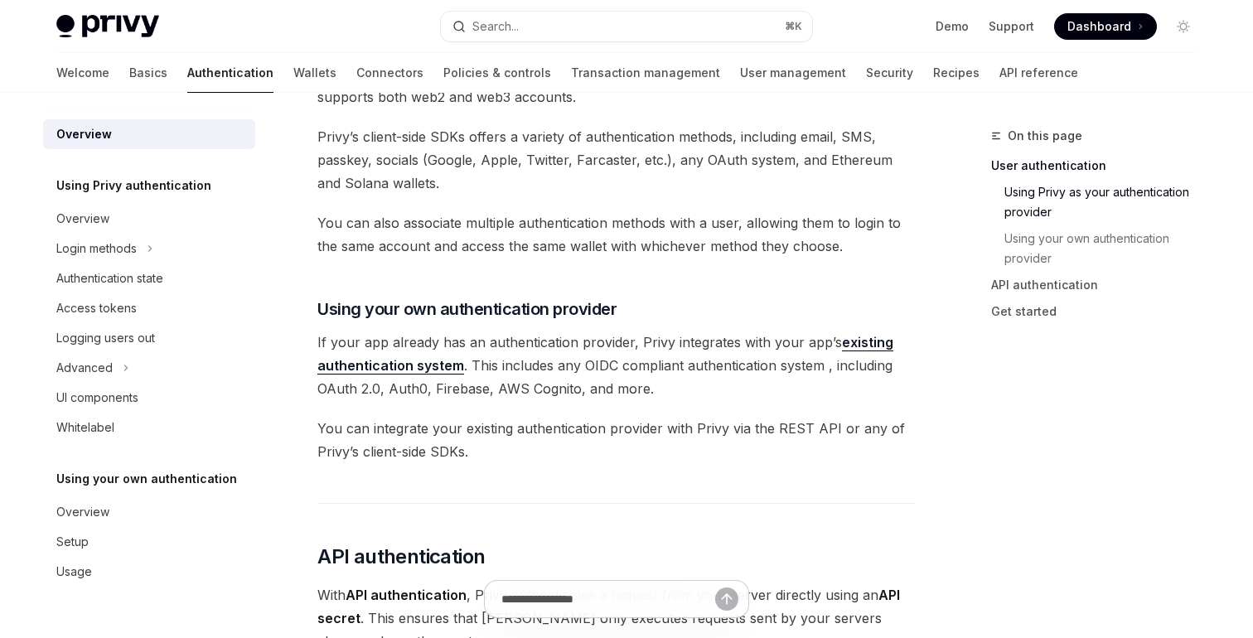
scroll to position [747, 0]
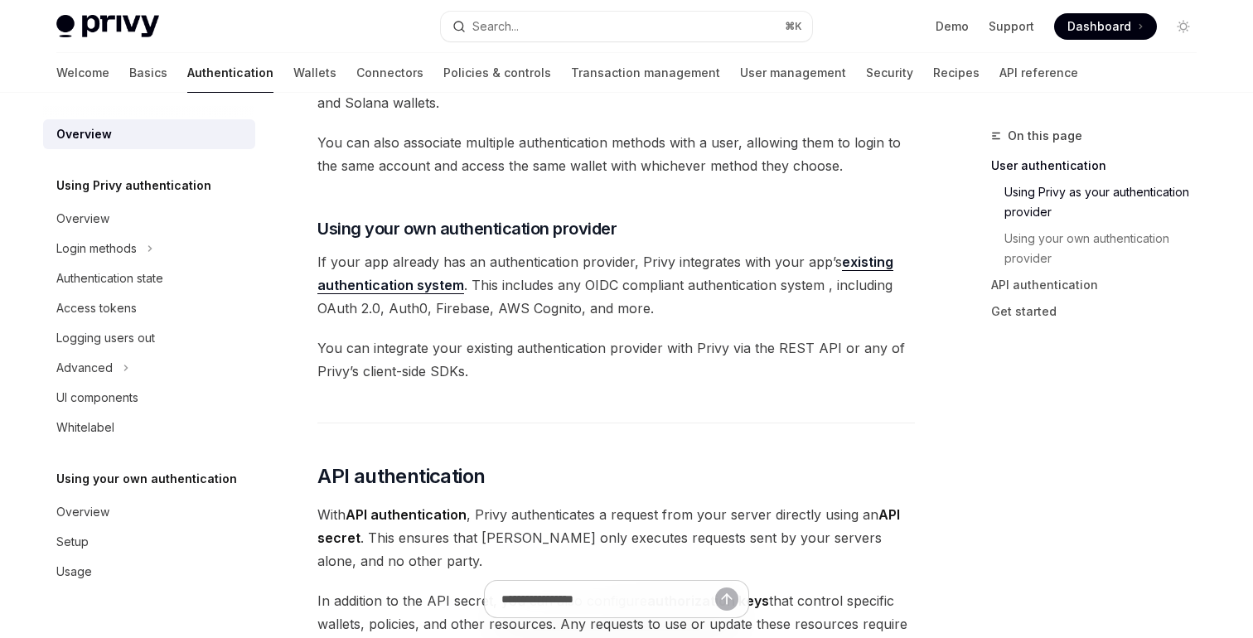
click at [591, 295] on span "If your app already has an authentication provider, Privy integrates with your …" at bounding box center [615, 285] width 597 height 70
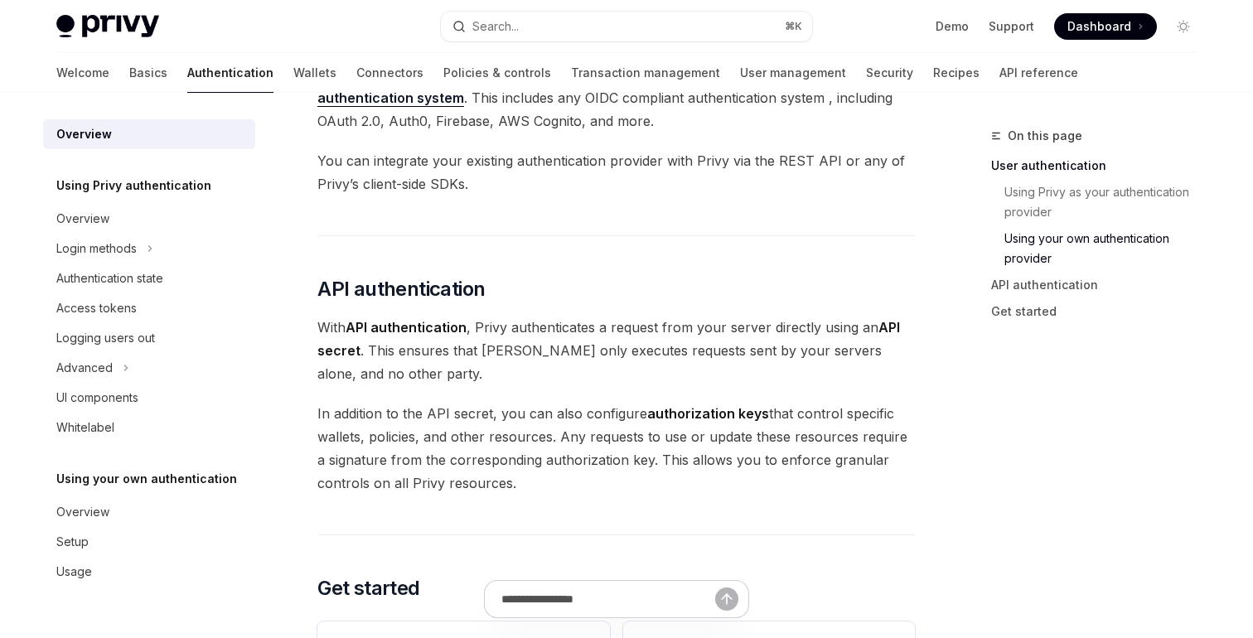
scroll to position [979, 0]
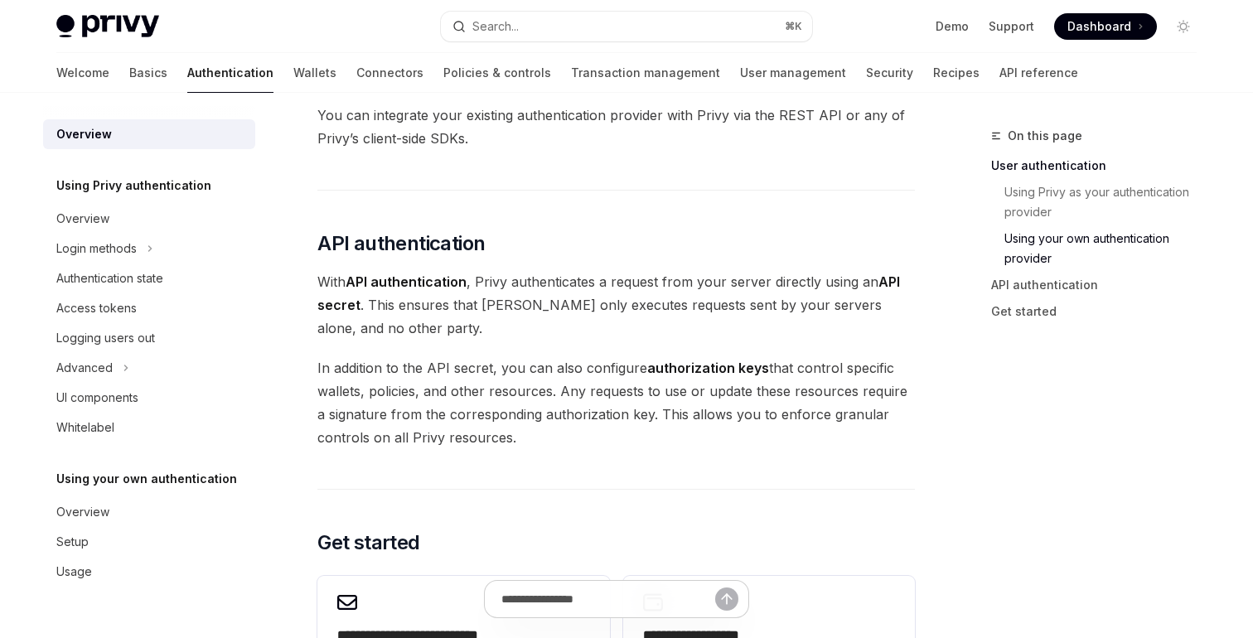
click at [588, 332] on span "With API authentication , Privy authenticates a request from your server direct…" at bounding box center [615, 305] width 597 height 70
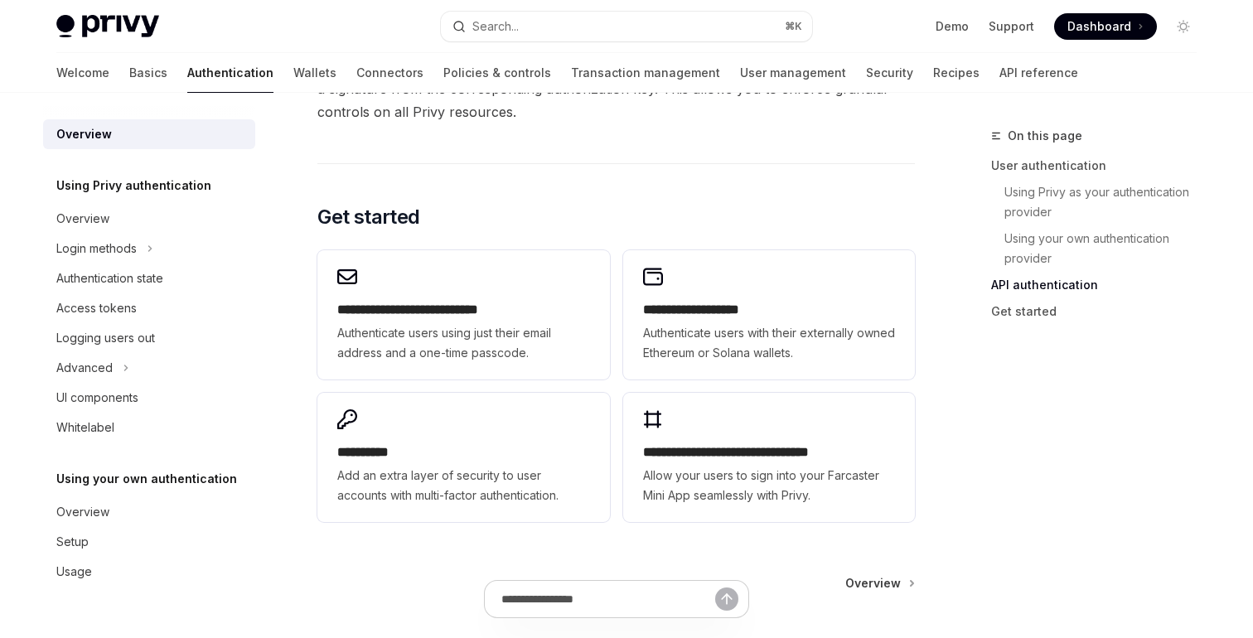
scroll to position [1356, 0]
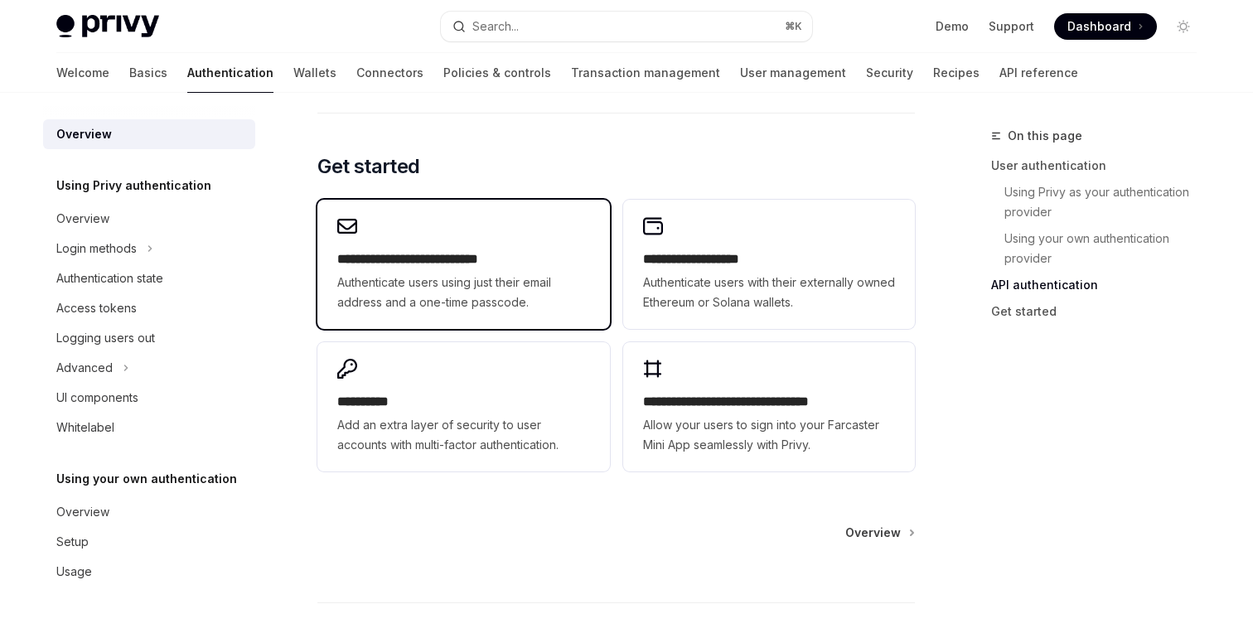
click at [563, 235] on div "**********" at bounding box center [463, 264] width 292 height 129
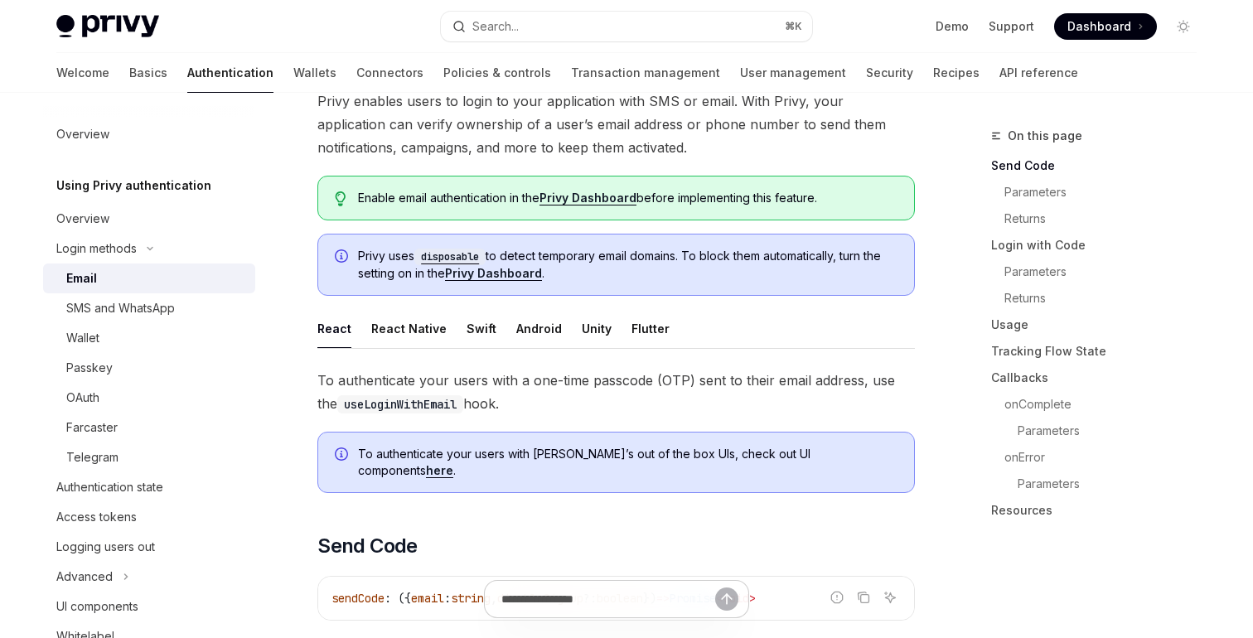
scroll to position [243, 0]
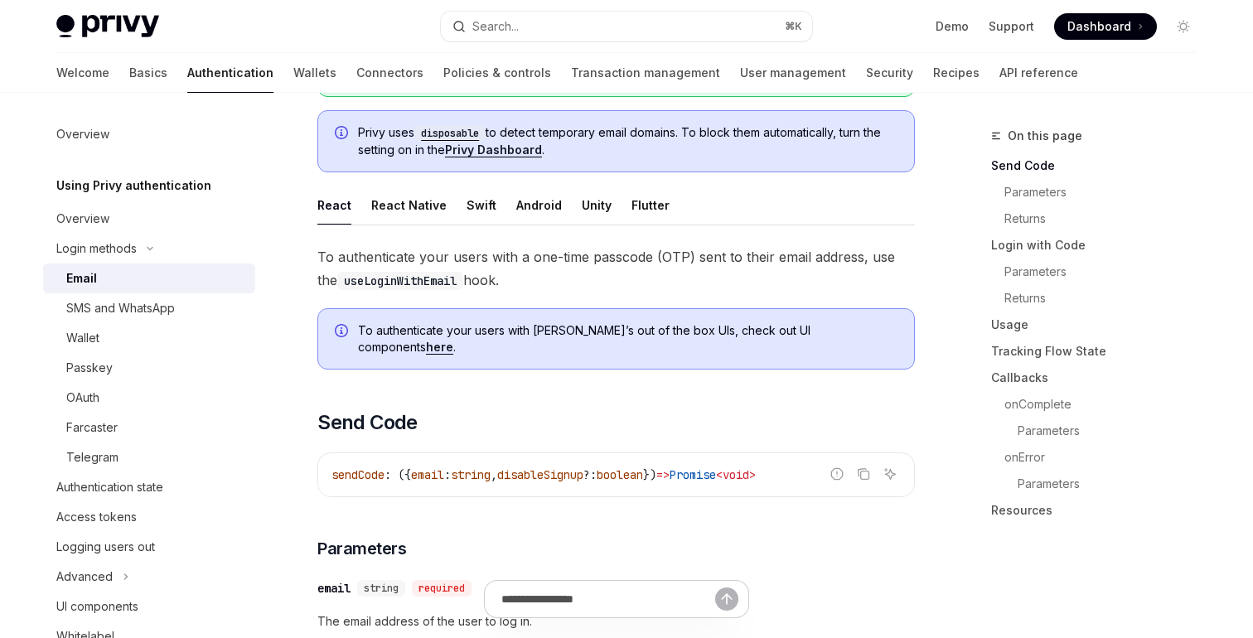
click at [592, 268] on span "To authenticate your users with a one-time passcode (OTP) sent to their email a…" at bounding box center [615, 268] width 597 height 46
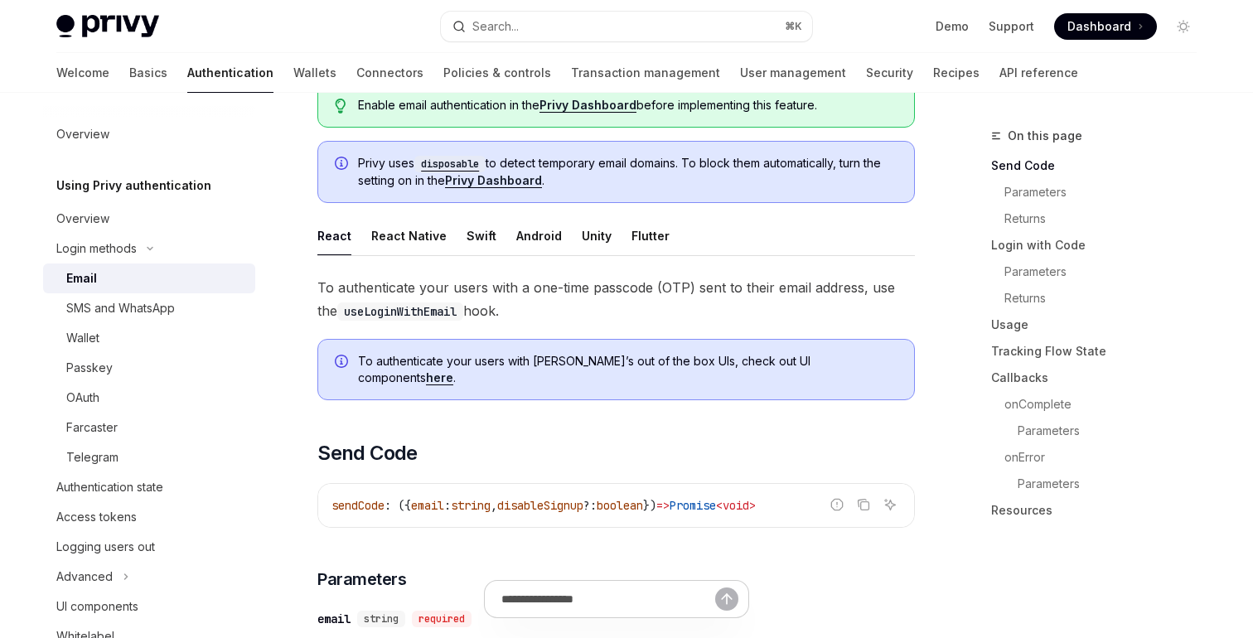
scroll to position [0, 0]
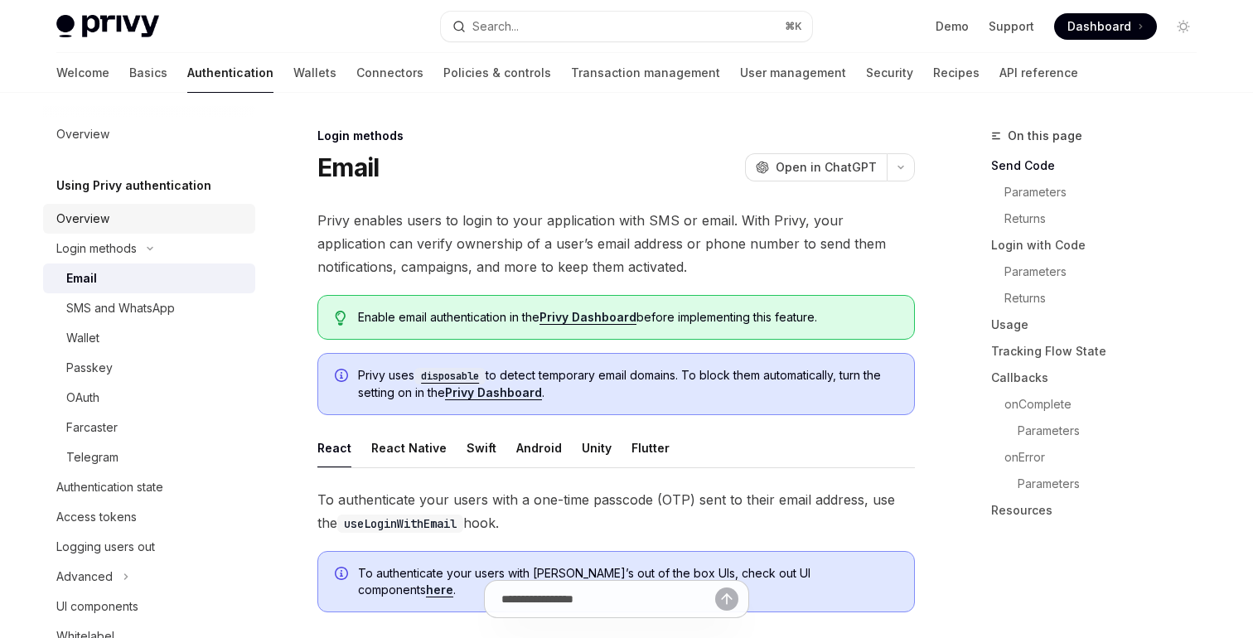
click at [109, 220] on div "Overview" at bounding box center [150, 219] width 189 height 20
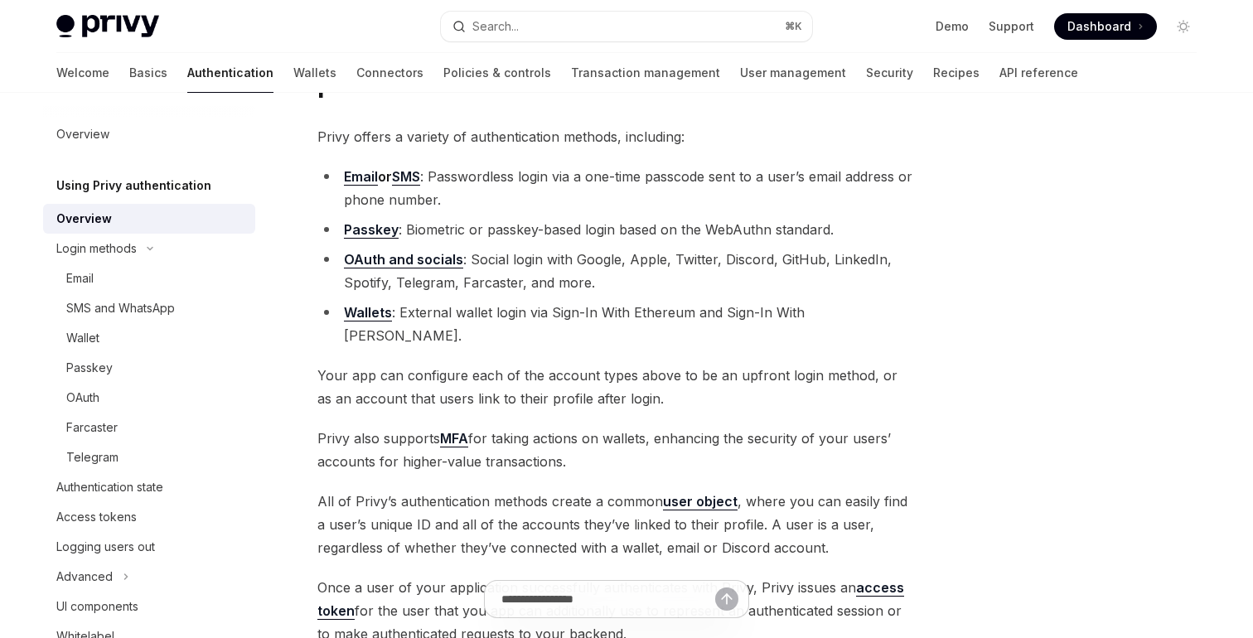
scroll to position [113, 0]
click at [132, 259] on button "Login methods" at bounding box center [149, 249] width 212 height 30
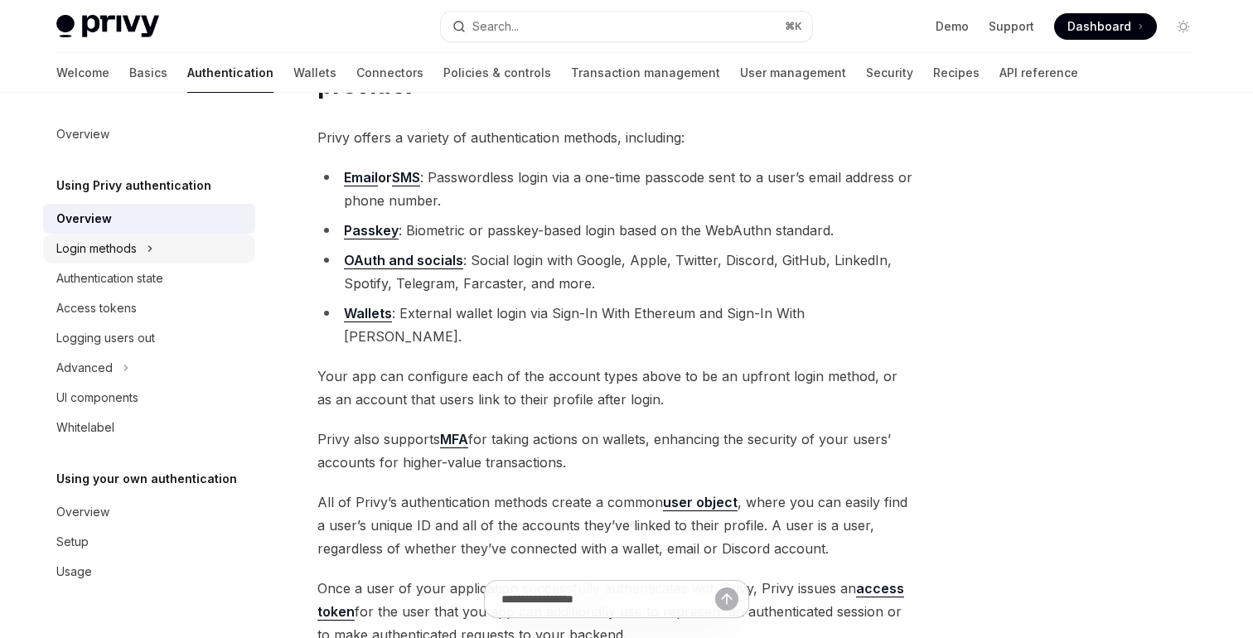
click at [135, 254] on div "Login methods" at bounding box center [96, 249] width 80 height 20
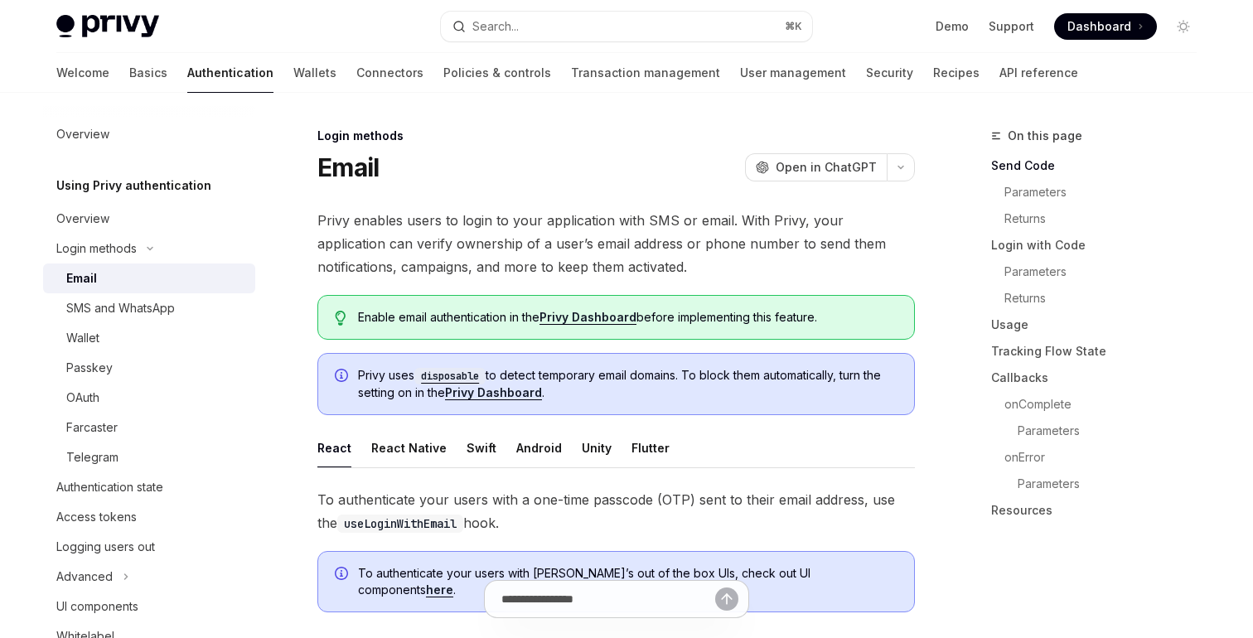
click at [145, 267] on link "Email" at bounding box center [149, 279] width 212 height 30
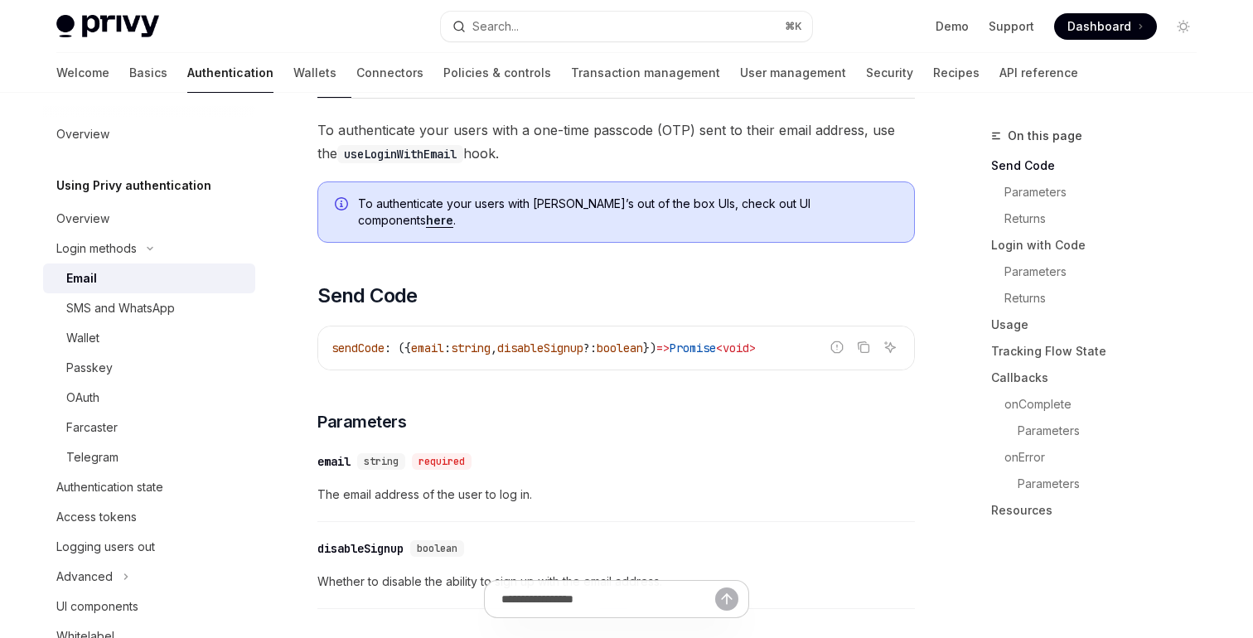
scroll to position [364, 0]
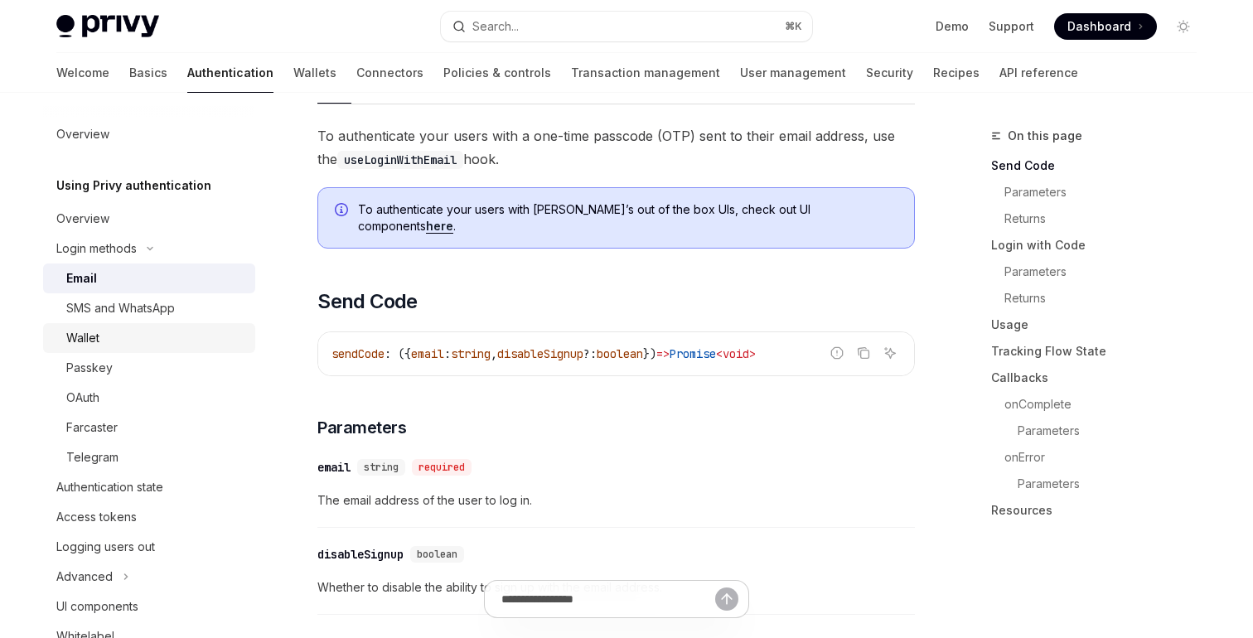
click at [103, 348] on link "Wallet" at bounding box center [149, 338] width 212 height 30
type textarea "*"
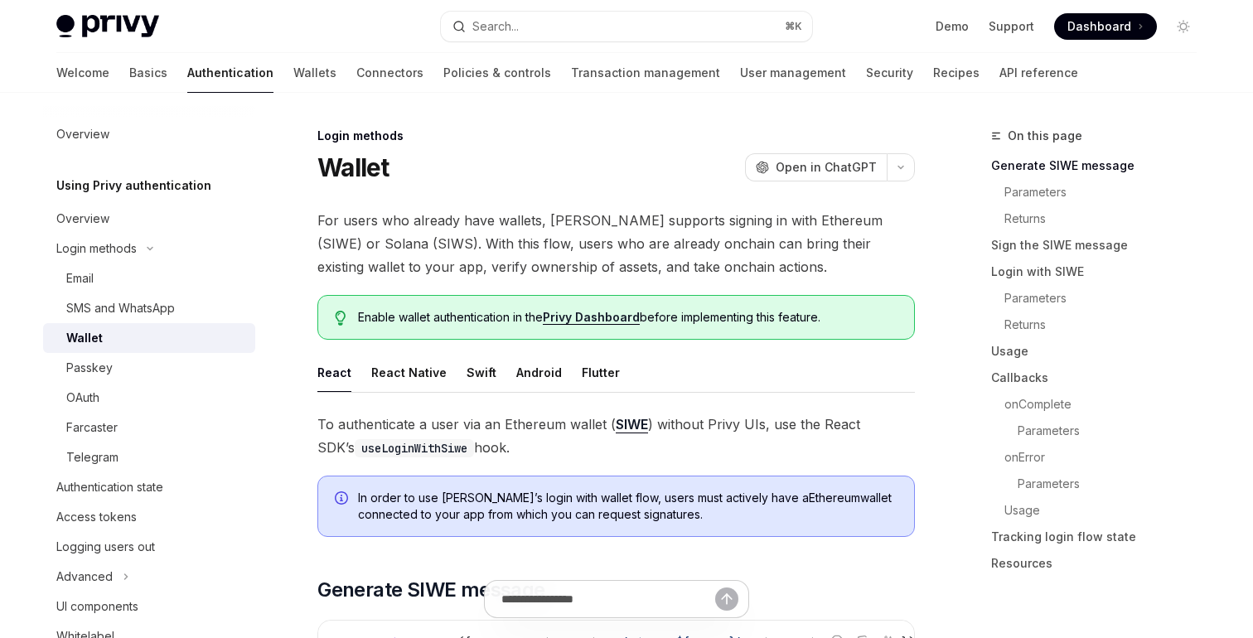
click at [447, 227] on span "For users who already have wallets, Privy supports signing in with Ethereum (SI…" at bounding box center [615, 244] width 597 height 70
click at [515, 216] on span "For users who already have wallets, Privy supports signing in with Ethereum (SI…" at bounding box center [615, 244] width 597 height 70
click at [785, 177] on button "OpenAI Open in ChatGPT" at bounding box center [816, 167] width 142 height 28
